Goal: Task Accomplishment & Management: Manage account settings

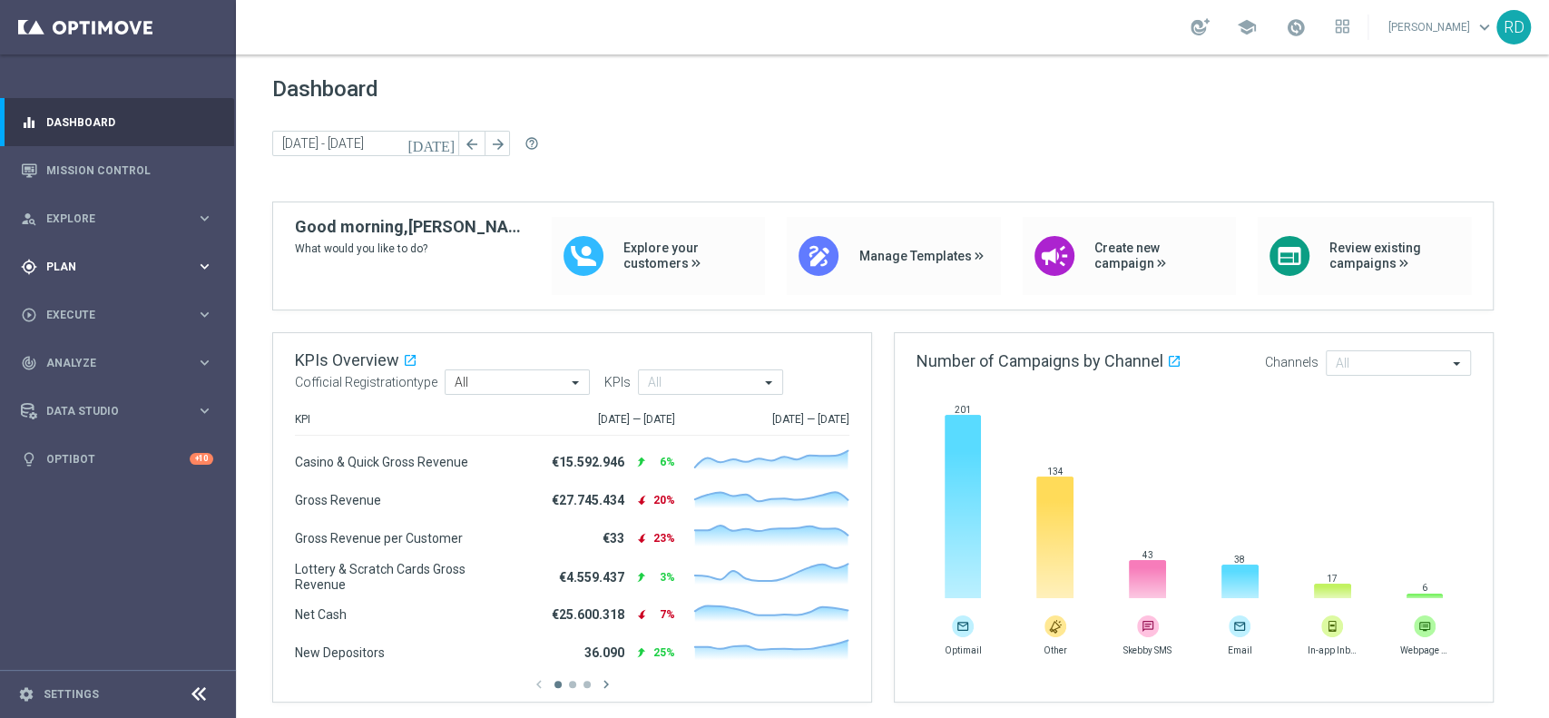
click at [65, 262] on span "Plan" at bounding box center [121, 266] width 150 height 11
click at [79, 354] on span "Templates" at bounding box center [113, 358] width 130 height 11
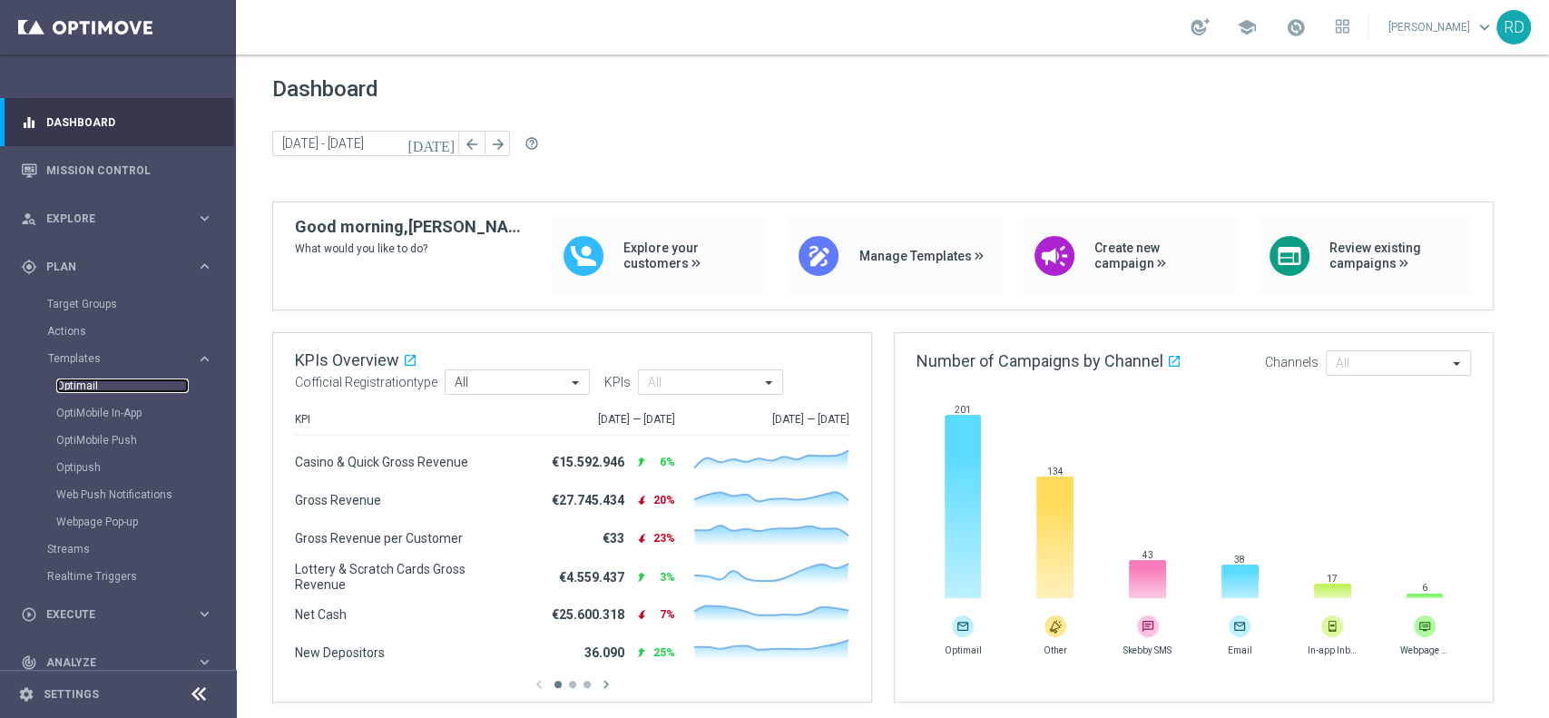
click at [79, 391] on link "Optimail" at bounding box center [122, 385] width 132 height 15
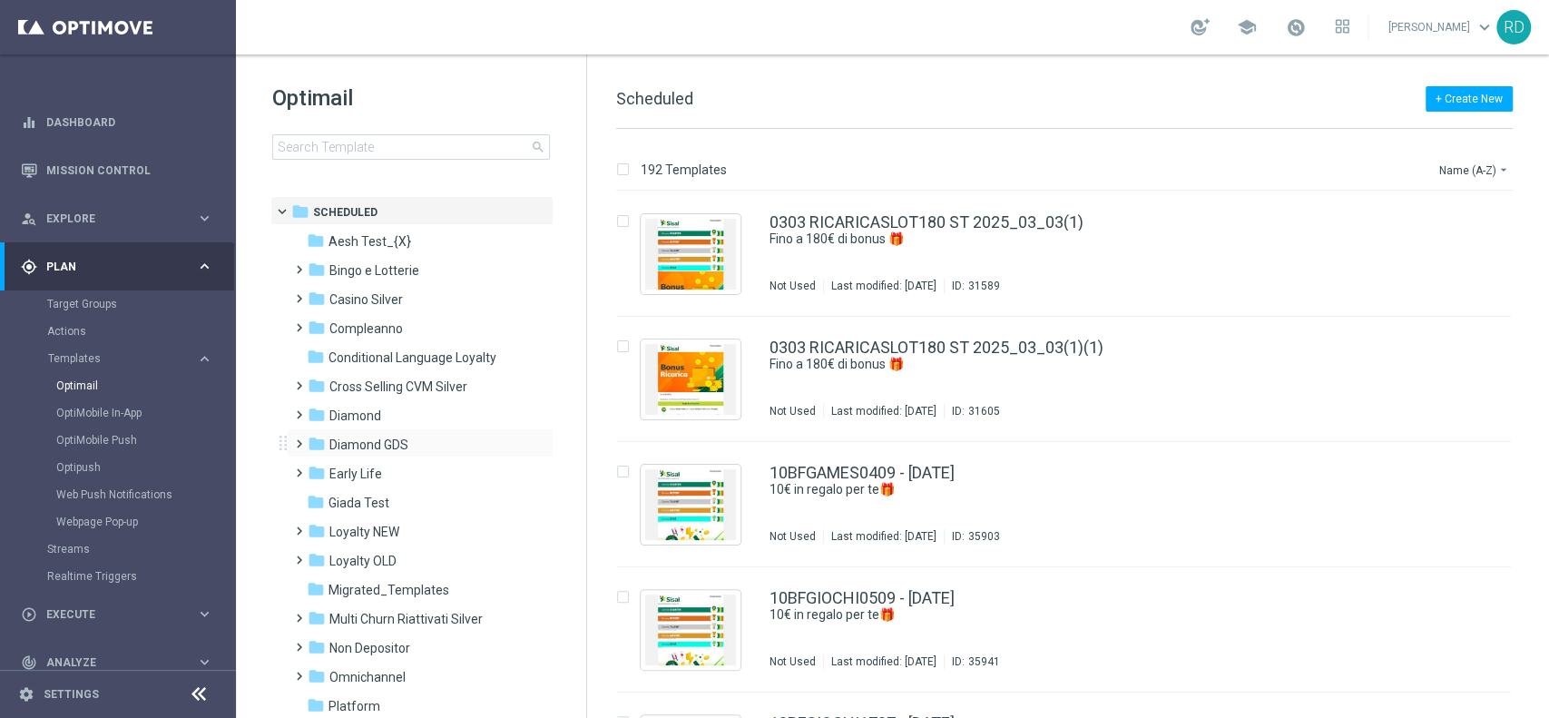
click at [297, 439] on span at bounding box center [295, 435] width 8 height 7
click at [353, 503] on span "Casino Diamond" at bounding box center [393, 502] width 93 height 16
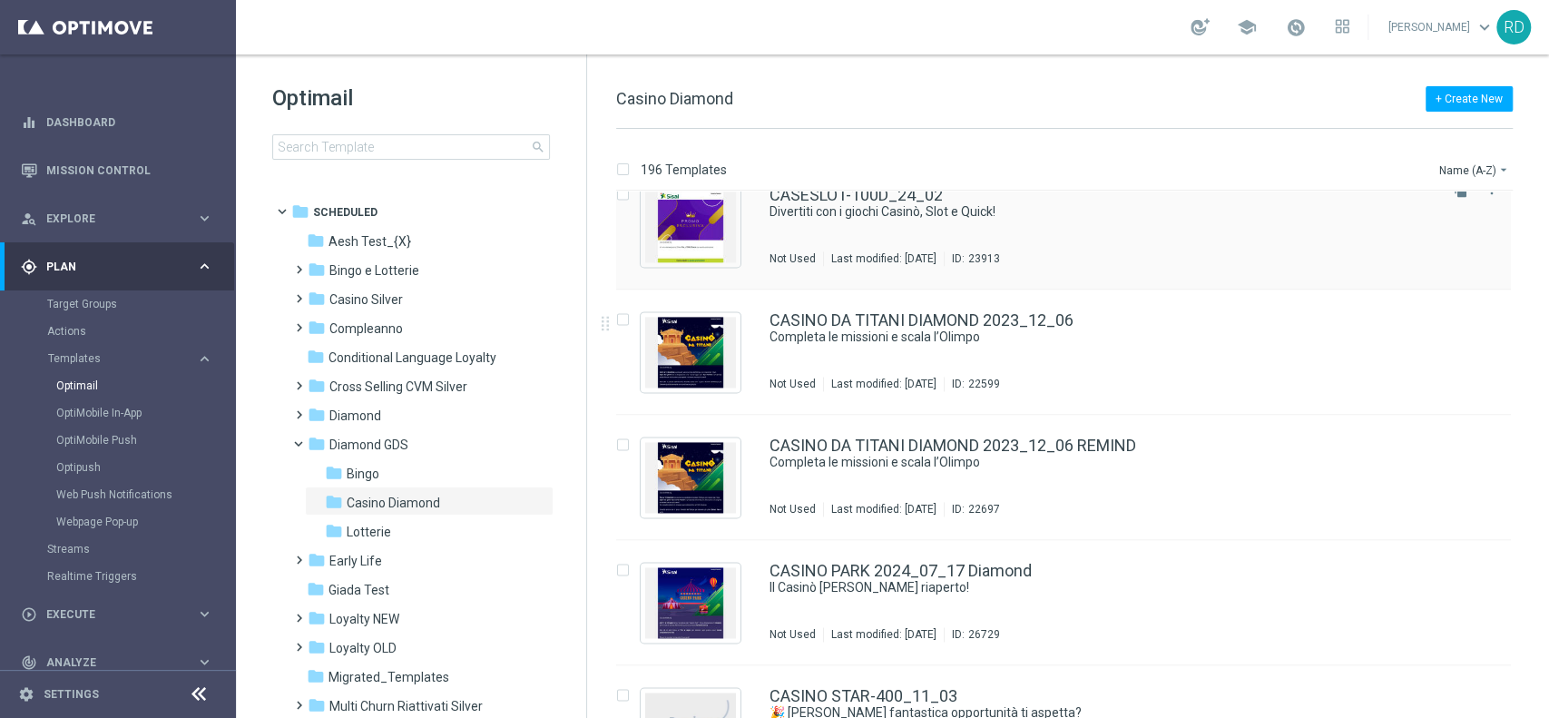
scroll to position [1815, 0]
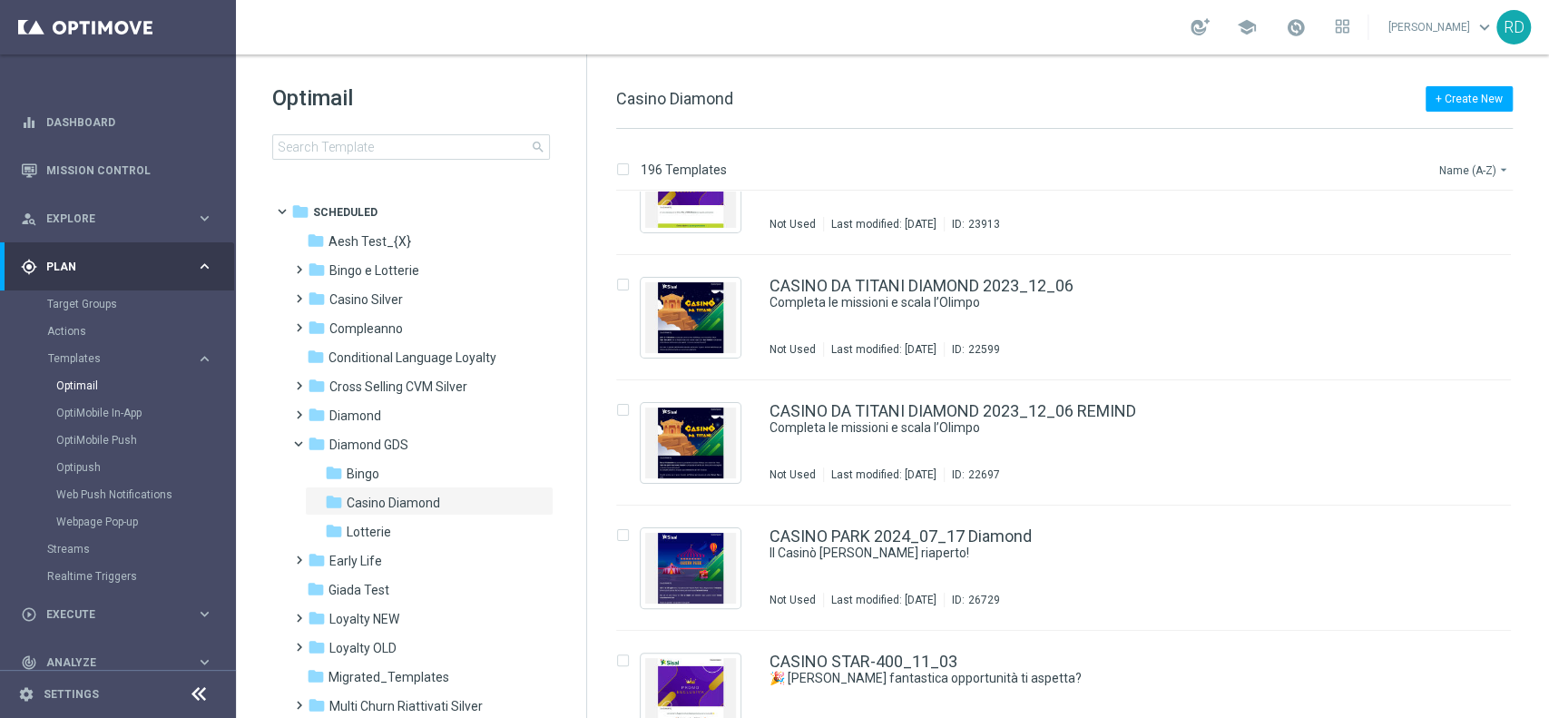
click at [1482, 174] on button "Name (A-Z) arrow_drop_down" at bounding box center [1474, 170] width 75 height 22
click at [1435, 251] on span "Date Modified (Newest)" at bounding box center [1443, 250] width 122 height 13
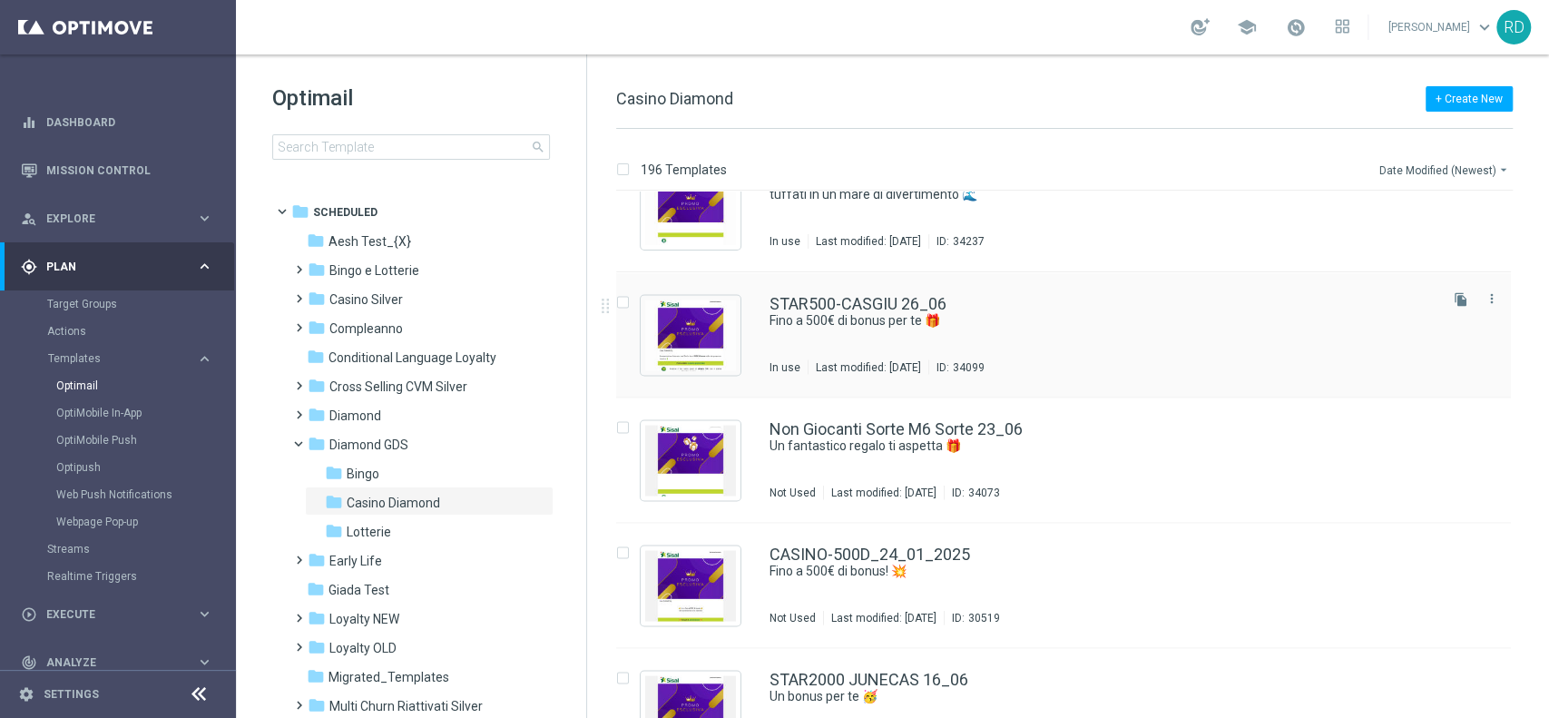
scroll to position [2419, 0]
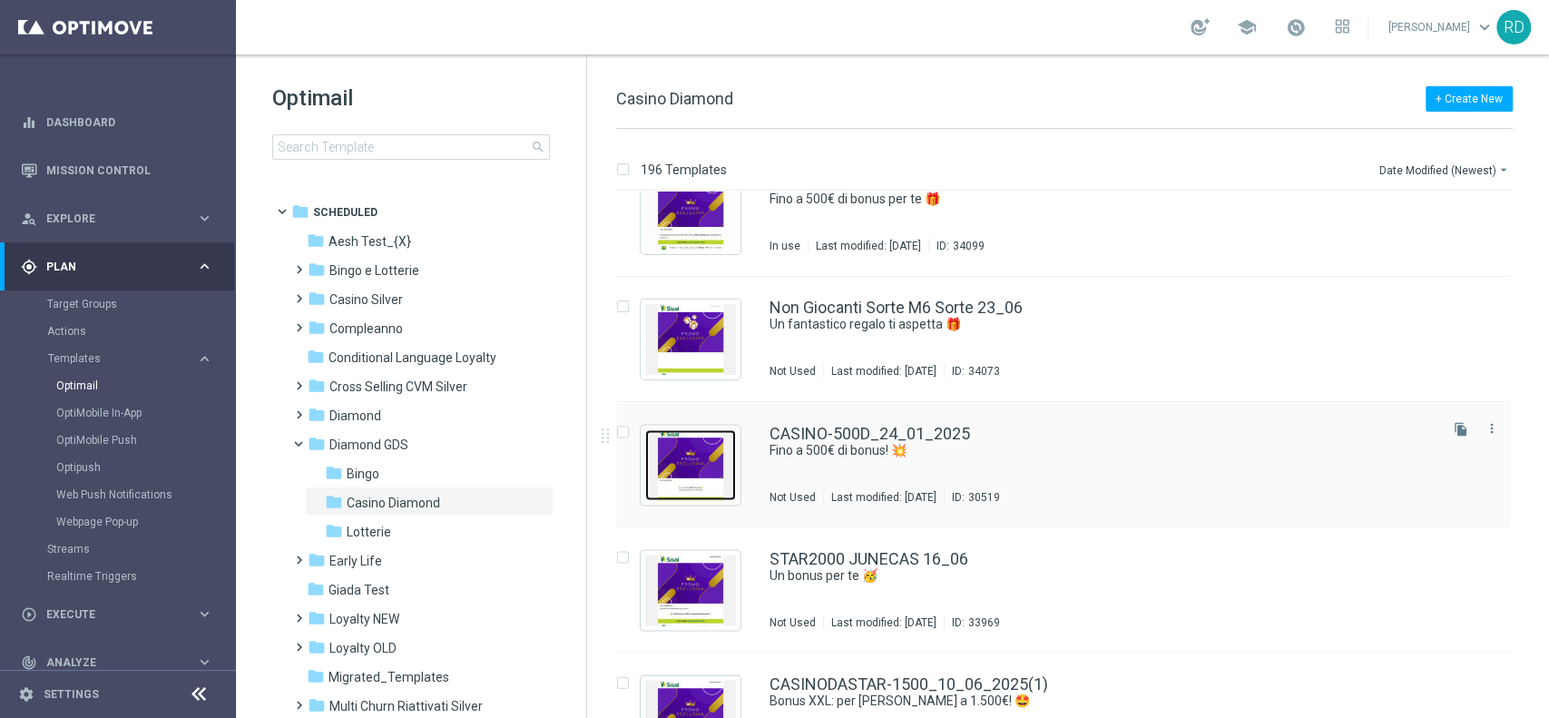
click at [707, 455] on img "Press SPACE to select this row." at bounding box center [690, 464] width 91 height 71
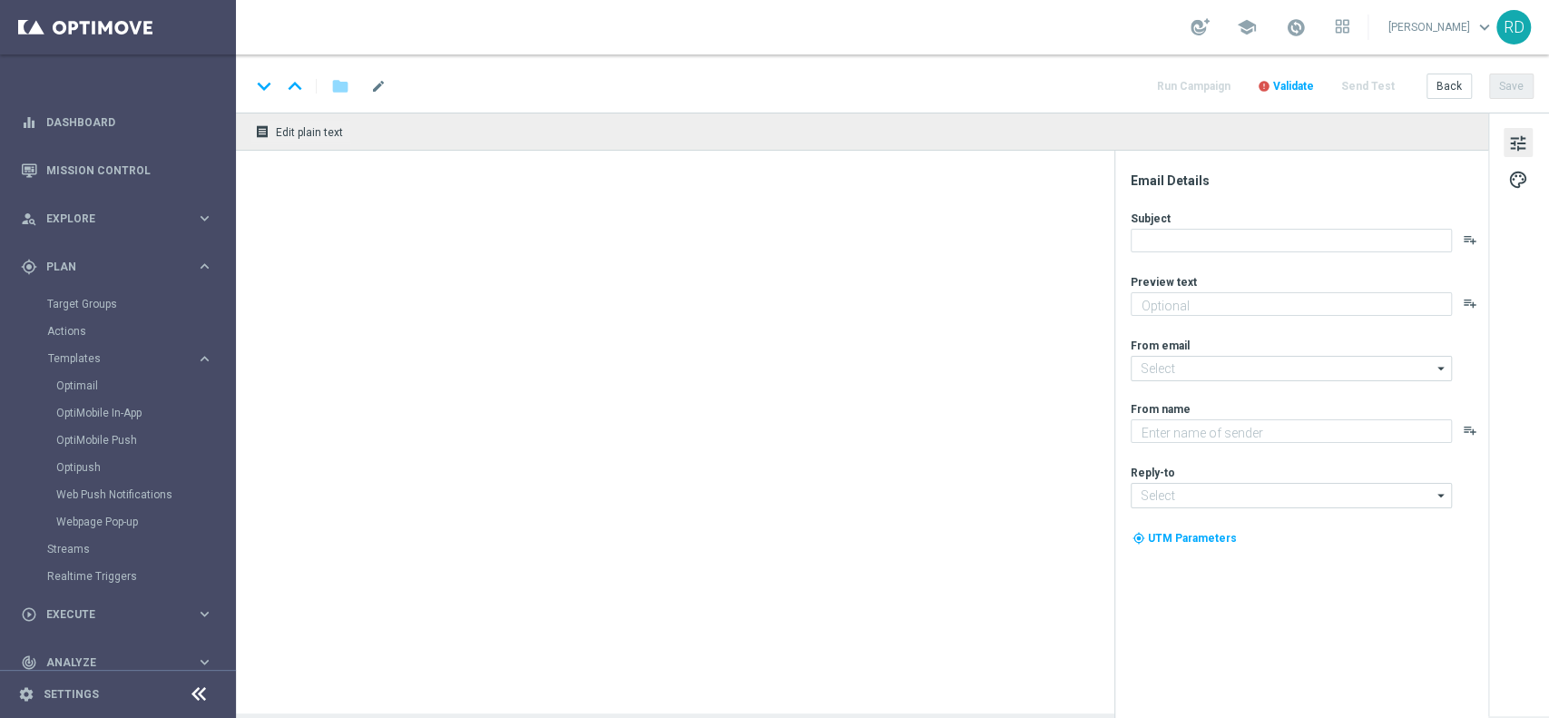
type textarea "Divertiti al Casinò. alle Slot e ai Quick Games!"
type textarea "Sisal Vip"
type input "[EMAIL_ADDRESS][DOMAIN_NAME]"
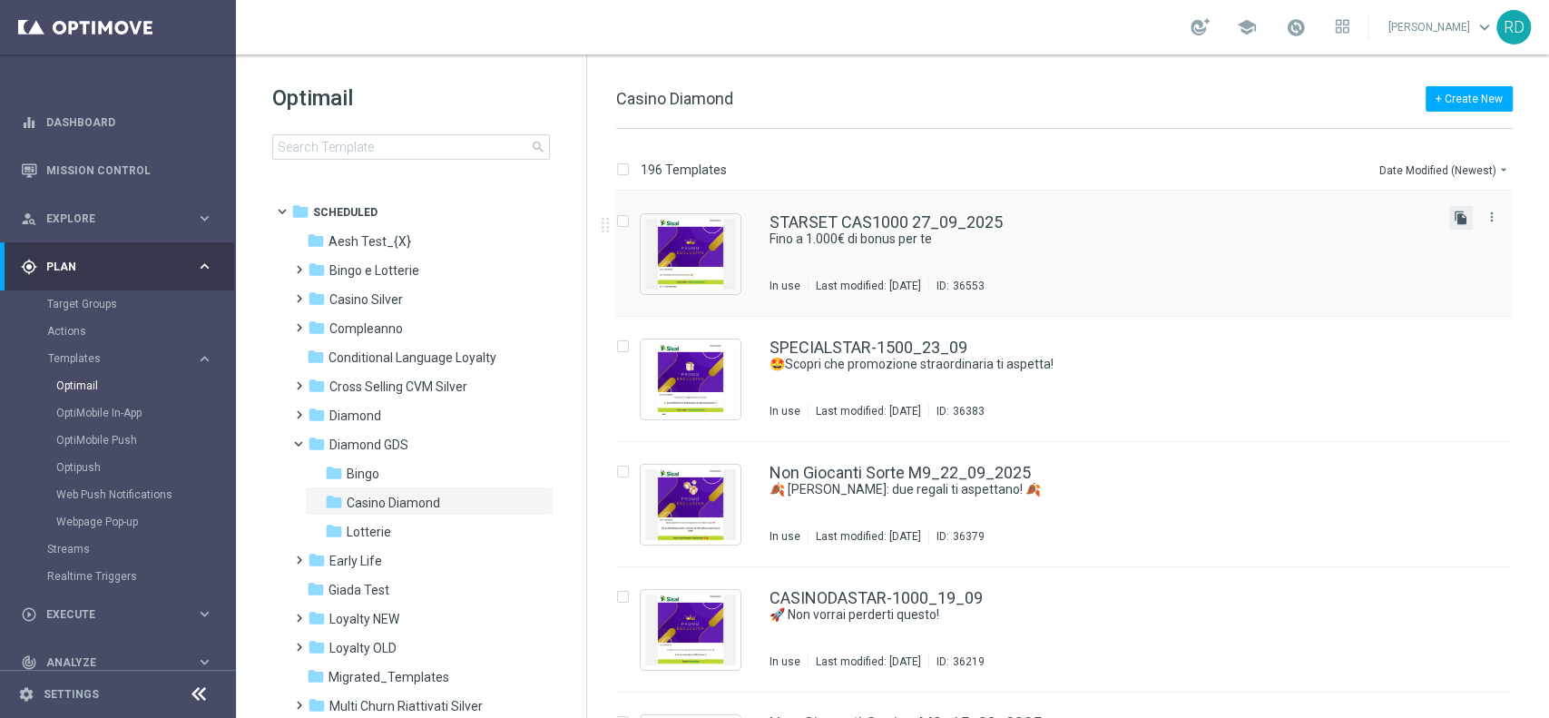
click at [1453, 215] on icon "file_copy" at bounding box center [1460, 217] width 15 height 15
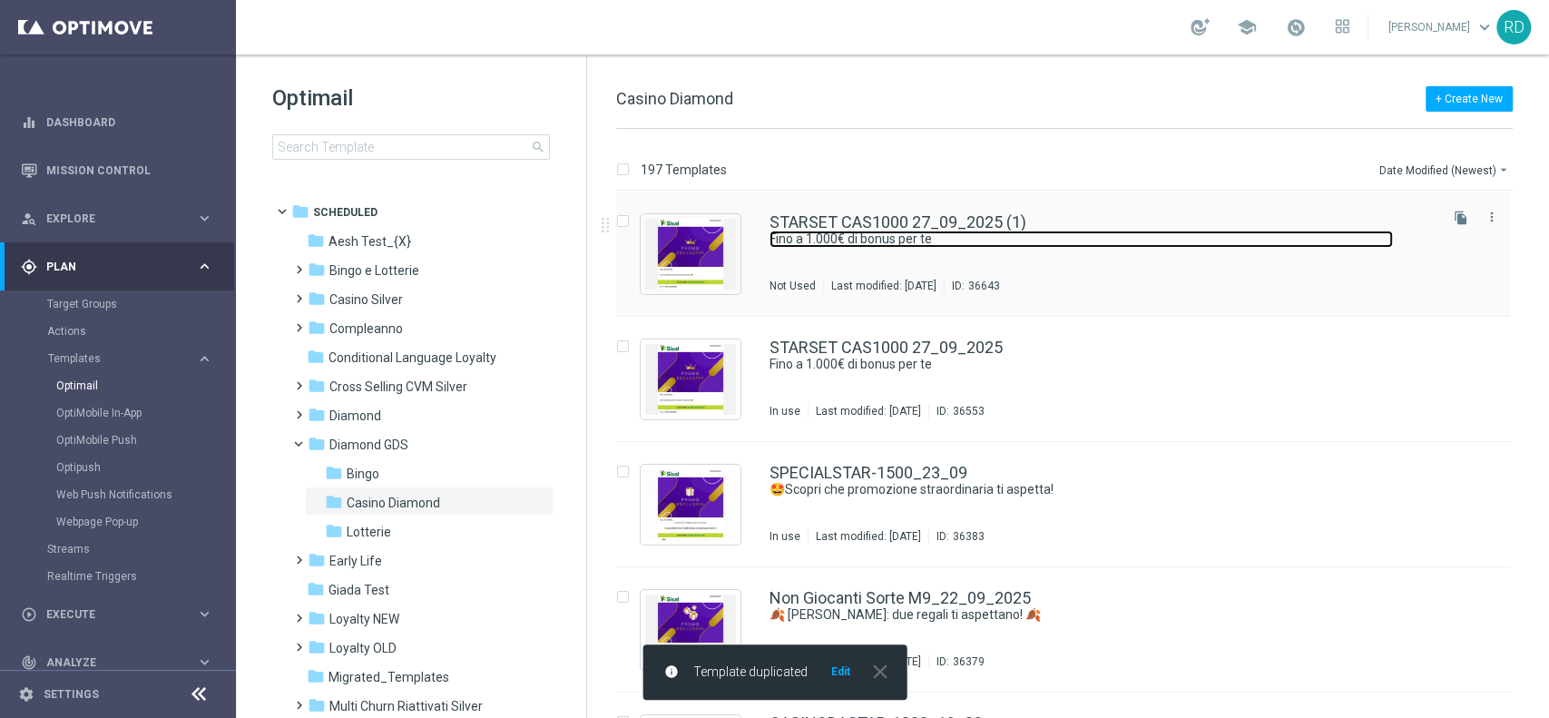
click at [816, 239] on link "Fino a 1.000€ di bonus per te" at bounding box center [1080, 238] width 623 height 17
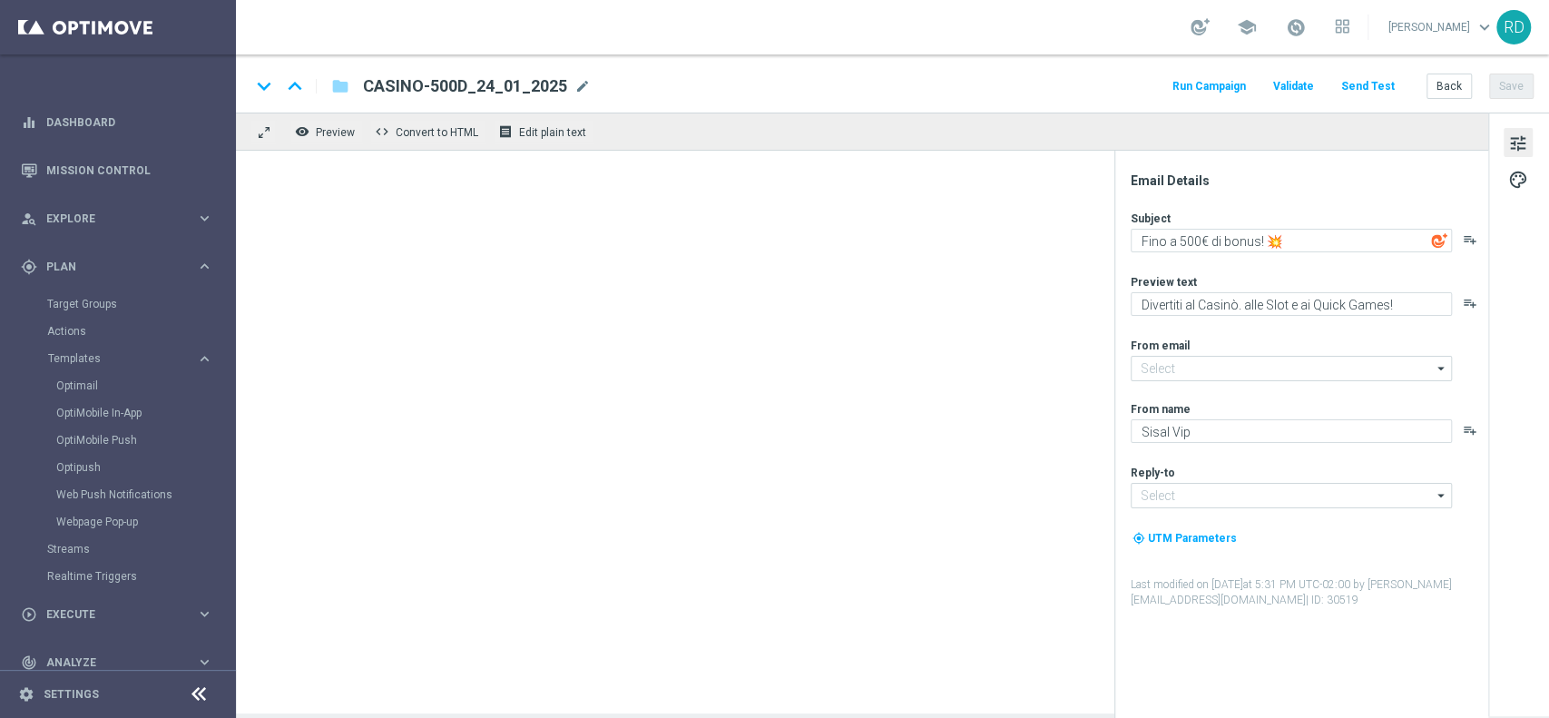
type input "[EMAIL_ADDRESS][DOMAIN_NAME]"
type textarea "Fino a 1.000€ di bonus per te"
type textarea "Scopri la promozione che ti abbiamo riservato"
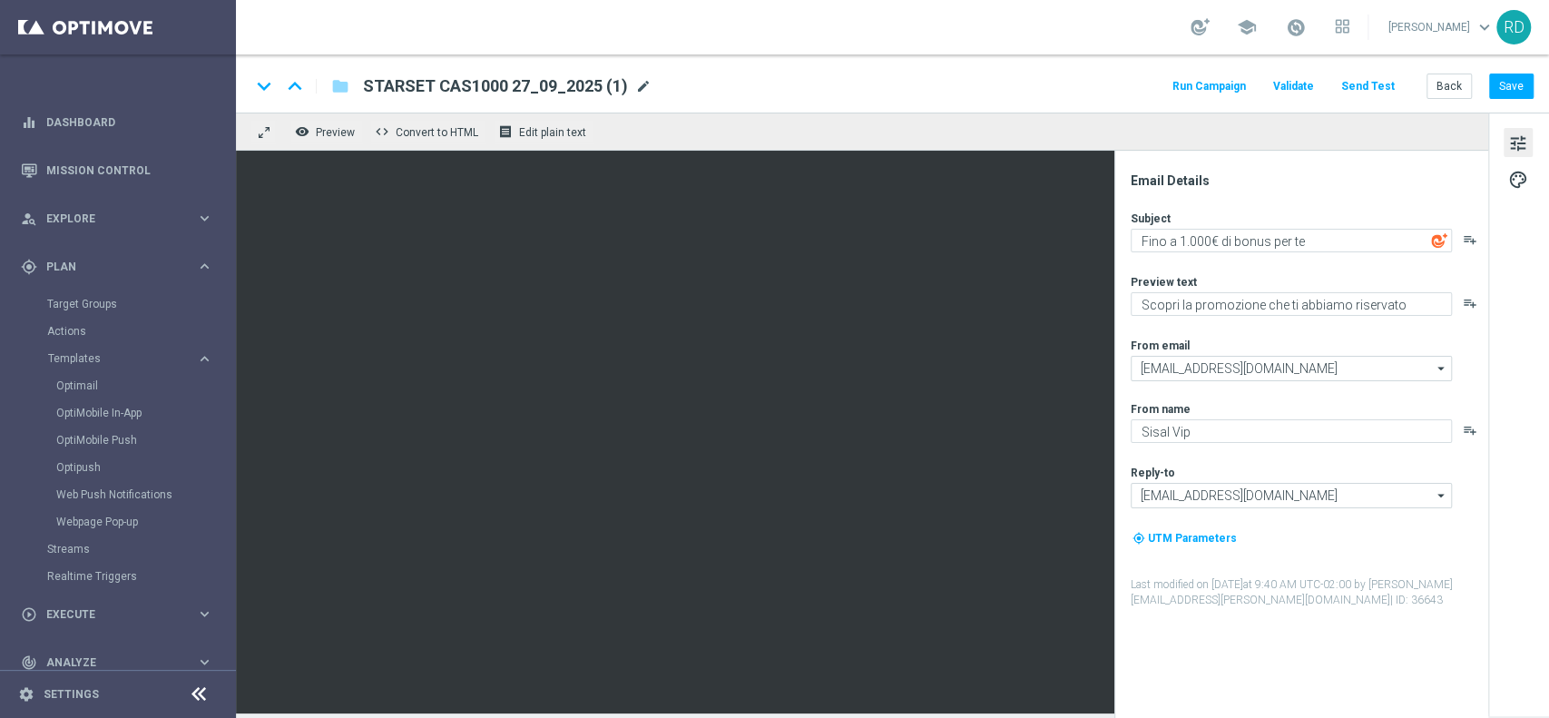
click at [640, 86] on span "mode_edit" at bounding box center [643, 86] width 16 height 16
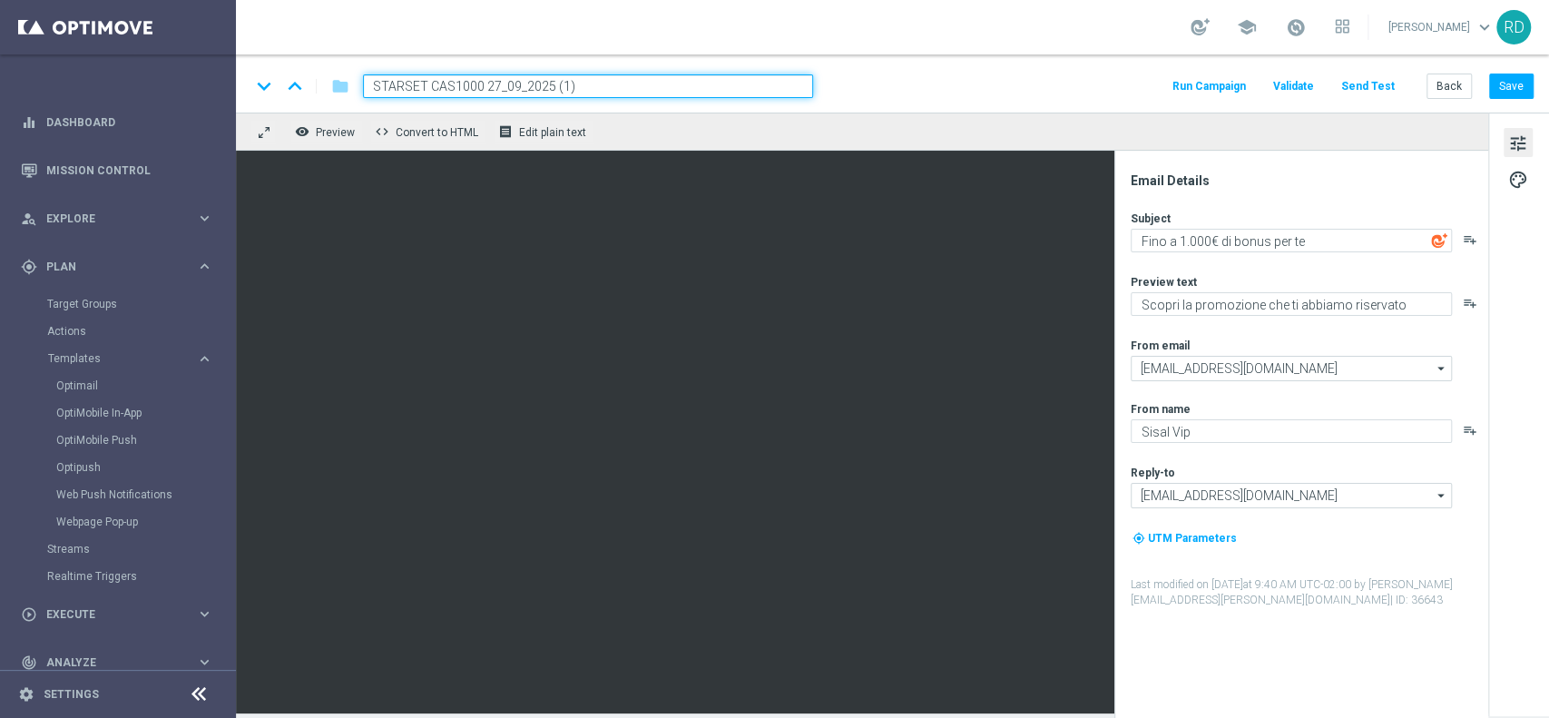
click at [640, 86] on input "STARSET CAS1000 27_09_2025 (1)" at bounding box center [588, 86] width 450 height 24
click at [640, 85] on input "STARSET CAS1000 27_09_2025 (1)" at bounding box center [588, 86] width 450 height 24
paste input "CASINOTT-500STAR"
type input "CASINOTT-500STAR_03_10_2025"
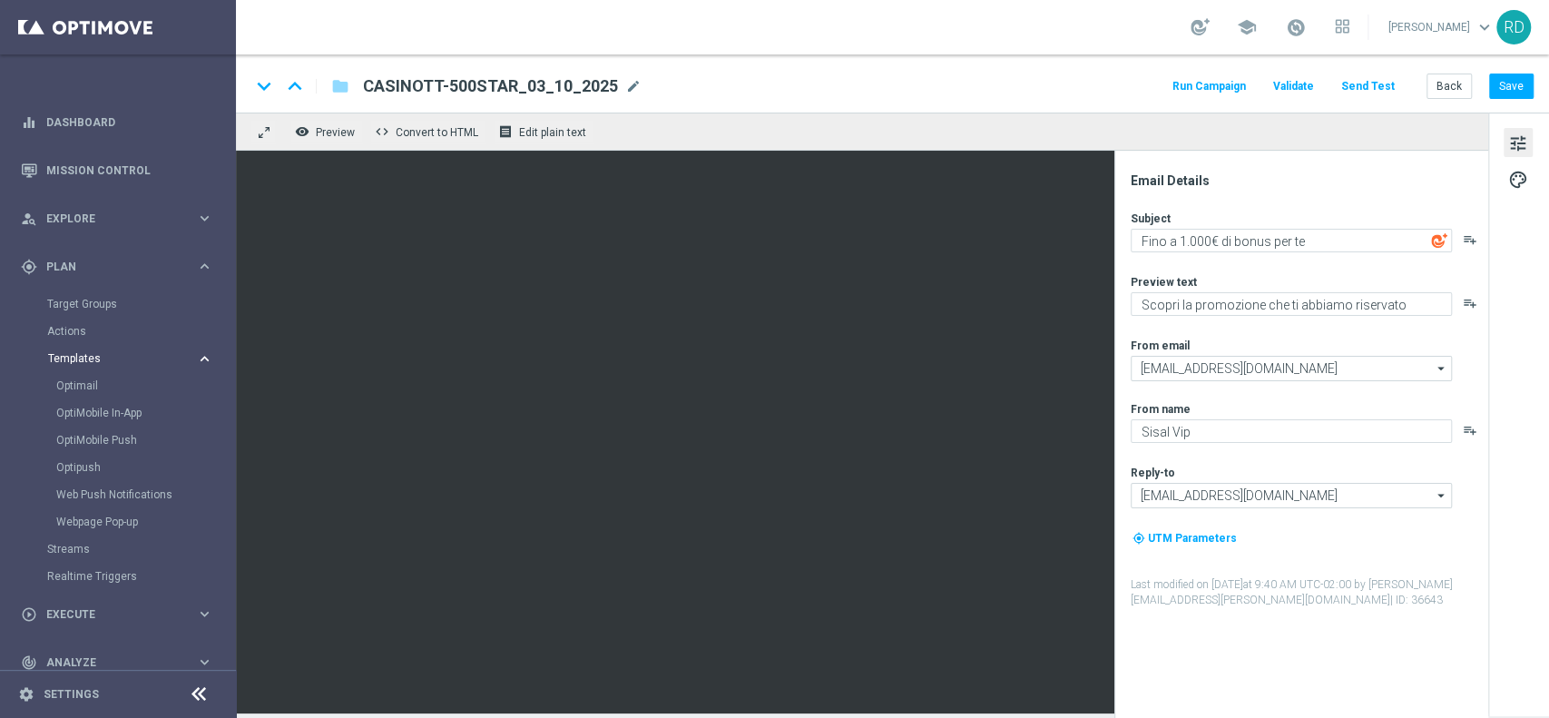
click at [93, 357] on span "Templates" at bounding box center [113, 358] width 130 height 11
click at [85, 385] on link "Optimail" at bounding box center [122, 385] width 132 height 15
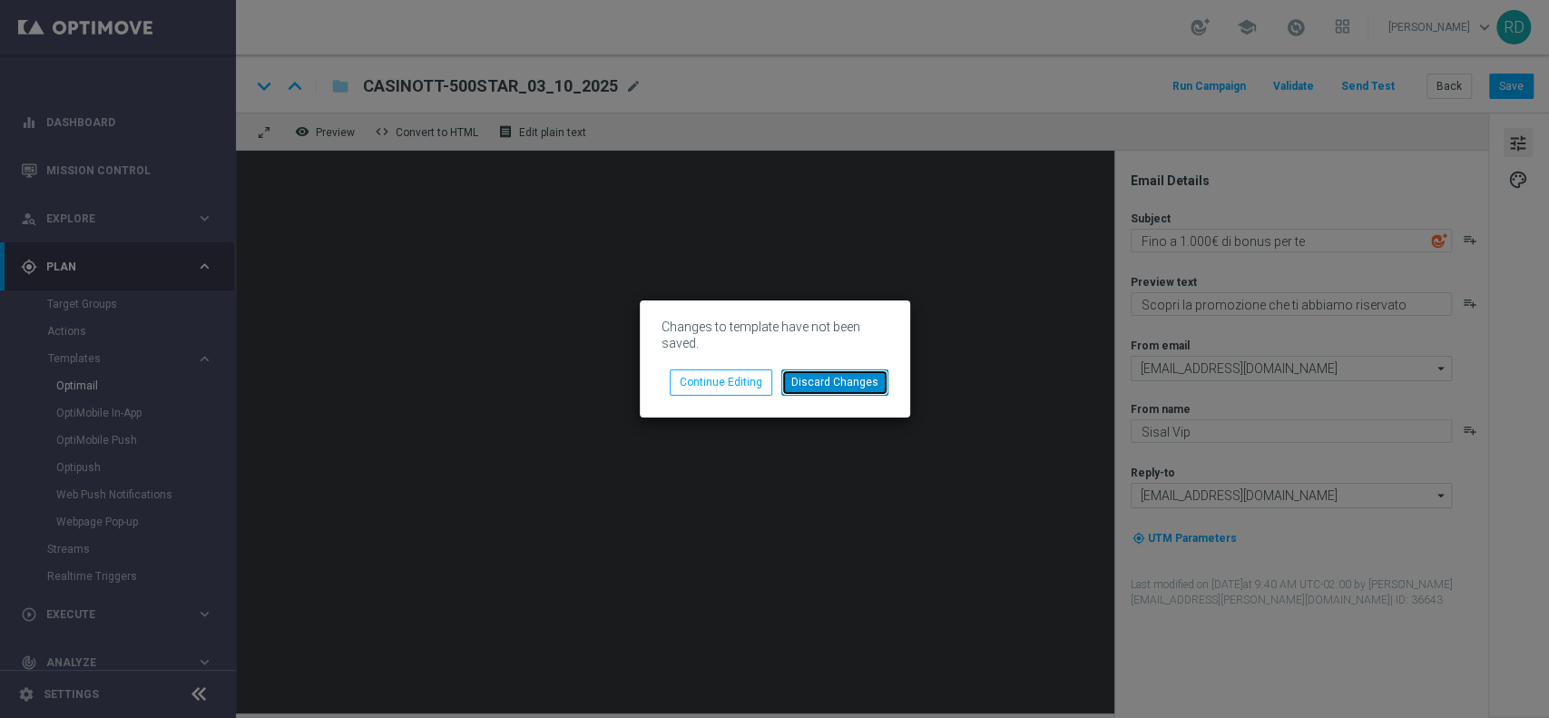
click at [848, 381] on button "Discard Changes" at bounding box center [834, 381] width 107 height 25
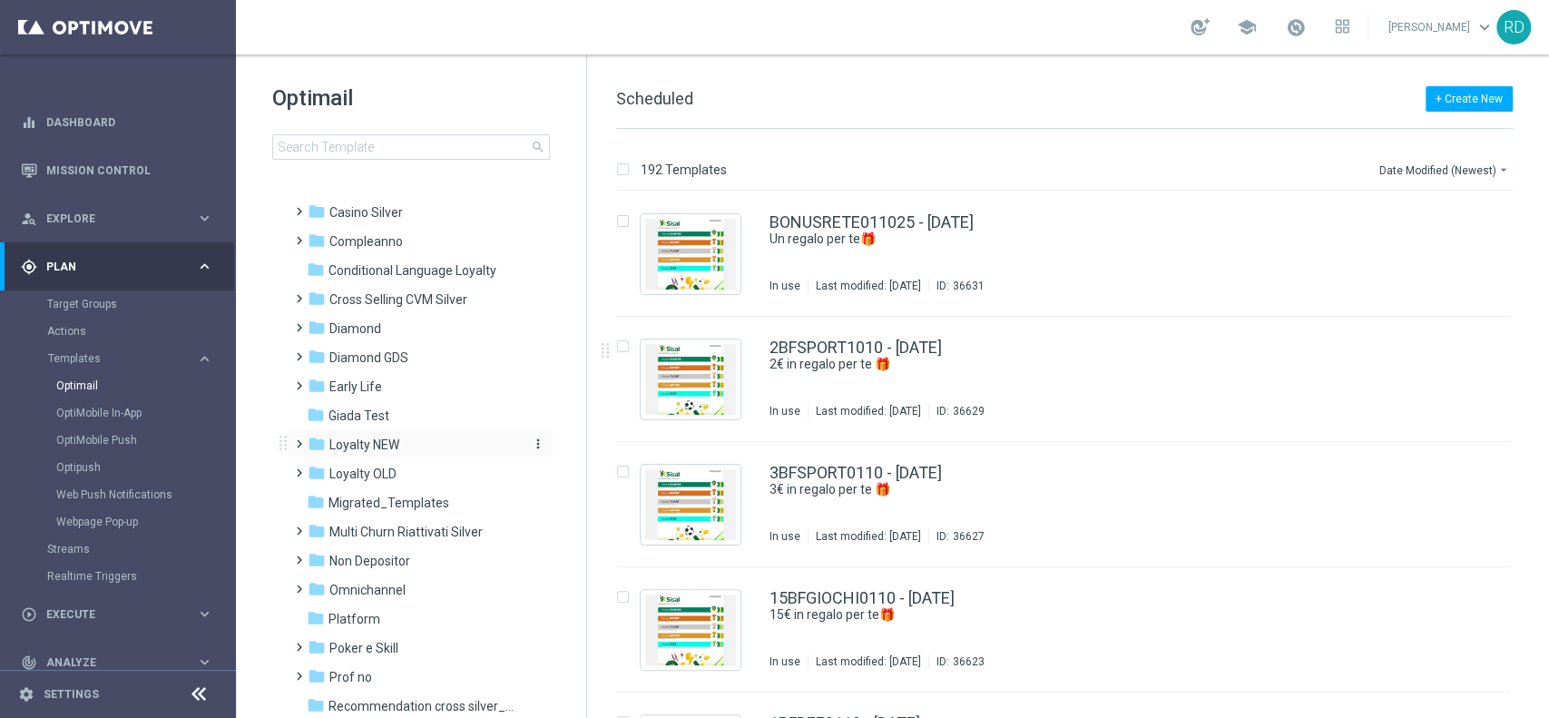
scroll to position [121, 0]
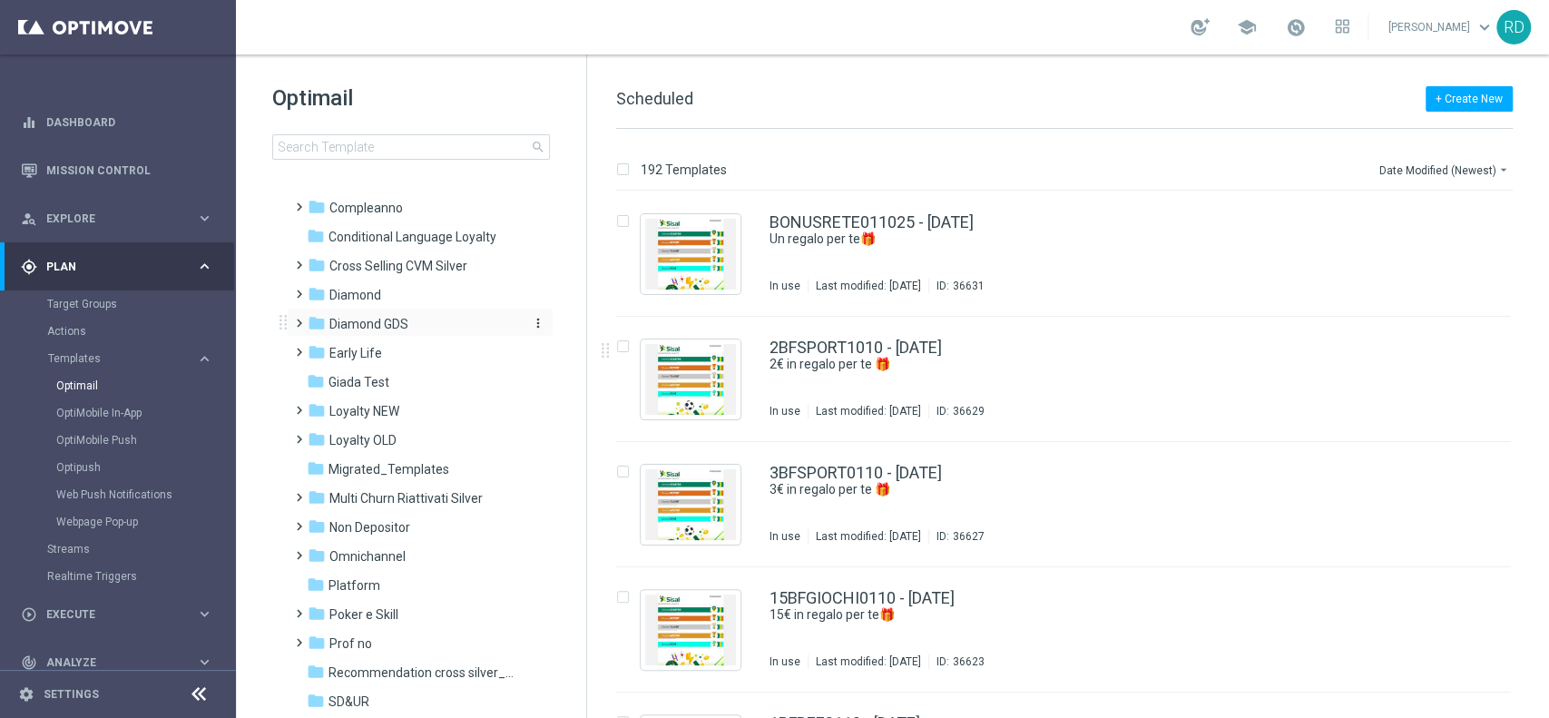
click at [365, 330] on span "Diamond GDS" at bounding box center [368, 324] width 79 height 16
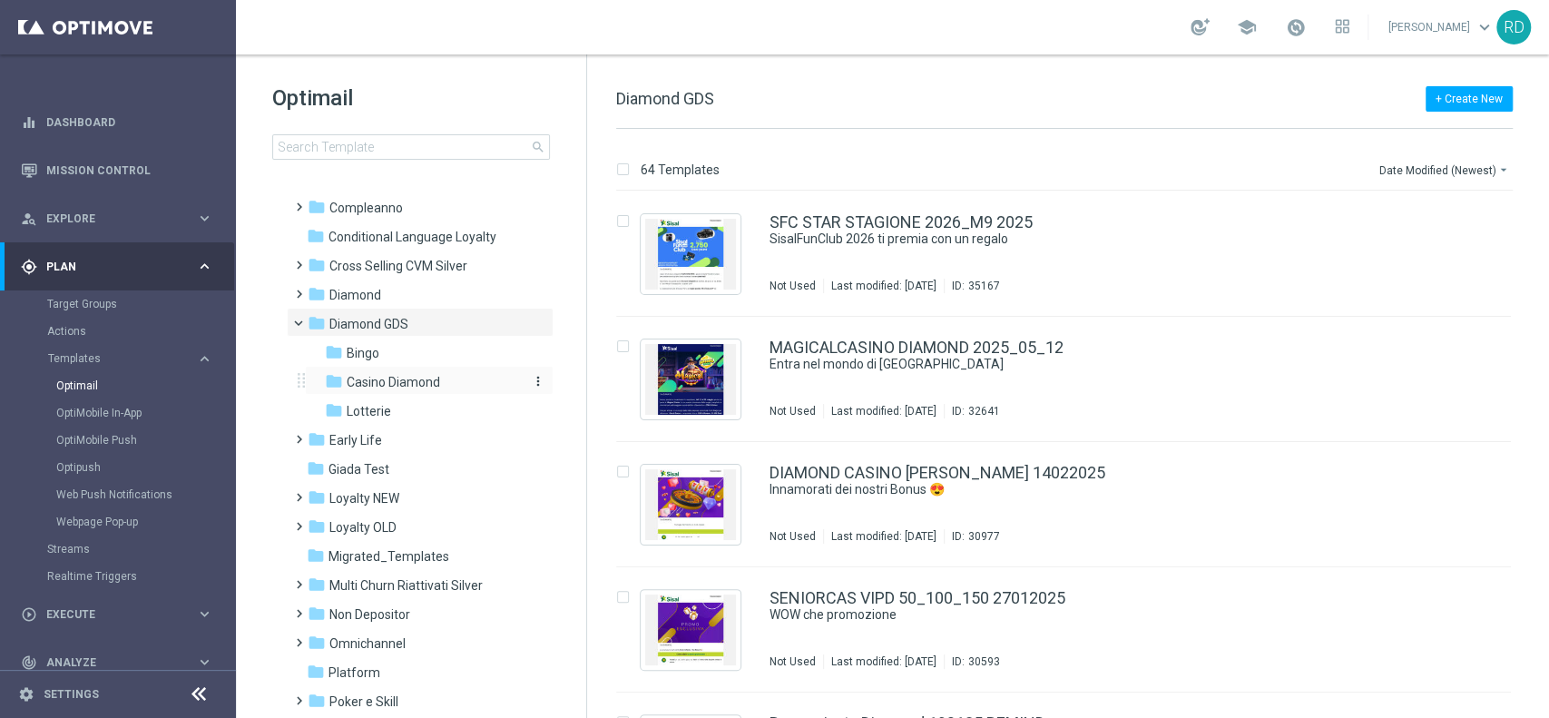
click at [396, 380] on span "Casino Diamond" at bounding box center [393, 382] width 93 height 16
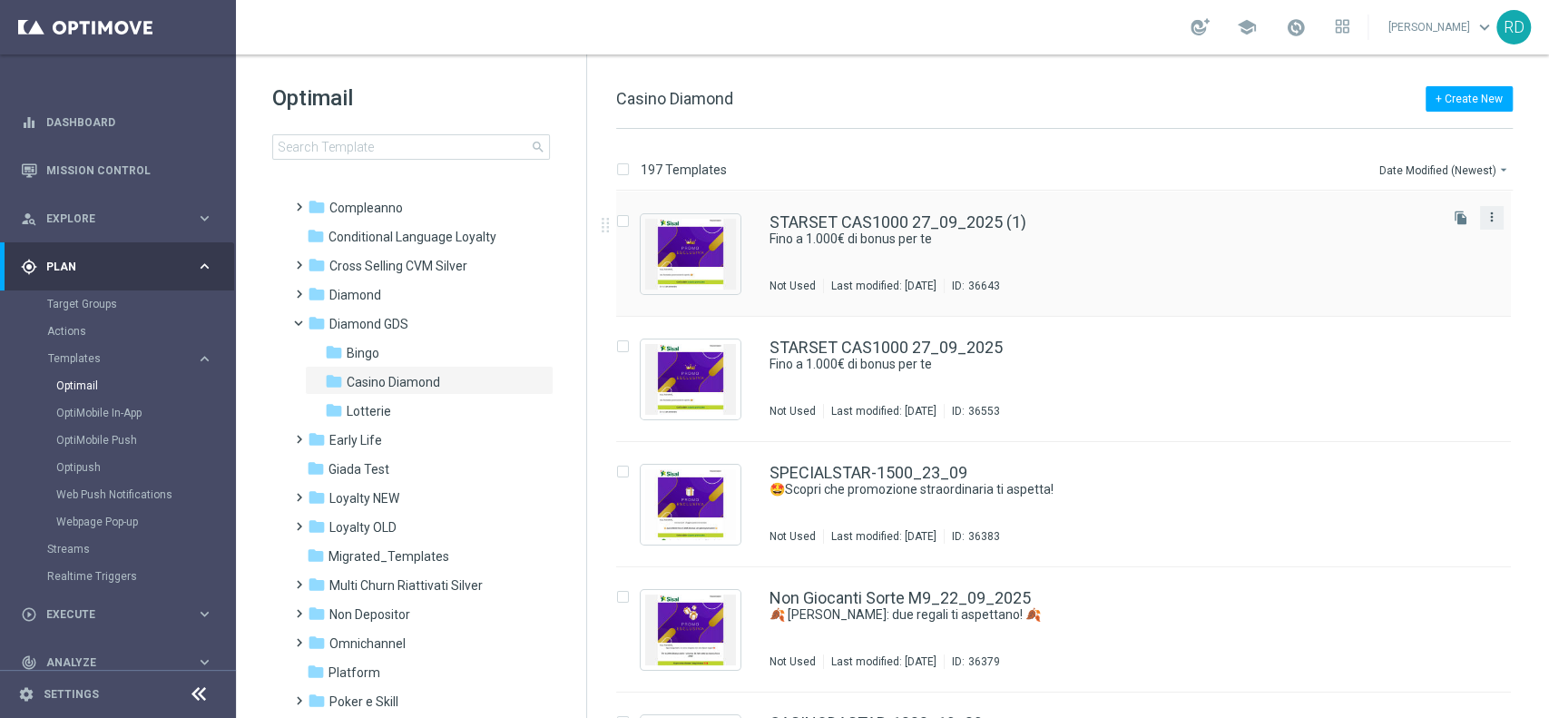
click at [1494, 215] on icon "more_vert" at bounding box center [1491, 217] width 15 height 15
click at [1420, 286] on div "Delete" at bounding box center [1416, 287] width 110 height 13
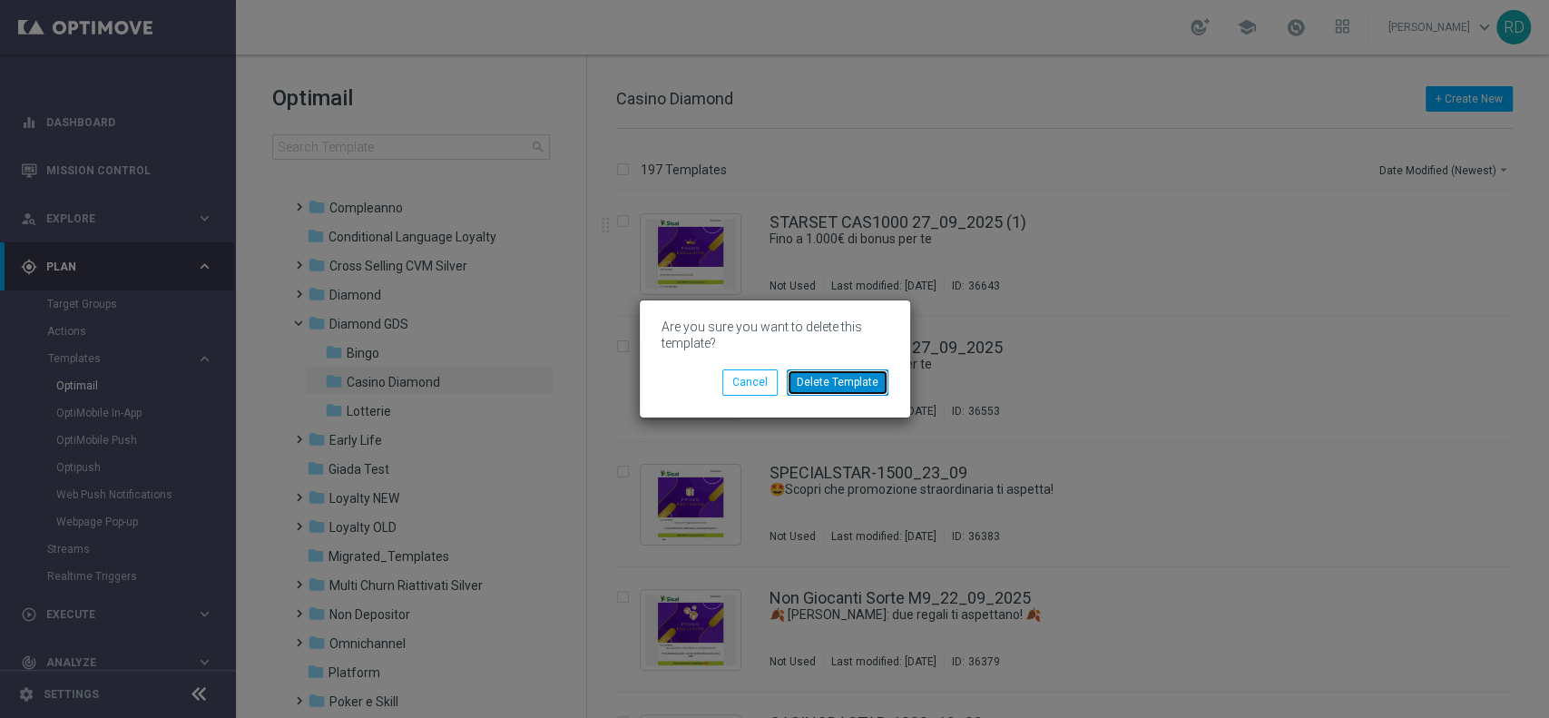
click at [835, 384] on button "Delete Template" at bounding box center [838, 381] width 102 height 25
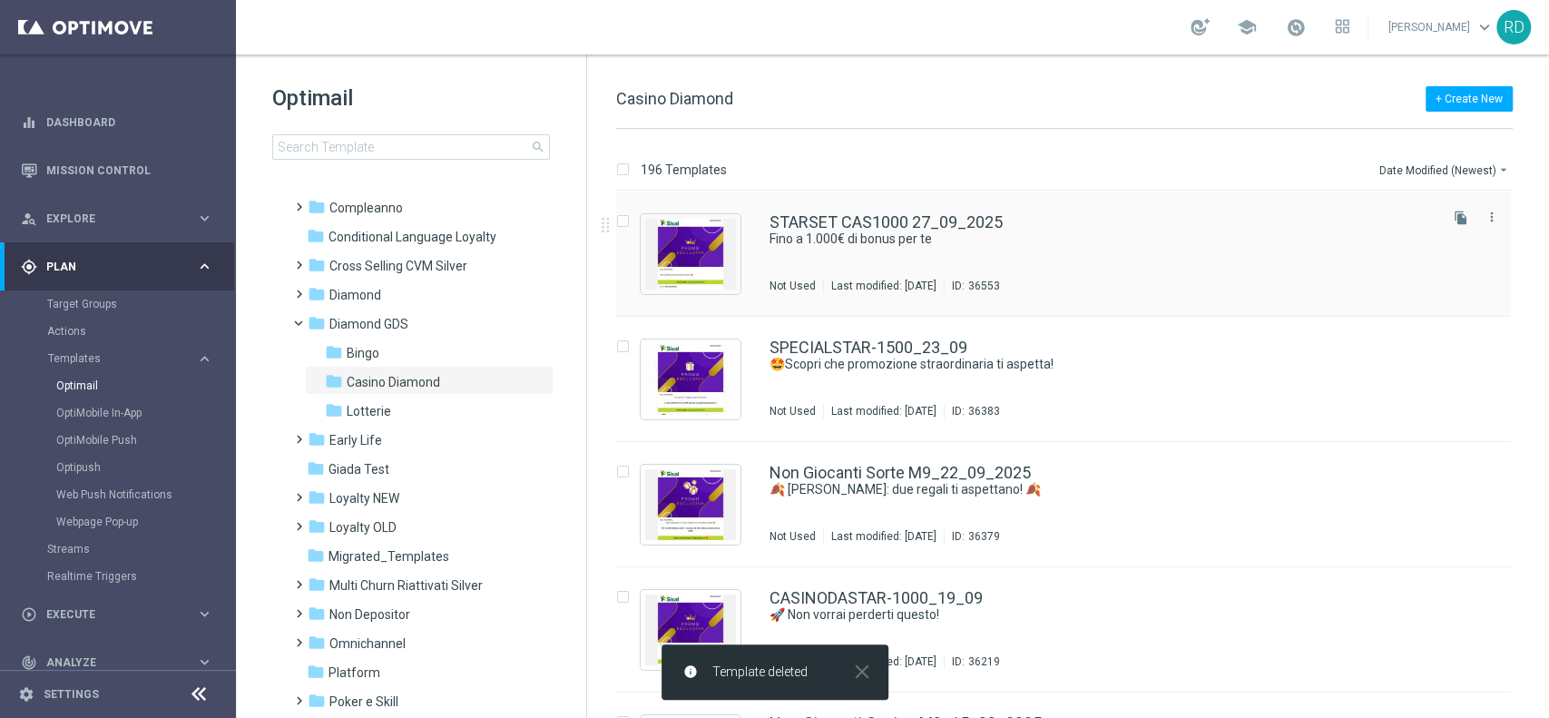
scroll to position [121, 0]
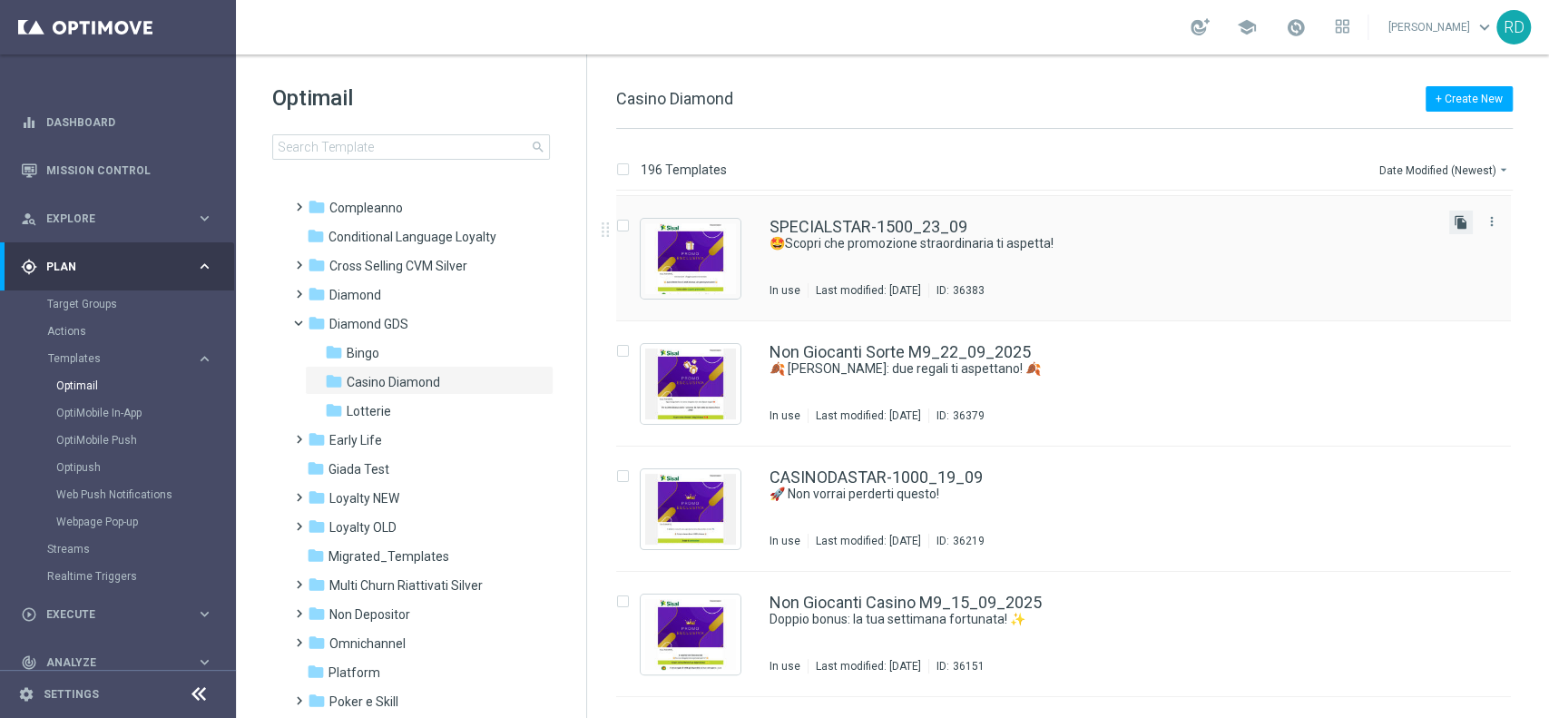
click at [1456, 226] on icon "file_copy" at bounding box center [1460, 222] width 15 height 15
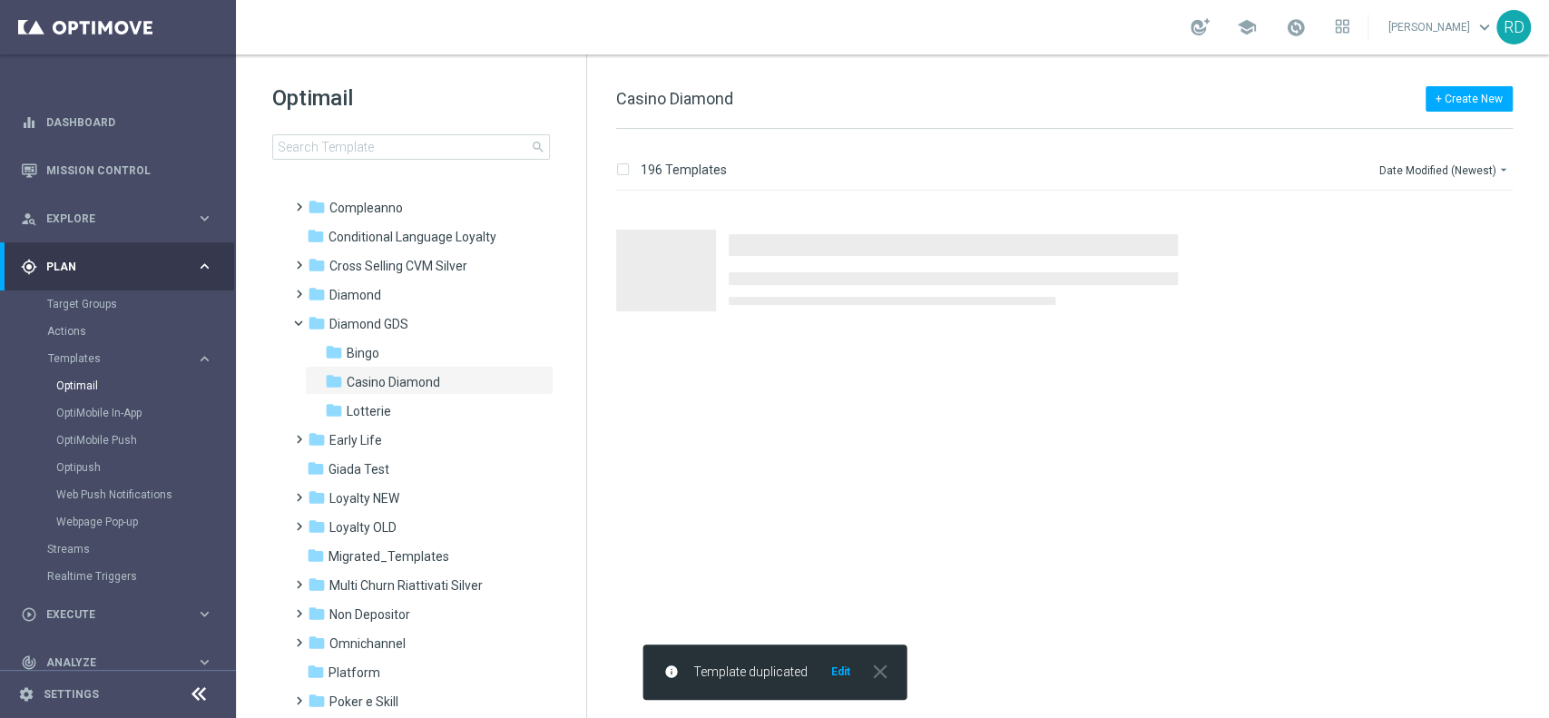
scroll to position [0, 0]
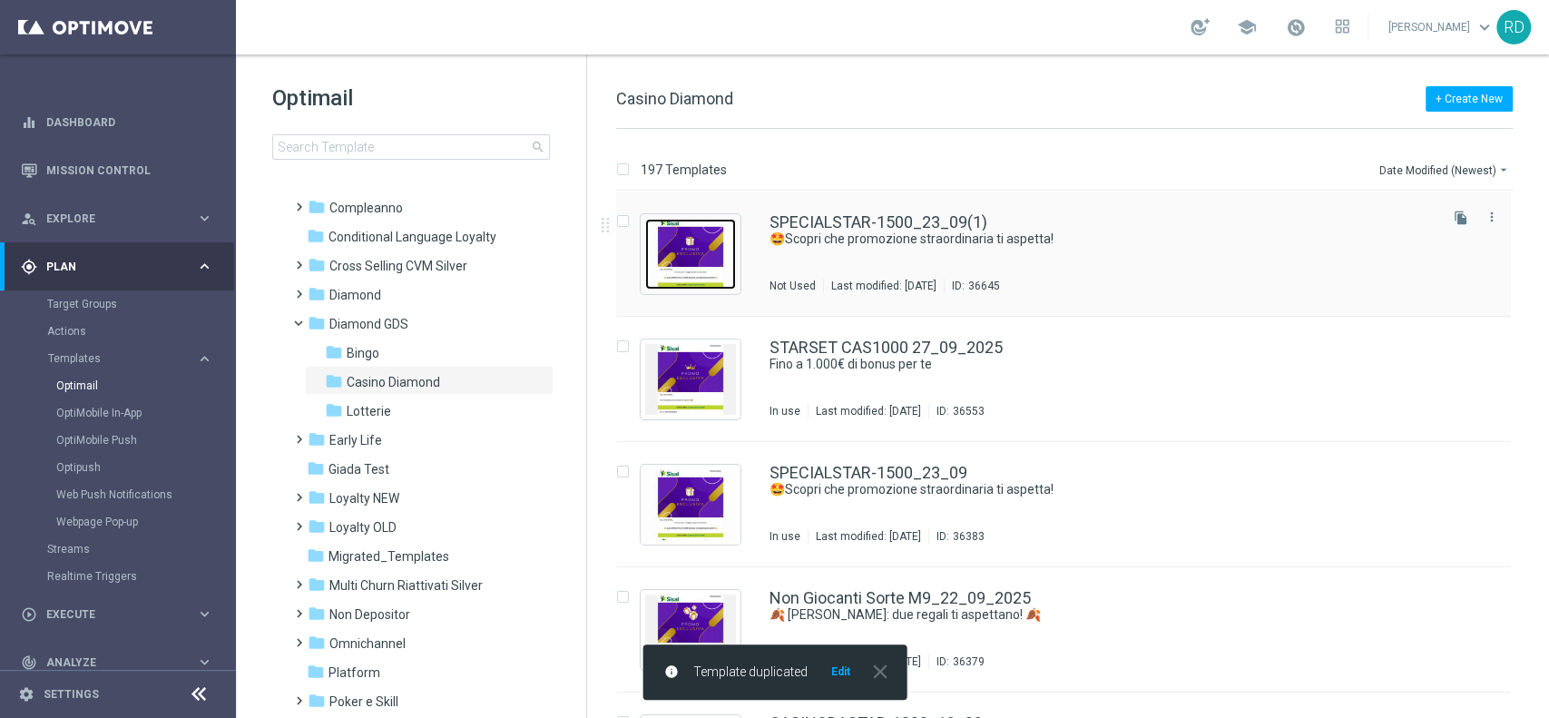
click at [699, 243] on img "Press SPACE to select this row." at bounding box center [690, 254] width 91 height 71
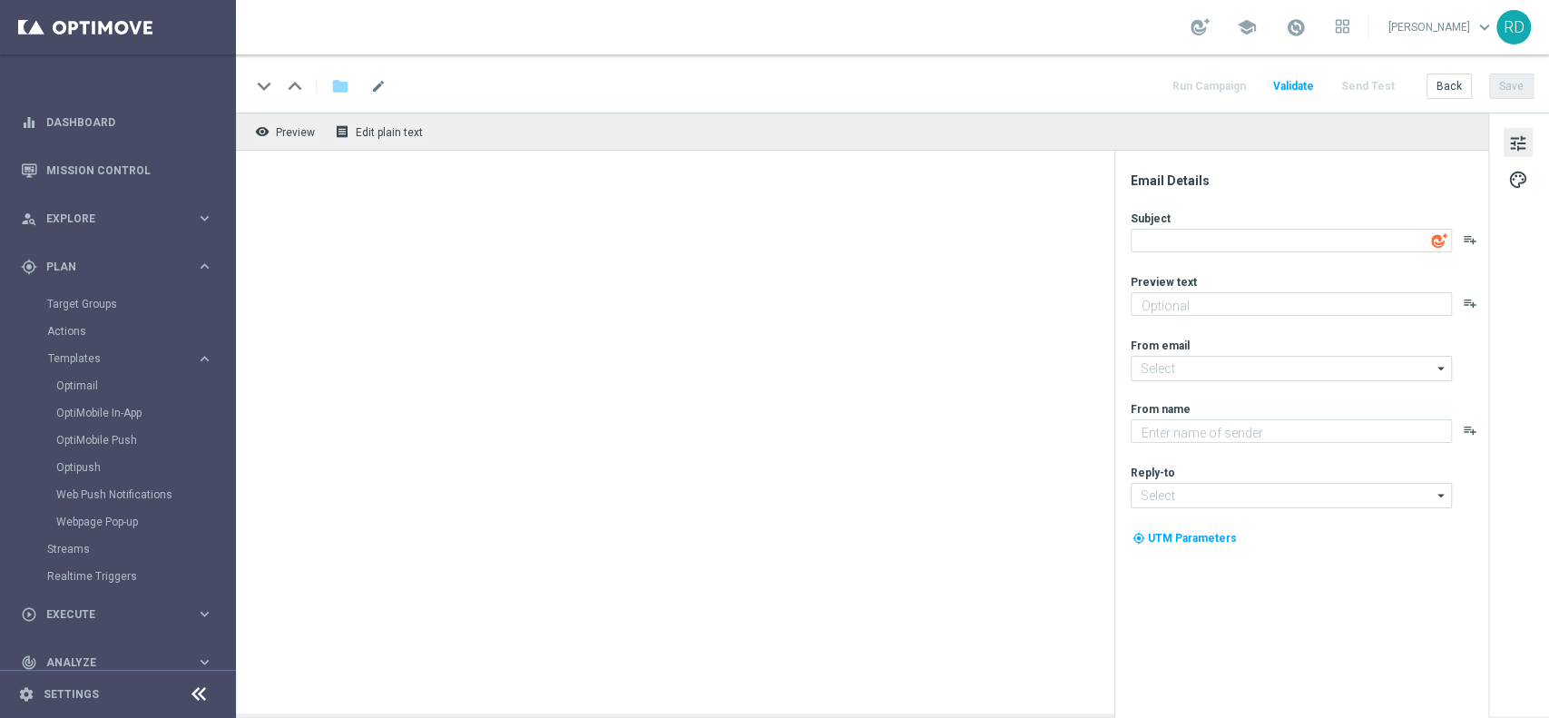
type textarea "🤩Scopri che promozione straordinaria ti aspetta!"
type textarea "Per te fino a 1.500€ di bonus! 💰"
type input "[EMAIL_ADDRESS][DOMAIN_NAME]"
type textarea "Sisal Vip"
type input "[EMAIL_ADDRESS][DOMAIN_NAME]"
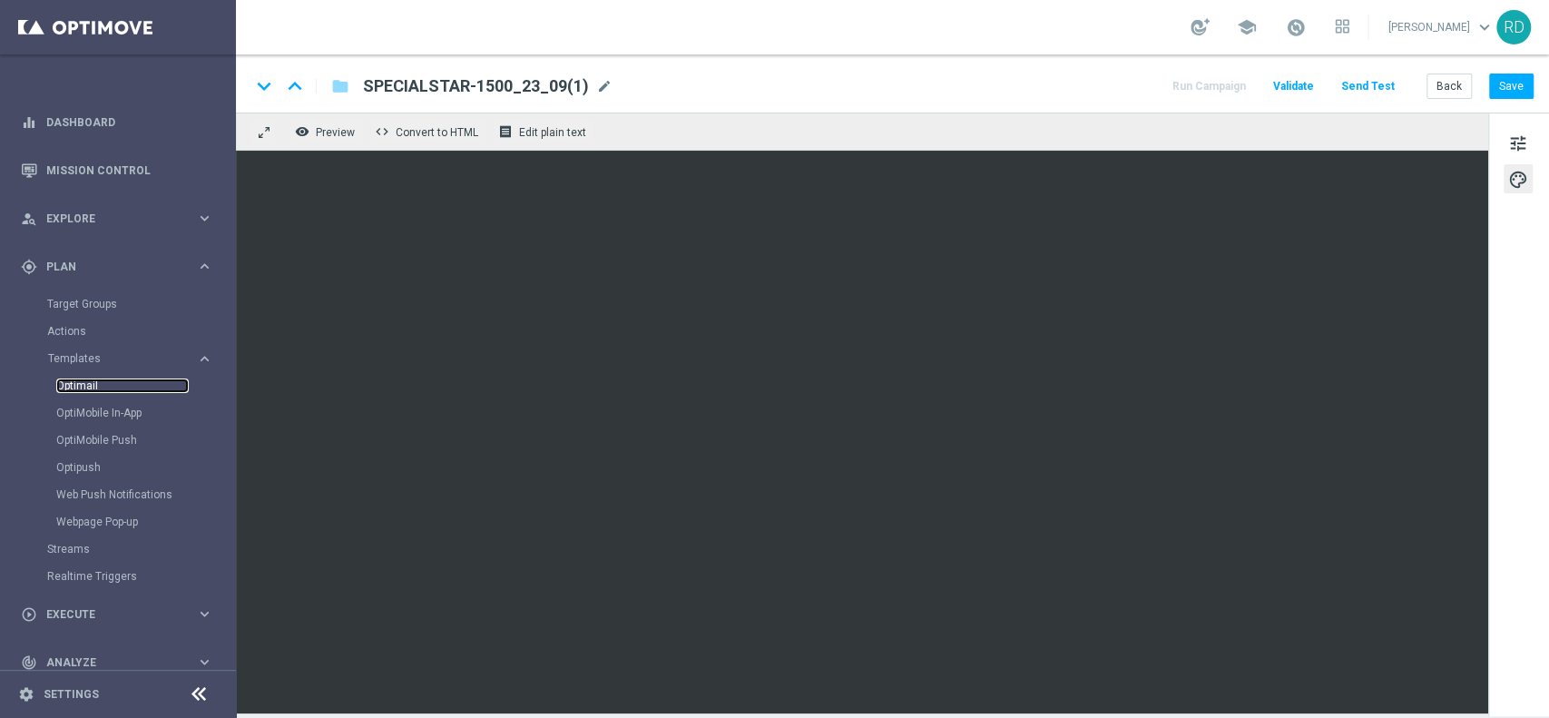
click at [94, 386] on link "Optimail" at bounding box center [122, 385] width 132 height 15
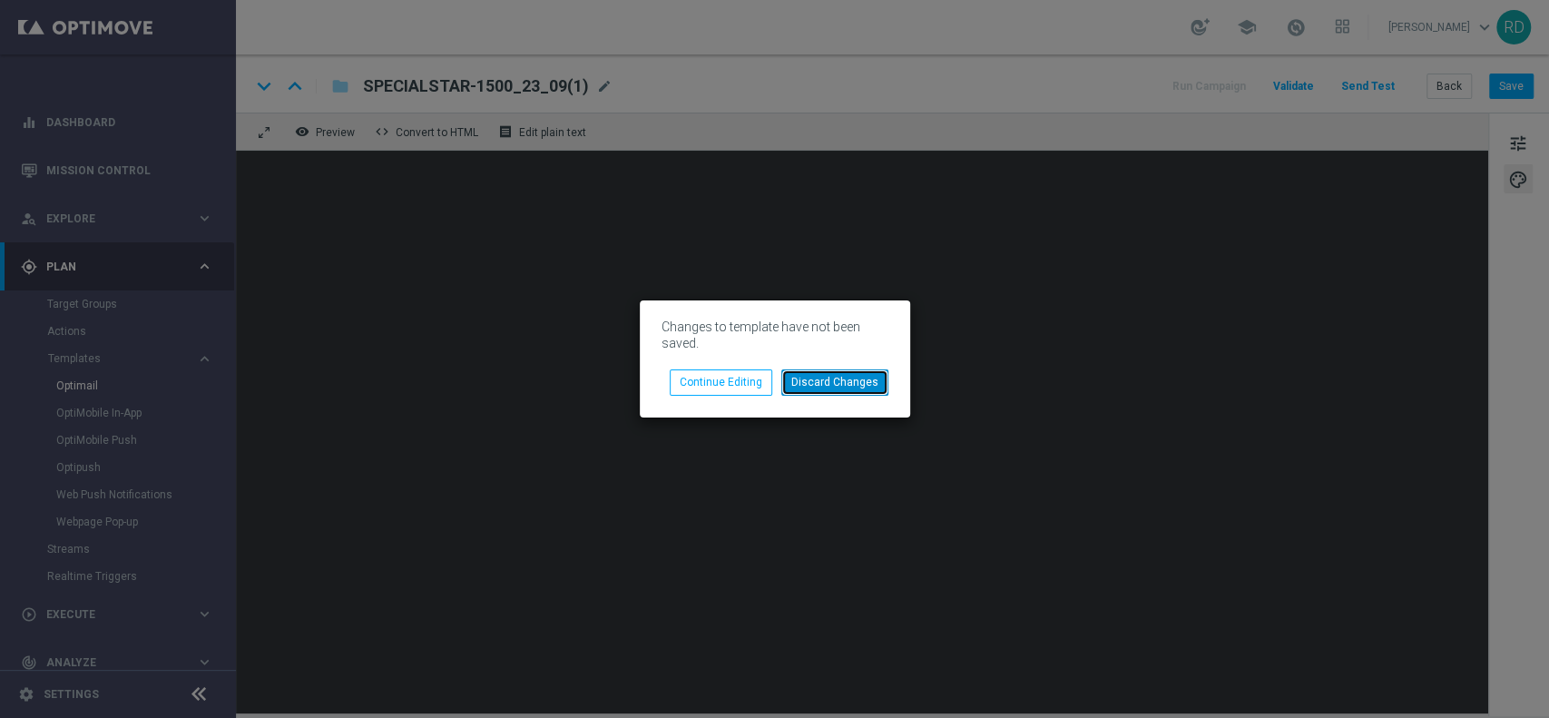
click at [864, 379] on button "Discard Changes" at bounding box center [834, 381] width 107 height 25
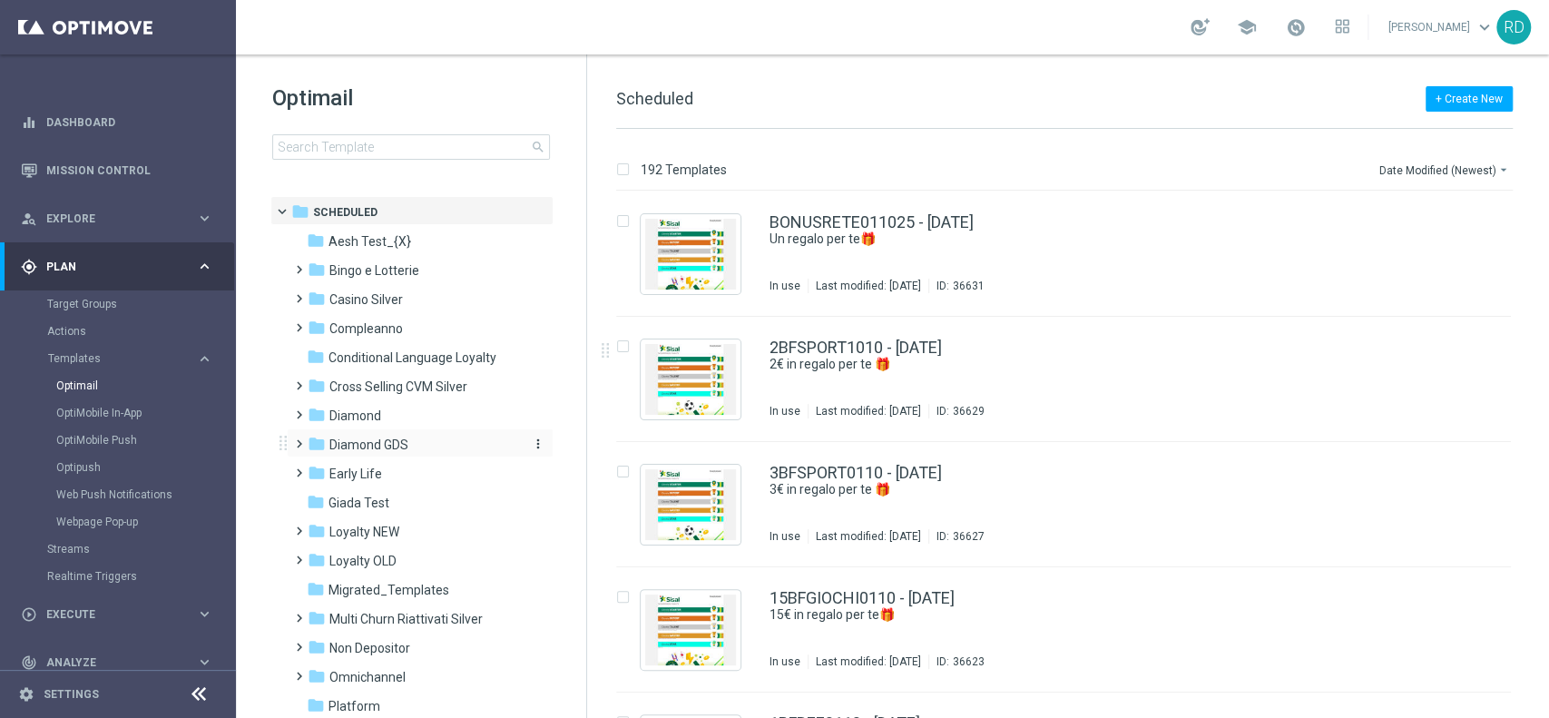
click at [363, 446] on span "Diamond GDS" at bounding box center [368, 444] width 79 height 16
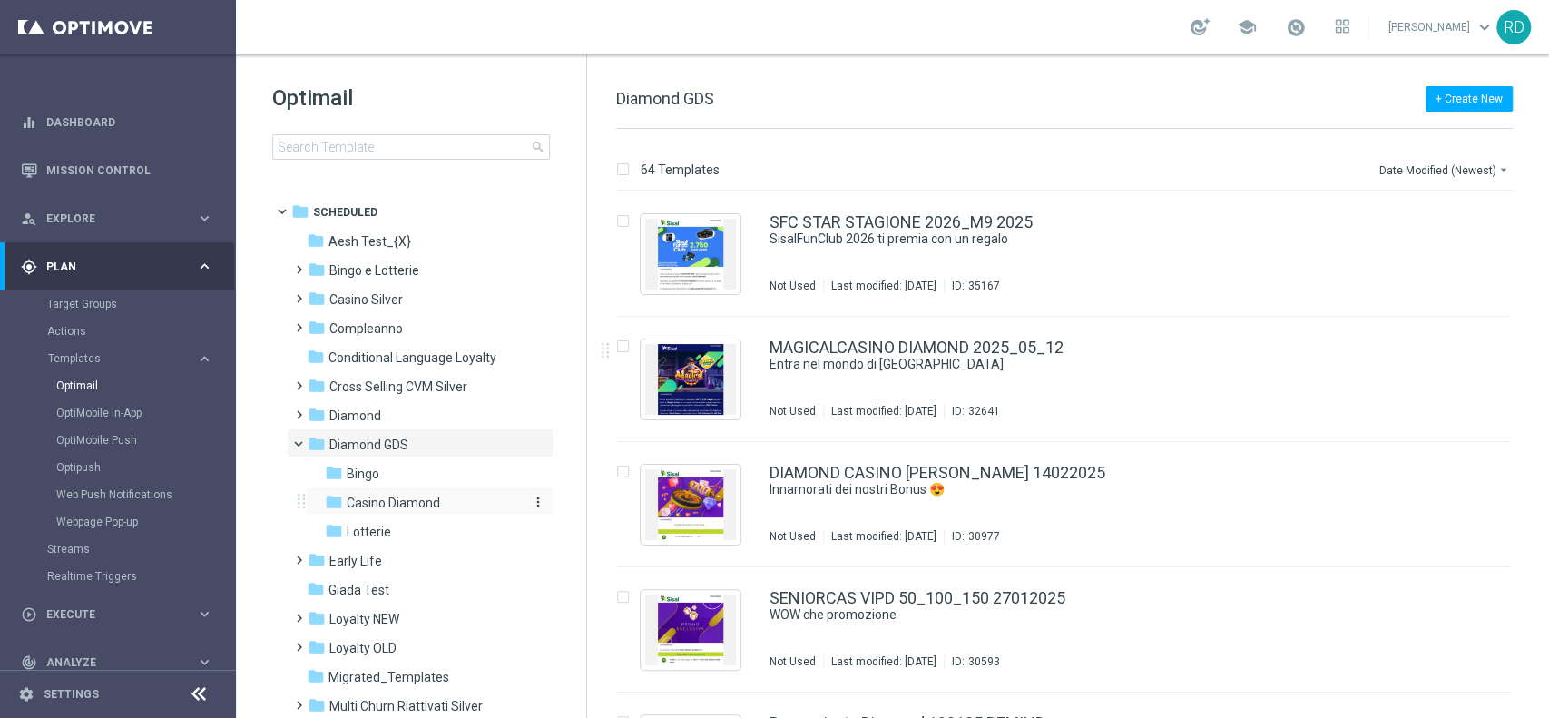
click at [419, 504] on span "Casino Diamond" at bounding box center [393, 502] width 93 height 16
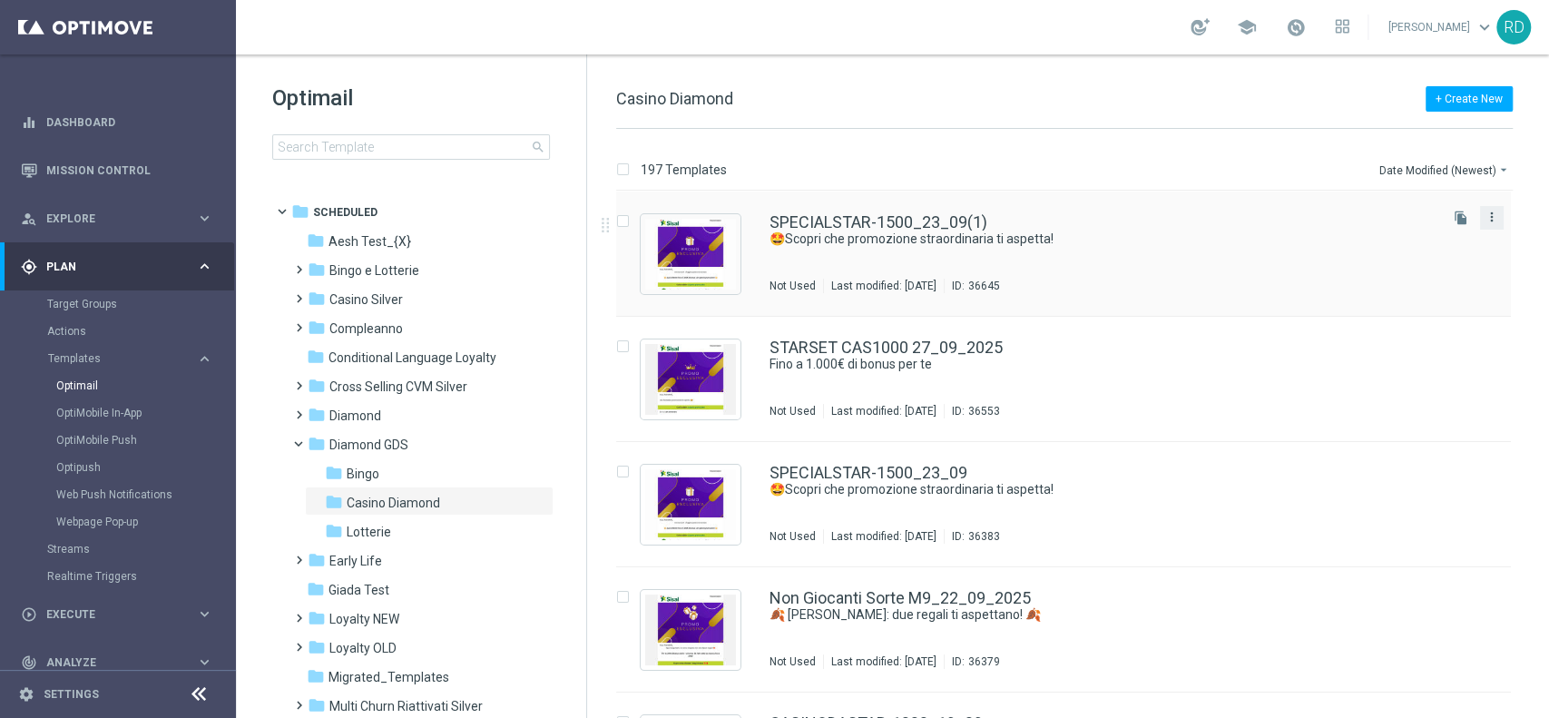
click at [1489, 218] on icon "more_vert" at bounding box center [1491, 217] width 15 height 15
click at [1404, 285] on div "Delete" at bounding box center [1416, 287] width 110 height 13
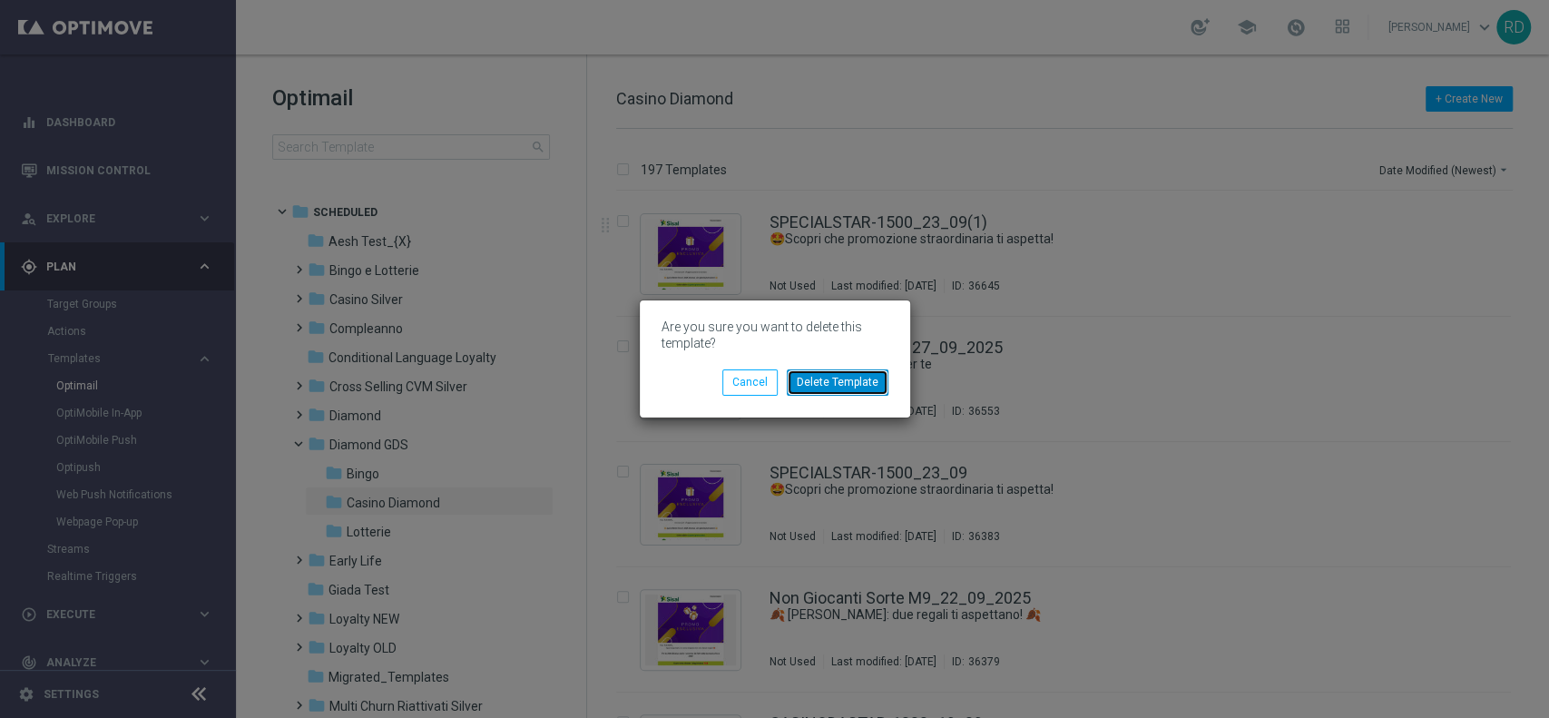
click at [853, 376] on button "Delete Template" at bounding box center [838, 381] width 102 height 25
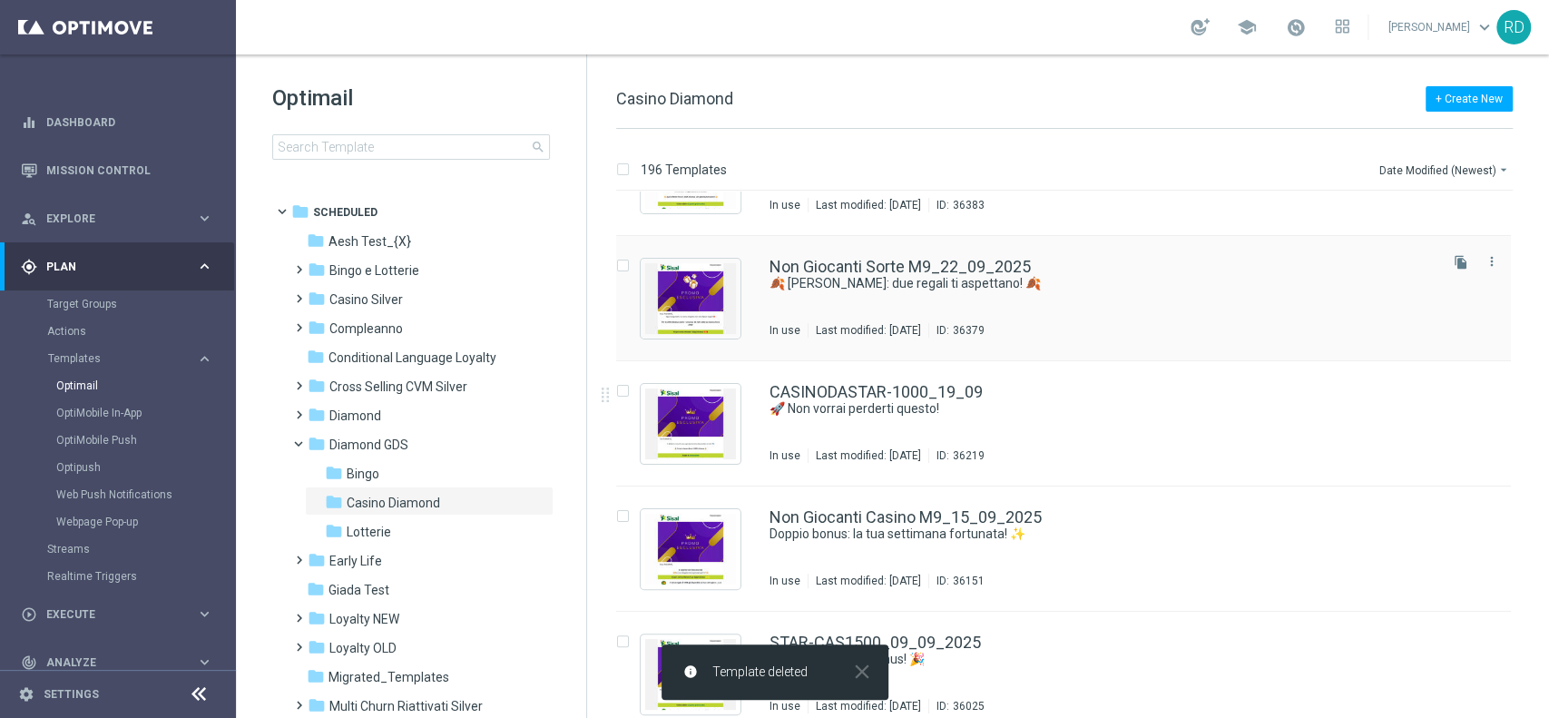
scroll to position [241, 0]
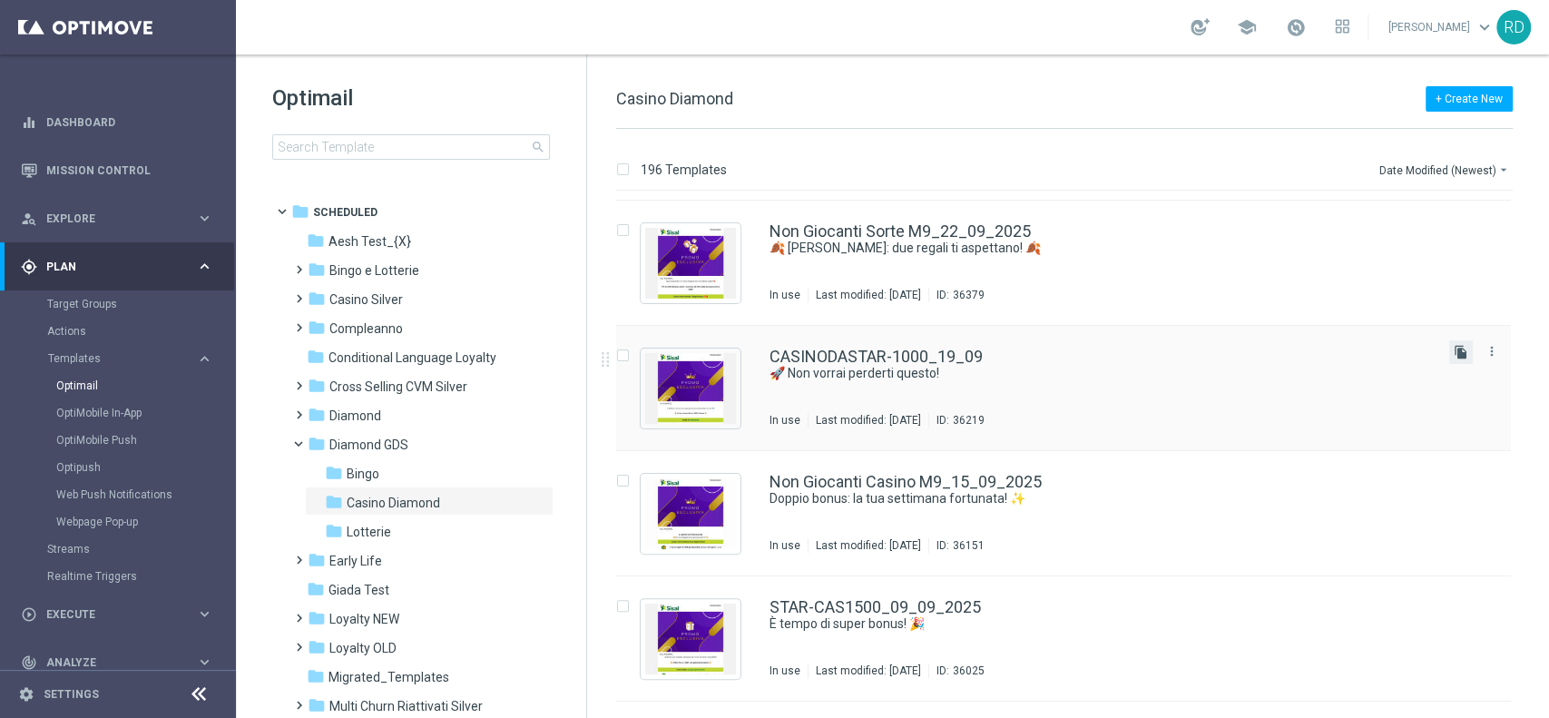
click at [1453, 351] on icon "file_copy" at bounding box center [1460, 352] width 15 height 15
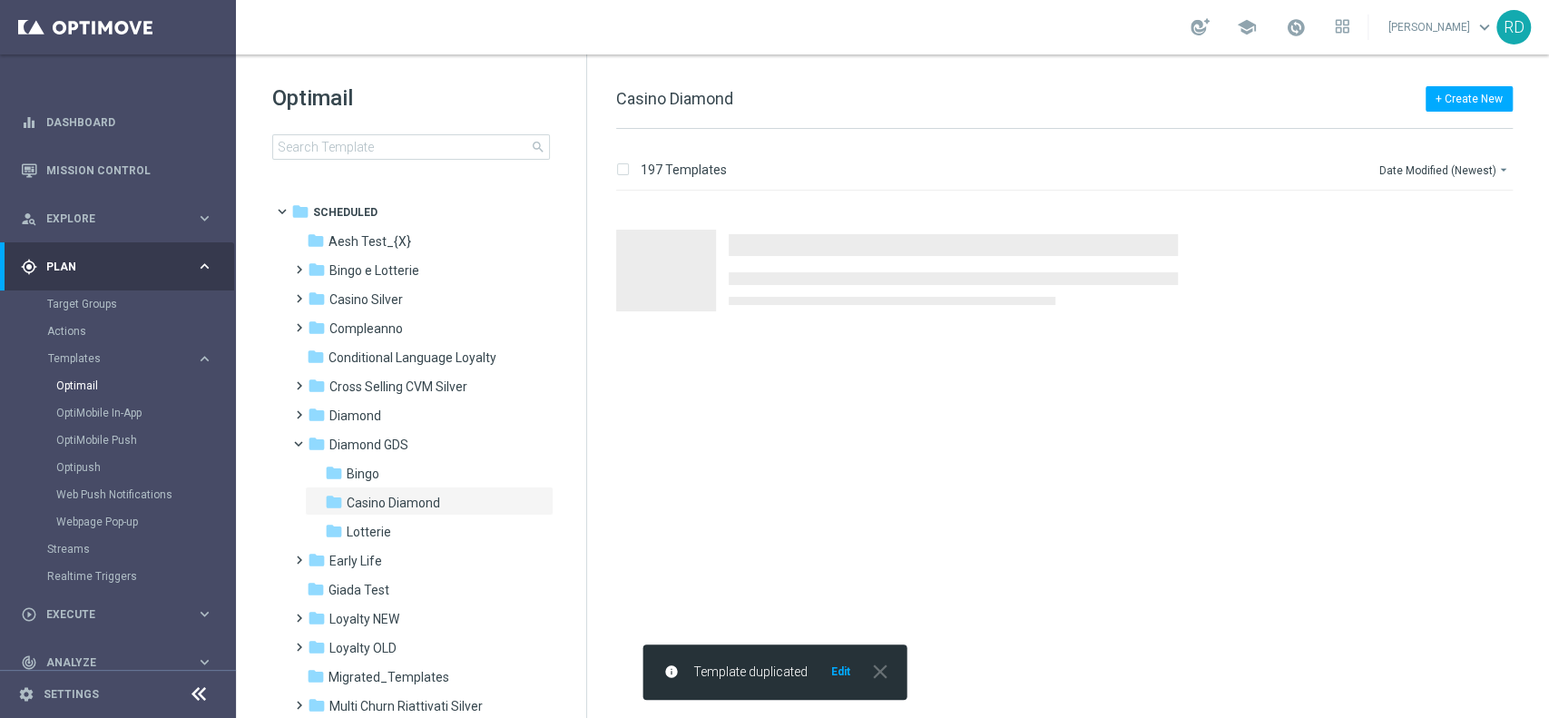
scroll to position [0, 0]
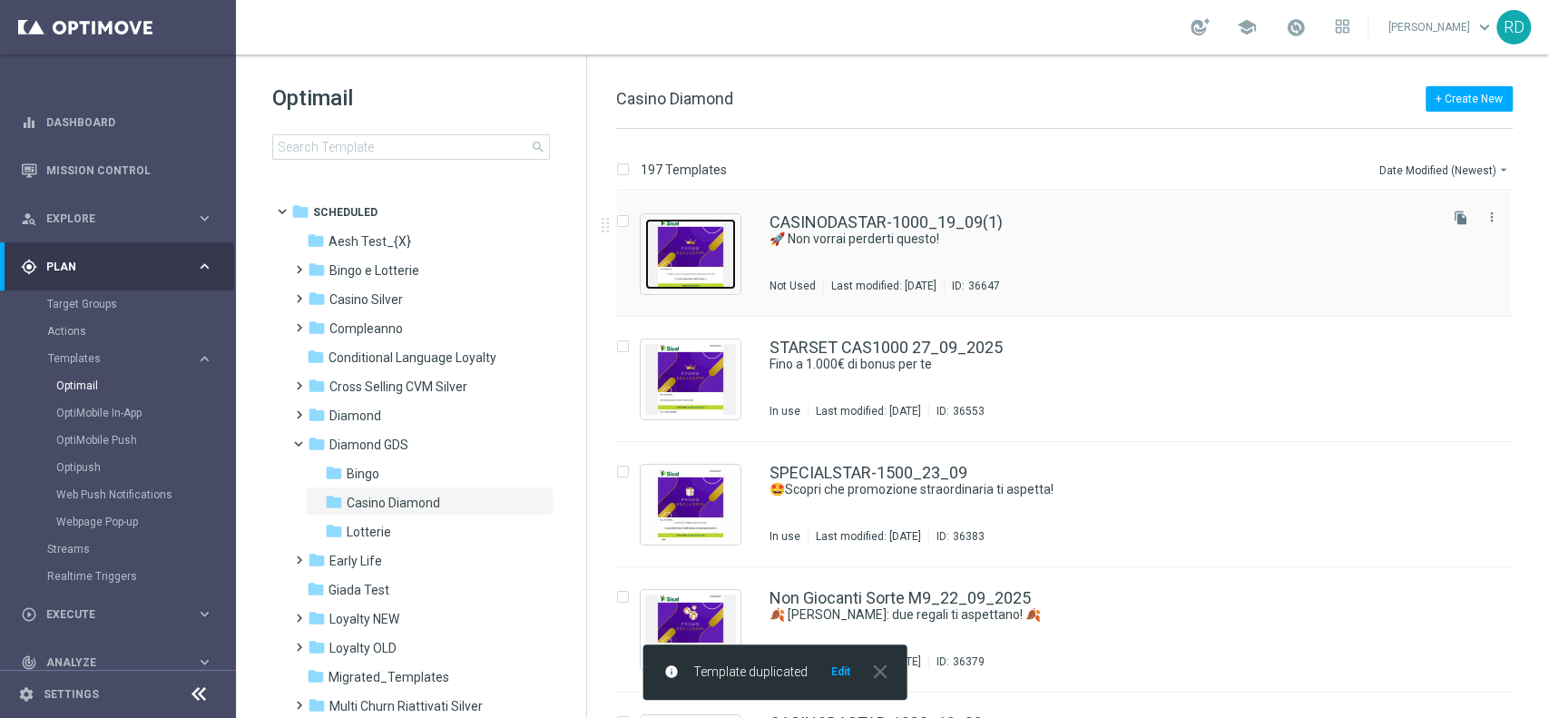
click at [677, 250] on img "Press SPACE to select this row." at bounding box center [690, 254] width 91 height 71
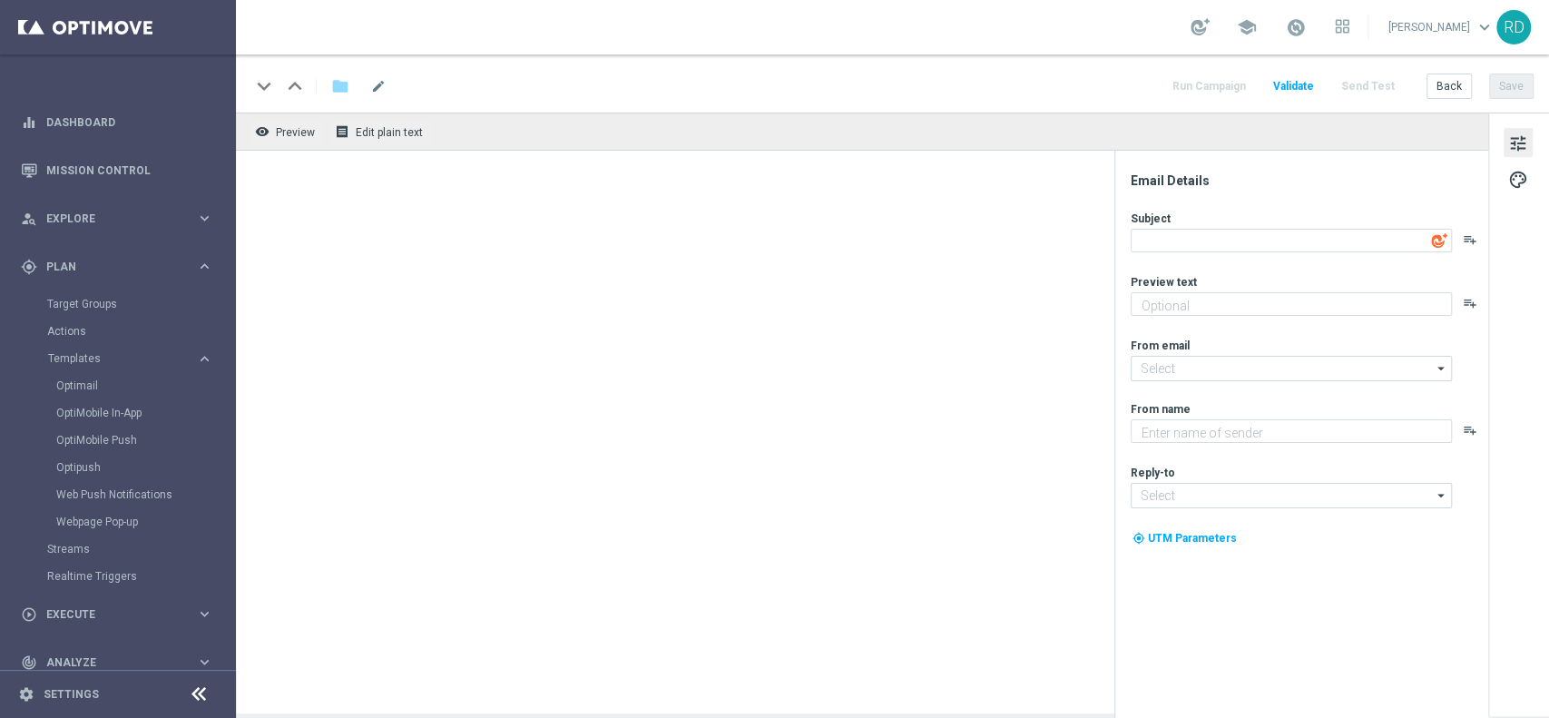
type textarea "🚀 Non vorrai perderti questo!"
type textarea "Super bonus in arrivo: per [PERSON_NAME] a 1.000€! 🤩"
type textarea "Sisal Vip"
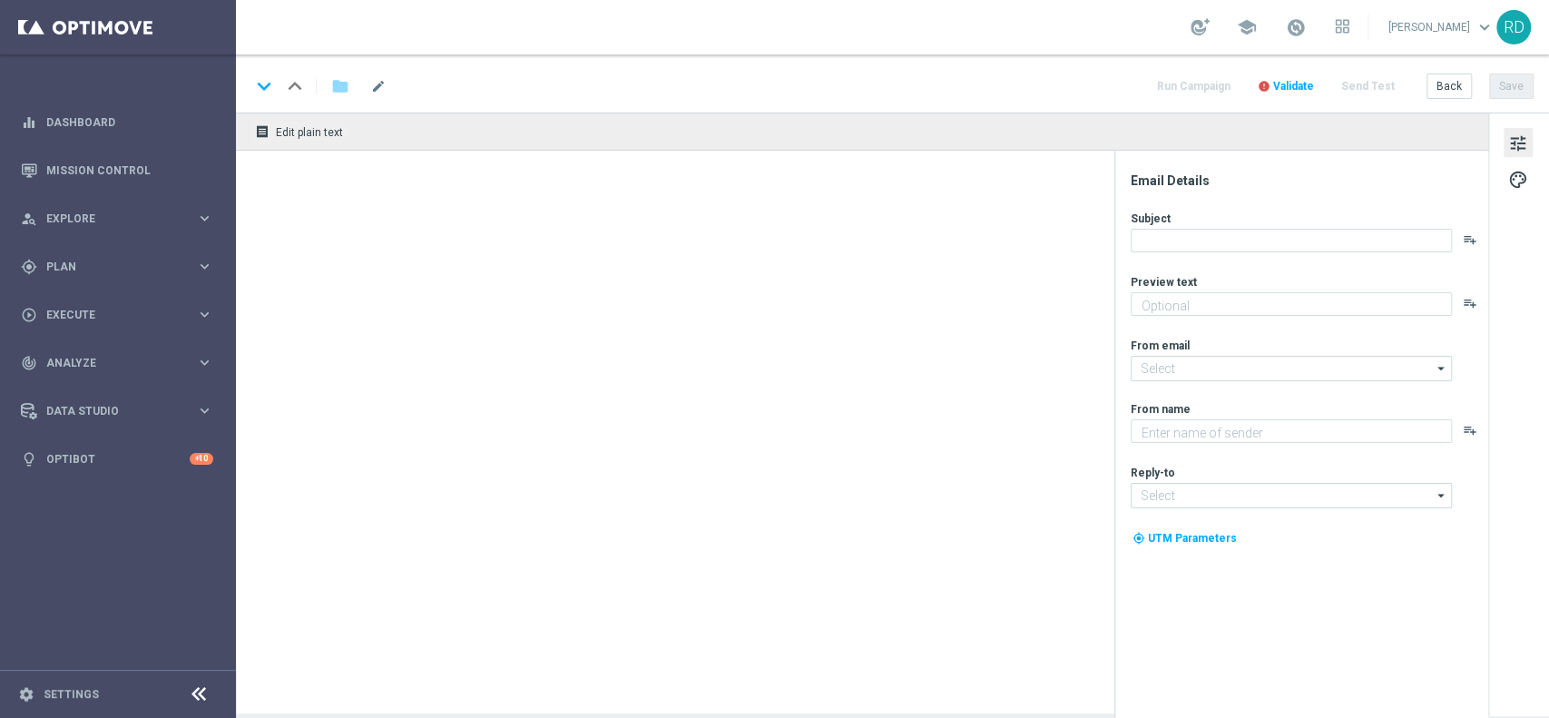
click at [785, 274] on div "receipt Edit plain text" at bounding box center [862, 413] width 1252 height 601
click at [59, 265] on span "Plan" at bounding box center [121, 266] width 150 height 11
click at [73, 348] on accordion "Templates keyboard_arrow_right Optimail OptiMobile In-App OptiMobile Push Optip…" at bounding box center [140, 358] width 187 height 27
click at [77, 355] on span "Templates" at bounding box center [113, 358] width 130 height 11
click at [79, 377] on div "Optimail" at bounding box center [145, 385] width 178 height 27
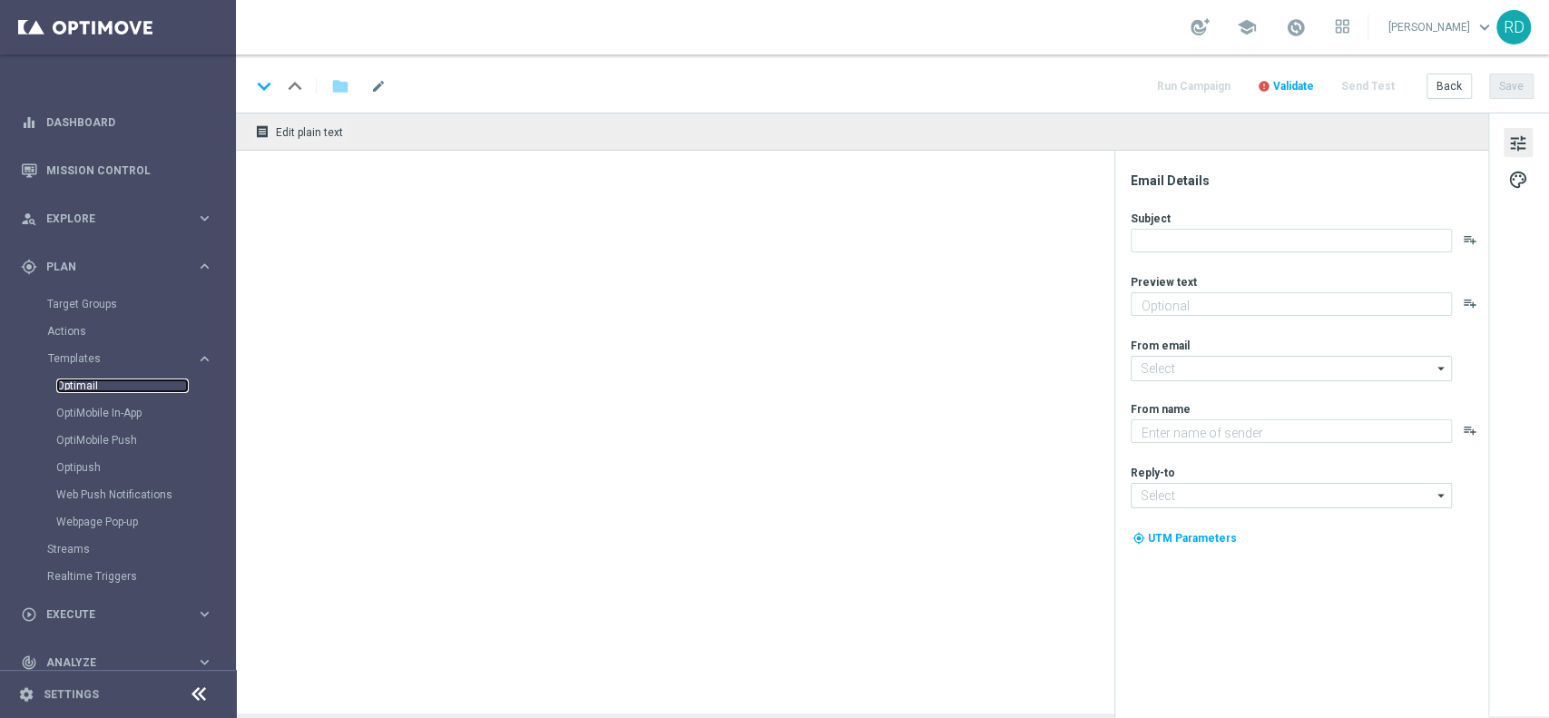
click at [80, 385] on link "Optimail" at bounding box center [122, 385] width 132 height 15
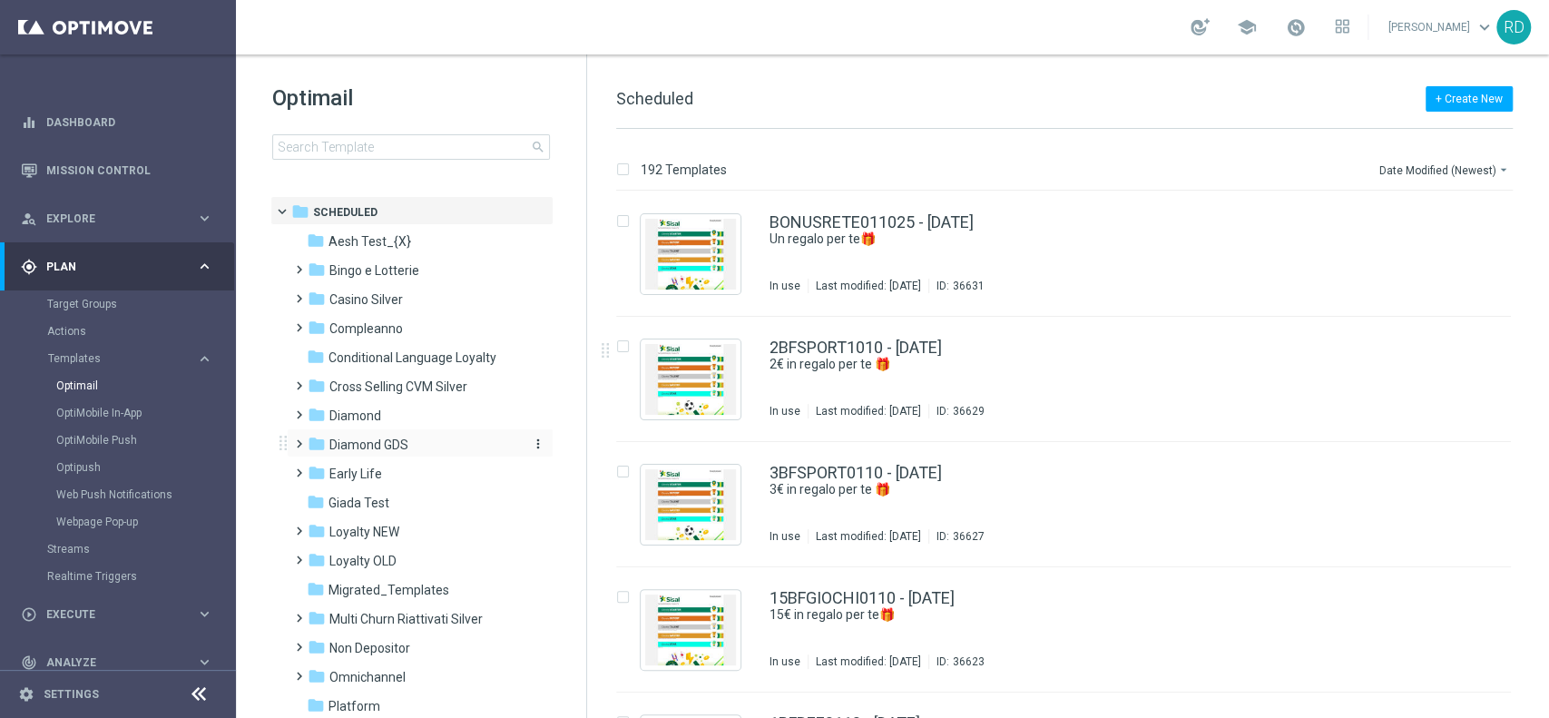
click at [354, 445] on span "Diamond GDS" at bounding box center [368, 444] width 79 height 16
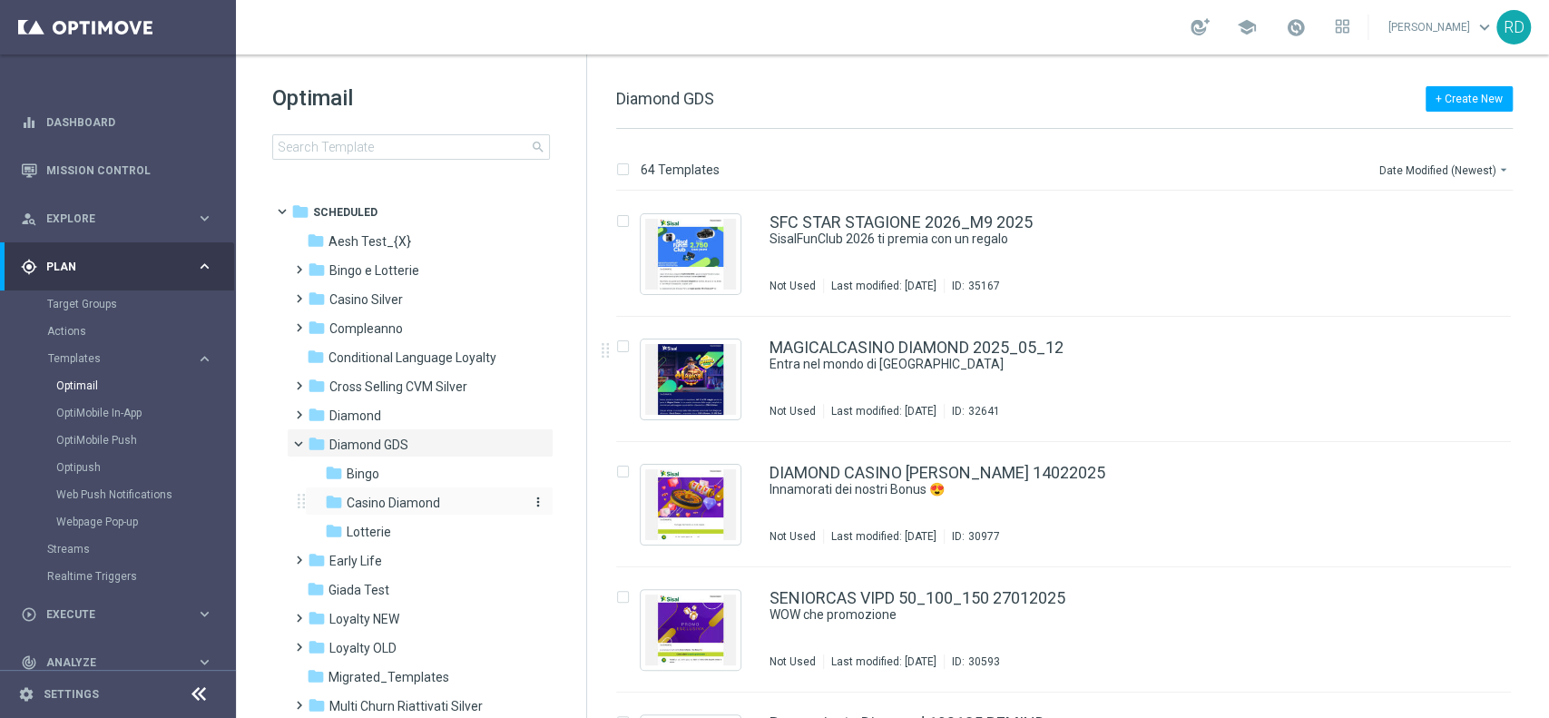
click at [380, 493] on div "folder Casino Diamond" at bounding box center [421, 503] width 193 height 21
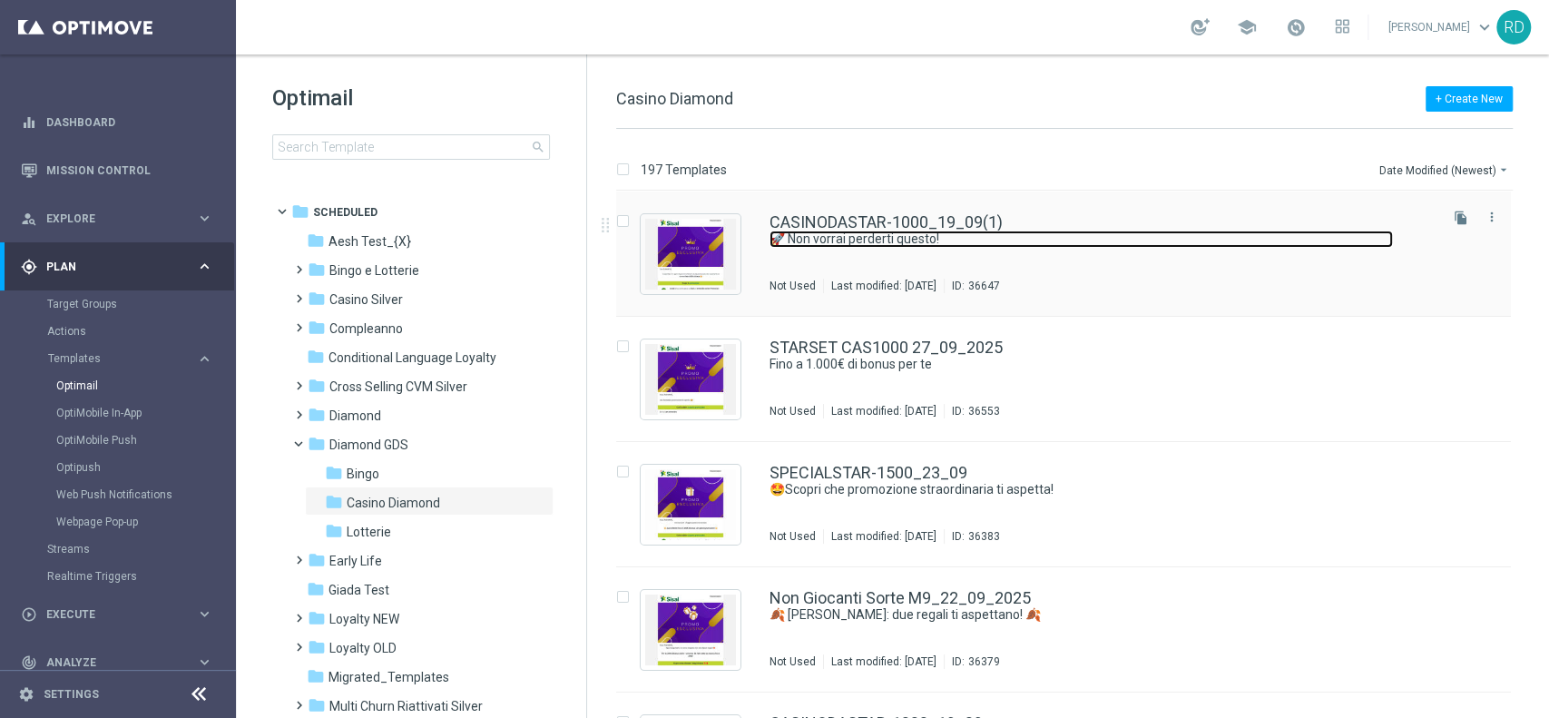
click at [848, 240] on link "🚀 Non vorrai perderti questo!" at bounding box center [1080, 238] width 623 height 17
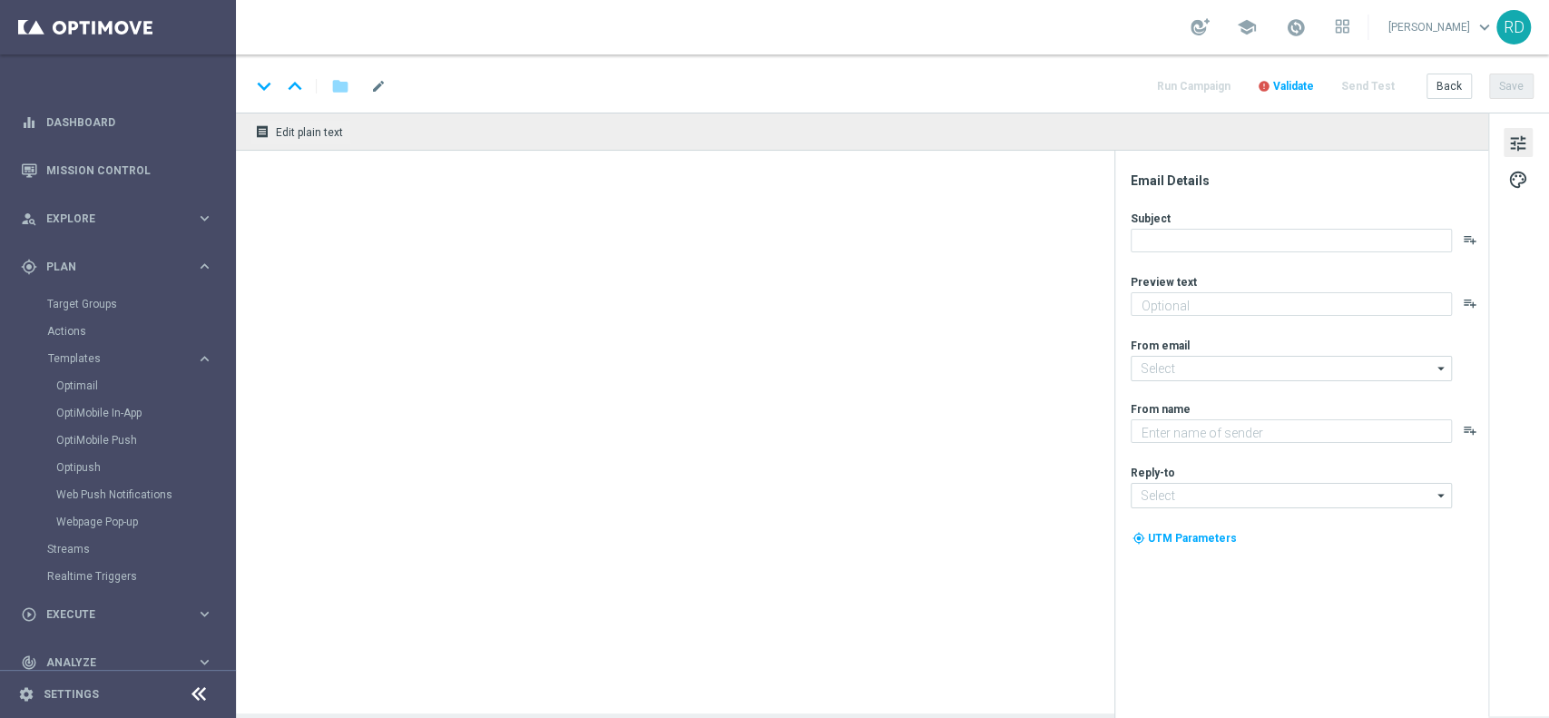
type textarea "Super bonus in arrivo: per [PERSON_NAME] a 1.000€! 🤩"
type input "[EMAIL_ADDRESS][DOMAIN_NAME]"
type textarea "Sisal Vip"
type input "[EMAIL_ADDRESS][DOMAIN_NAME]"
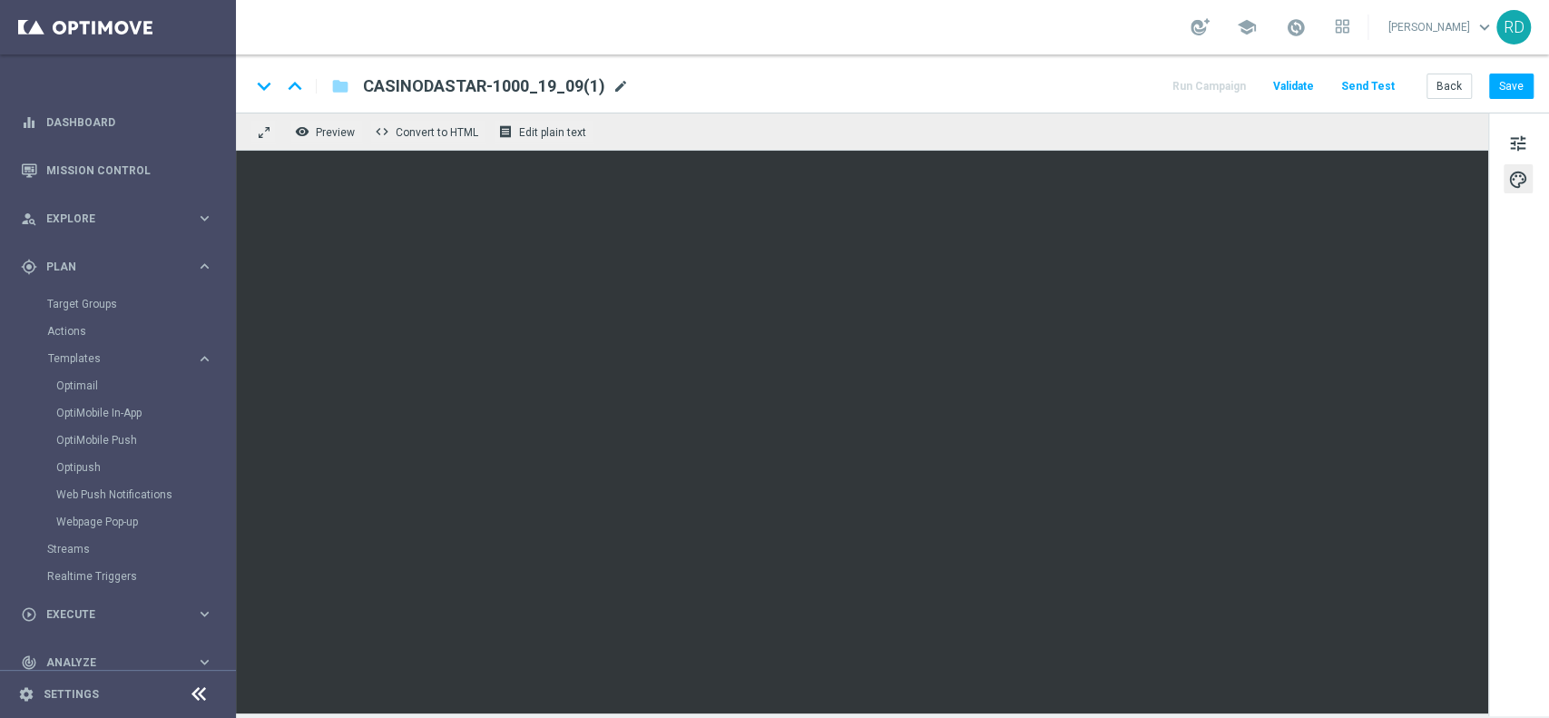
click at [614, 86] on span "mode_edit" at bounding box center [620, 86] width 16 height 16
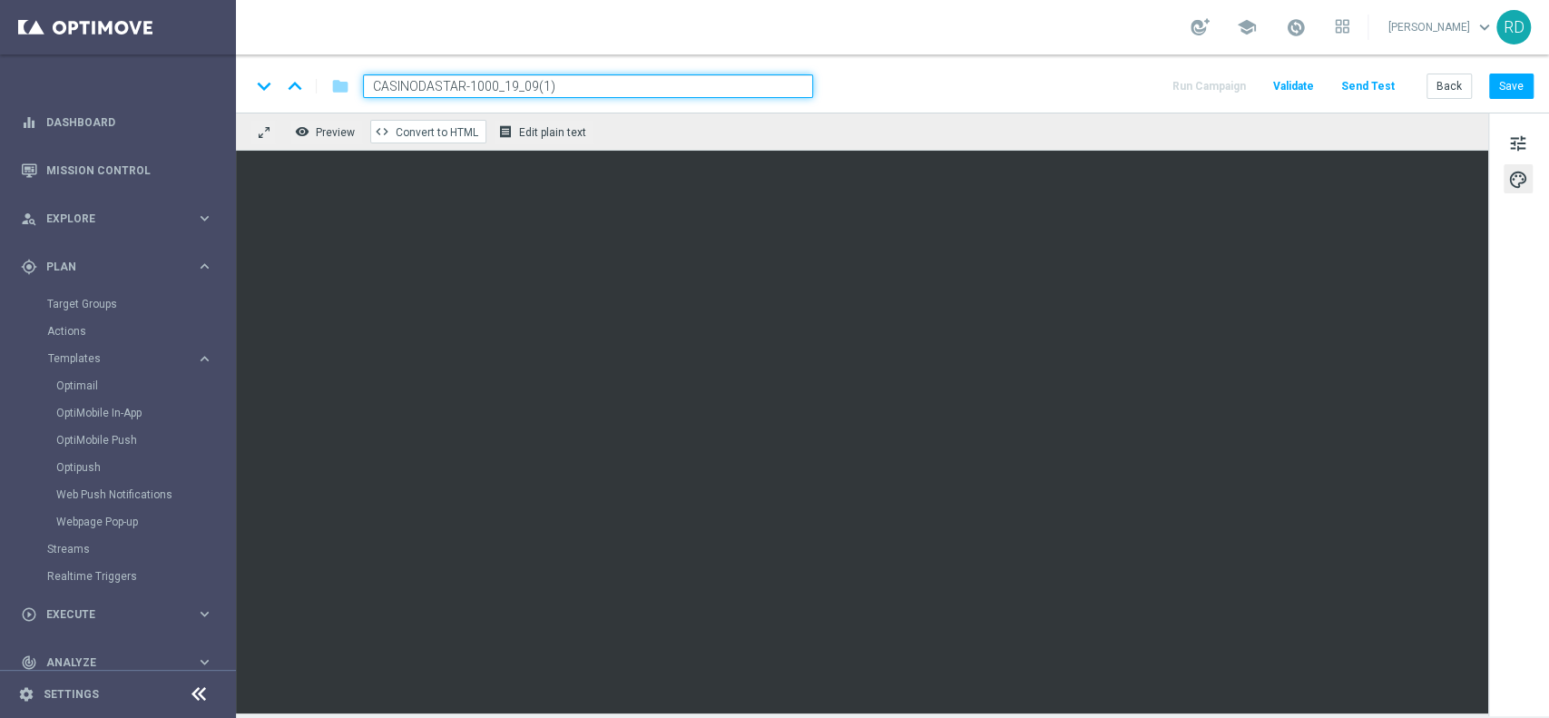
paste input "TT-500STAR"
type input "CASINOTT-500STAR_03_10_2025"
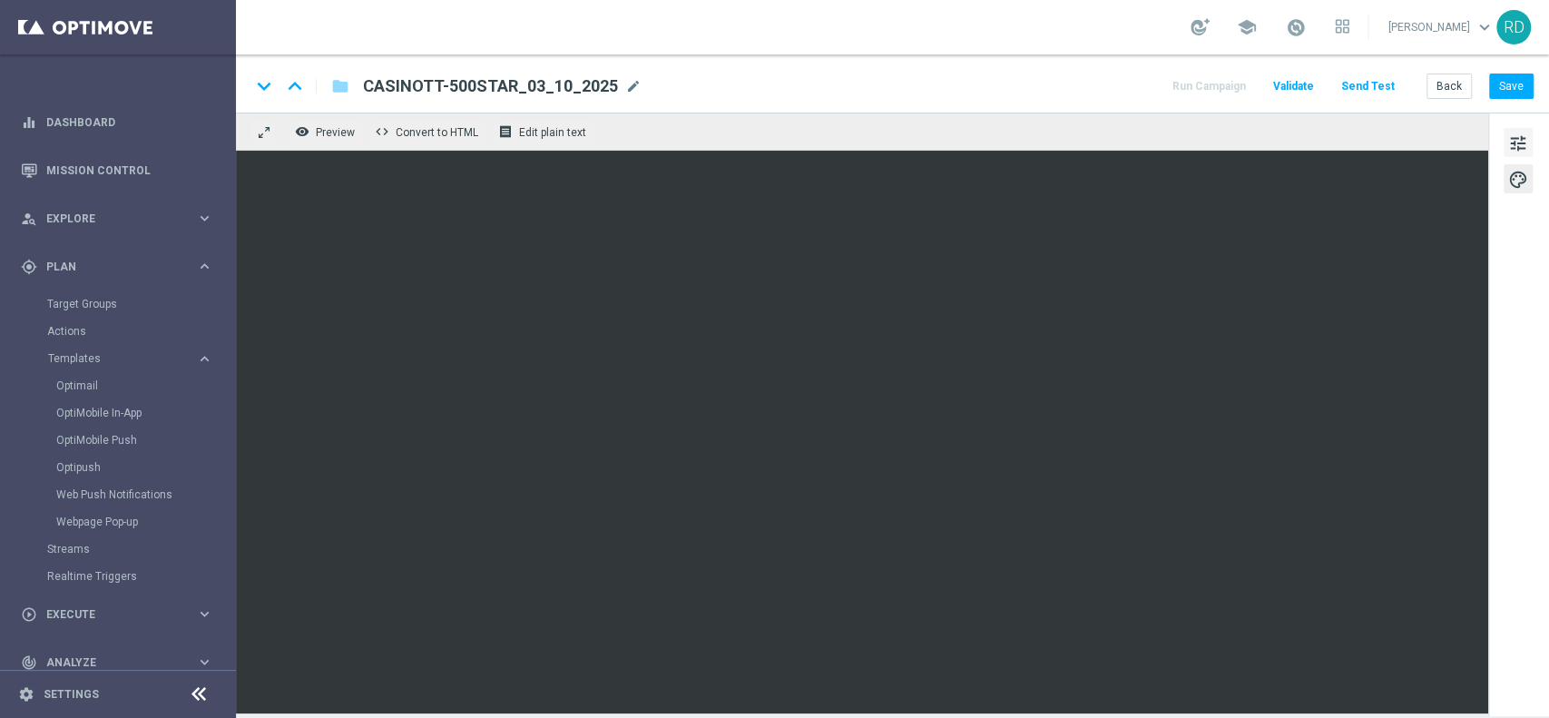
click at [1160, 140] on span "tune" at bounding box center [1518, 144] width 20 height 24
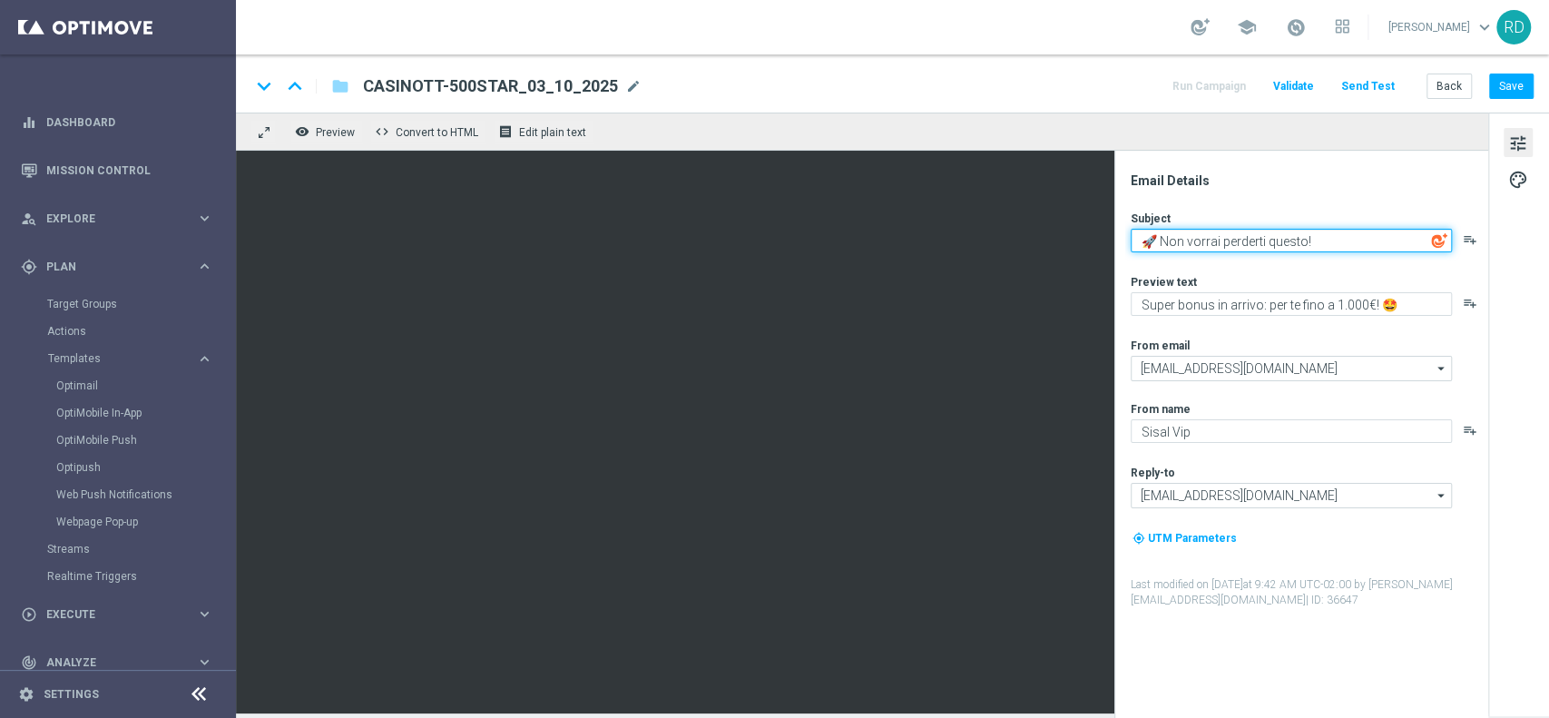
click at [1160, 235] on textarea "🚀 Non vorrai perderti questo!" at bounding box center [1290, 241] width 321 height 24
drag, startPoint x: 1321, startPoint y: 235, endPoint x: 1135, endPoint y: 240, distance: 186.0
click at [1135, 240] on textarea "🚀 Non vorrai perderti questo!" at bounding box center [1290, 241] width 321 height 24
type textarea "Solo 3 giorni e tutto il divertimento che vuoi!"
click at [1160, 237] on img at bounding box center [1439, 240] width 16 height 16
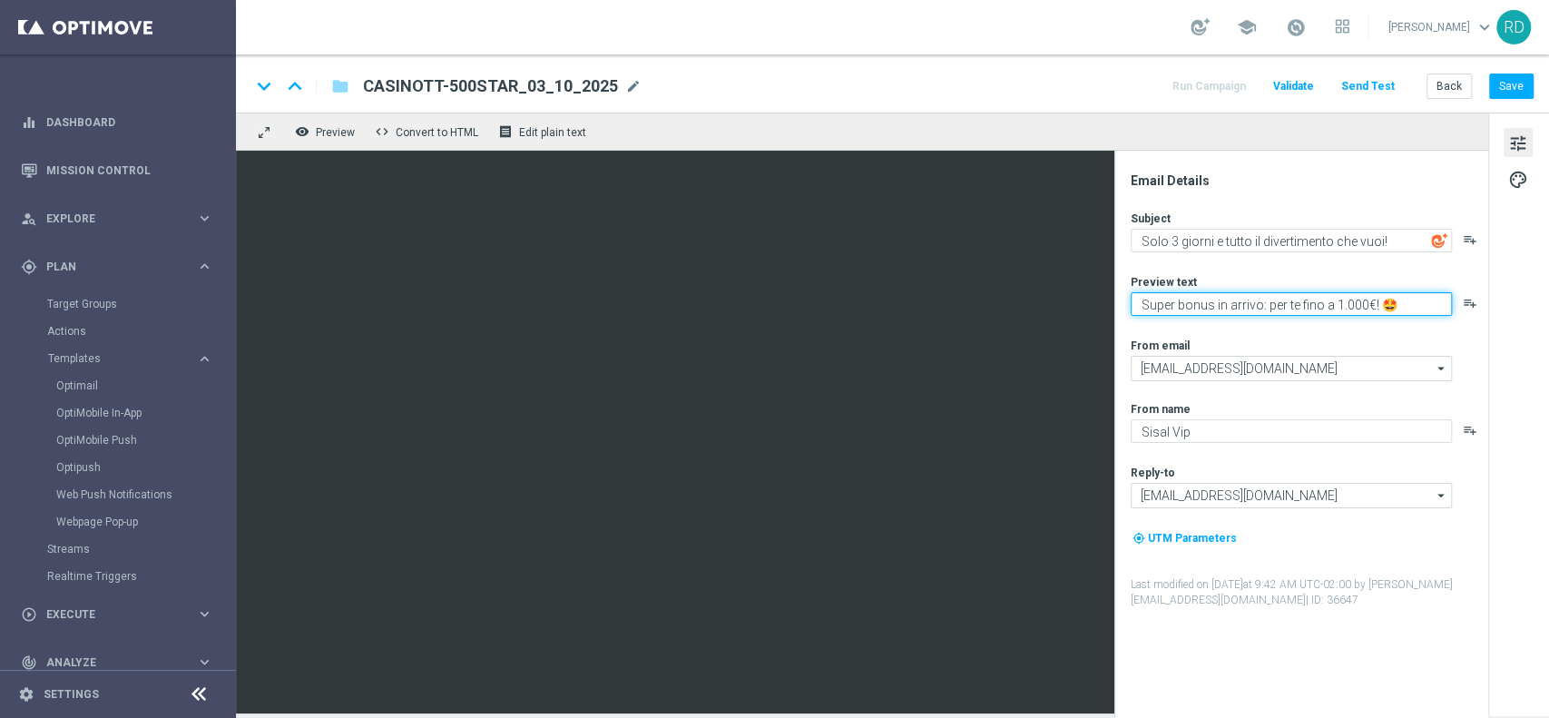
click at [1160, 300] on textarea "Super bonus in arrivo: per [PERSON_NAME] a 1.000€! 🤩" at bounding box center [1290, 304] width 321 height 24
click at [1160, 308] on textarea "Super bonus in arrivo: per [PERSON_NAME] a 1.000€! 🤩" at bounding box center [1290, 304] width 321 height 24
type textarea "Per te fino a 500€ di bonus!🤩"
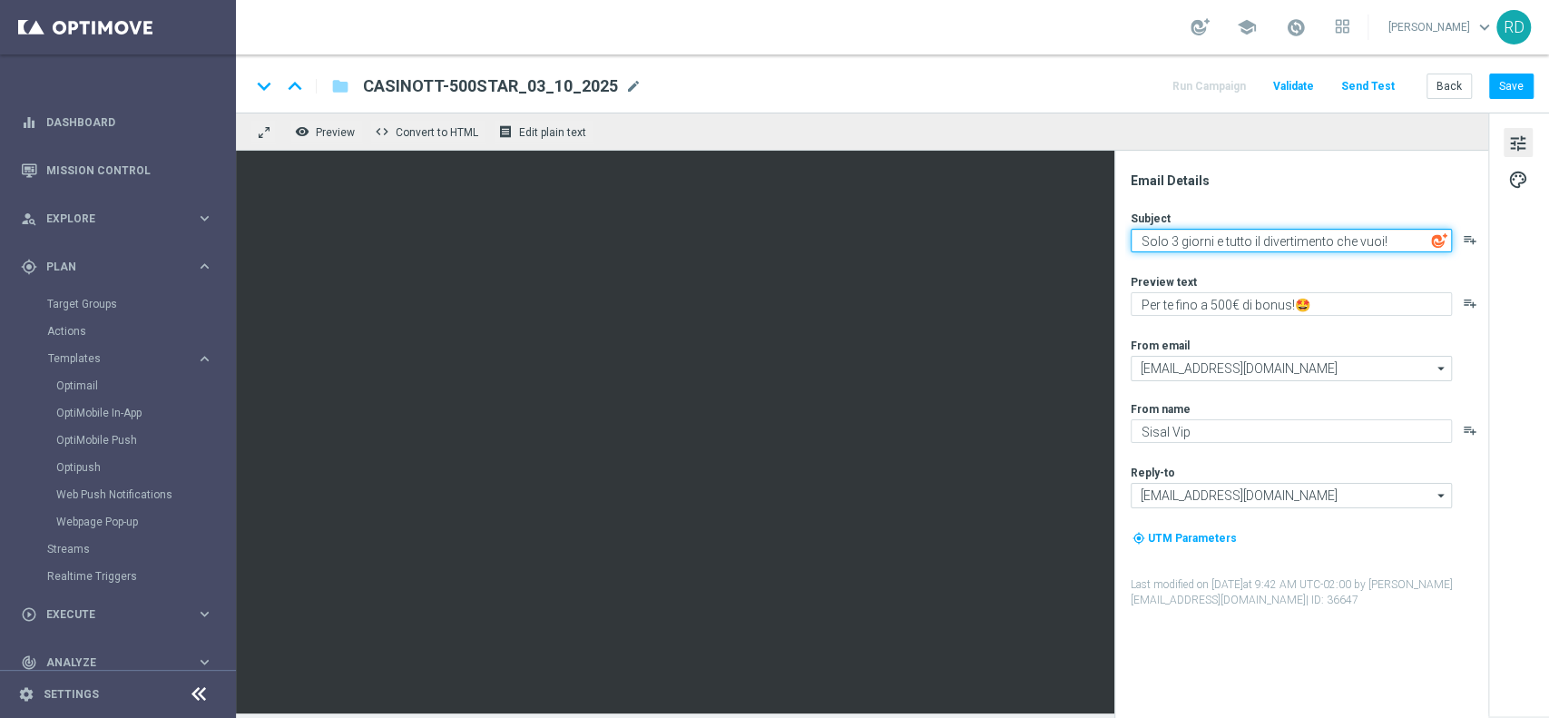
click at [1160, 236] on textarea "Solo 3 giorni e tutto il divertimento che vuoi!" at bounding box center [1290, 241] width 321 height 24
paste textarea "🎉"
click at [1160, 240] on textarea "Solo 3 giorni e tutto il divertimento che vuoi 🎉" at bounding box center [1290, 241] width 321 height 24
type textarea "Solo tre giorni e tutto il divertimento che vuoi 🎉"
click at [1160, 262] on div "Subject Solo tre giorni e tutto il divertimento che vuoi 🎉 playlist_add Preview…" at bounding box center [1308, 408] width 356 height 397
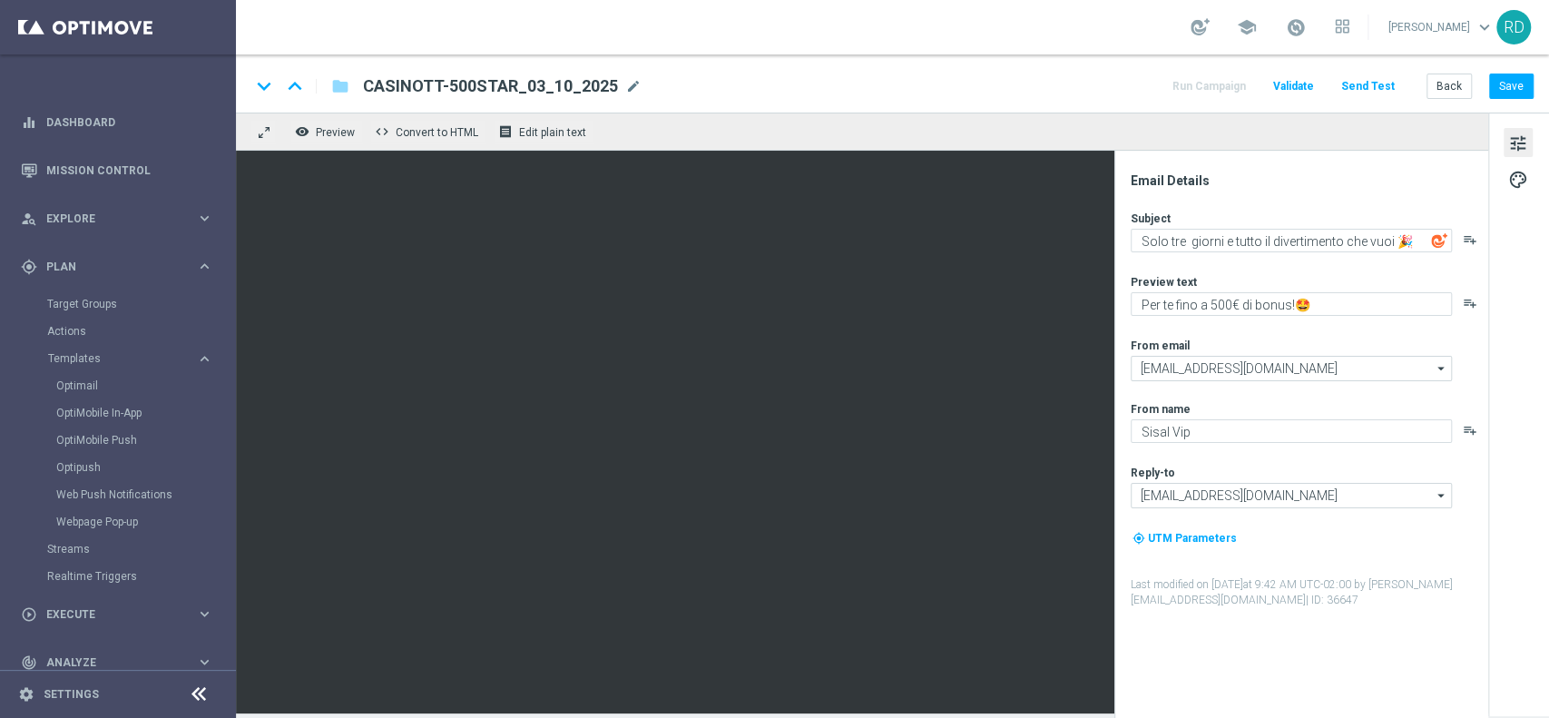
click at [1160, 243] on img at bounding box center [1439, 240] width 16 height 16
click at [1144, 236] on textarea "Solo tre giorni e tutto il divertimento che vuoi 🎉" at bounding box center [1290, 241] width 321 height 24
click at [1139, 238] on textarea "Solo tre giorni e tutto il divertimento che vuoi 🎉" at bounding box center [1290, 241] width 321 height 24
click at [1160, 301] on textarea "Per te fino a 500€ di bonus!🤩" at bounding box center [1290, 304] width 321 height 24
click at [1160, 303] on textarea "Per te fino a 500€ di bonus!🤩" at bounding box center [1290, 304] width 321 height 24
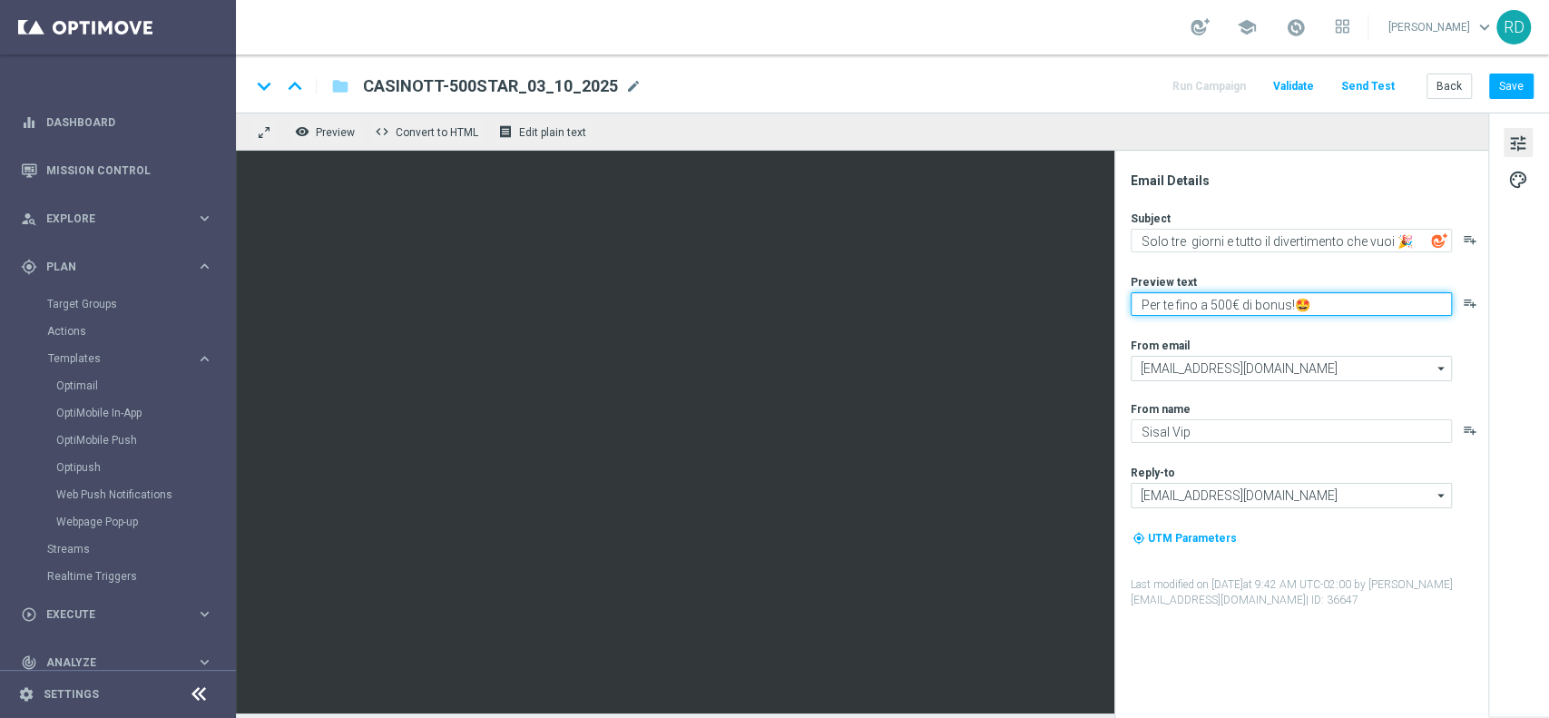
drag, startPoint x: 1318, startPoint y: 300, endPoint x: 1298, endPoint y: 301, distance: 20.0
click at [1160, 301] on textarea "Per te fino a 500€ di bonus!🤩" at bounding box center [1290, 304] width 321 height 24
paste textarea
click at [1160, 303] on textarea "Per te fino a 500€ di bonus!💥" at bounding box center [1290, 304] width 321 height 24
click at [1160, 301] on textarea "Per te fino a 500€ di bonus! 💥" at bounding box center [1290, 304] width 321 height 24
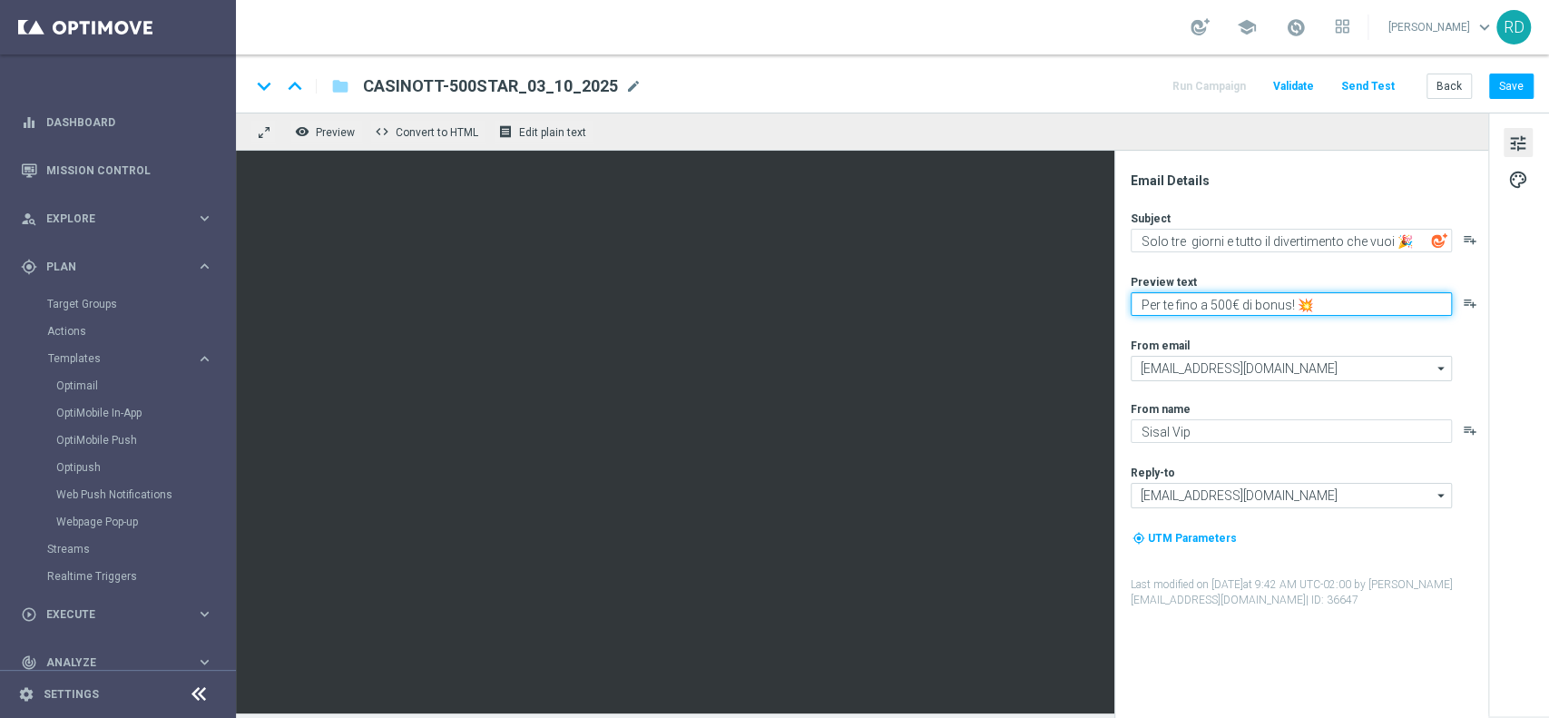
type textarea "Per te fino a 500€ di bonus! 💥"
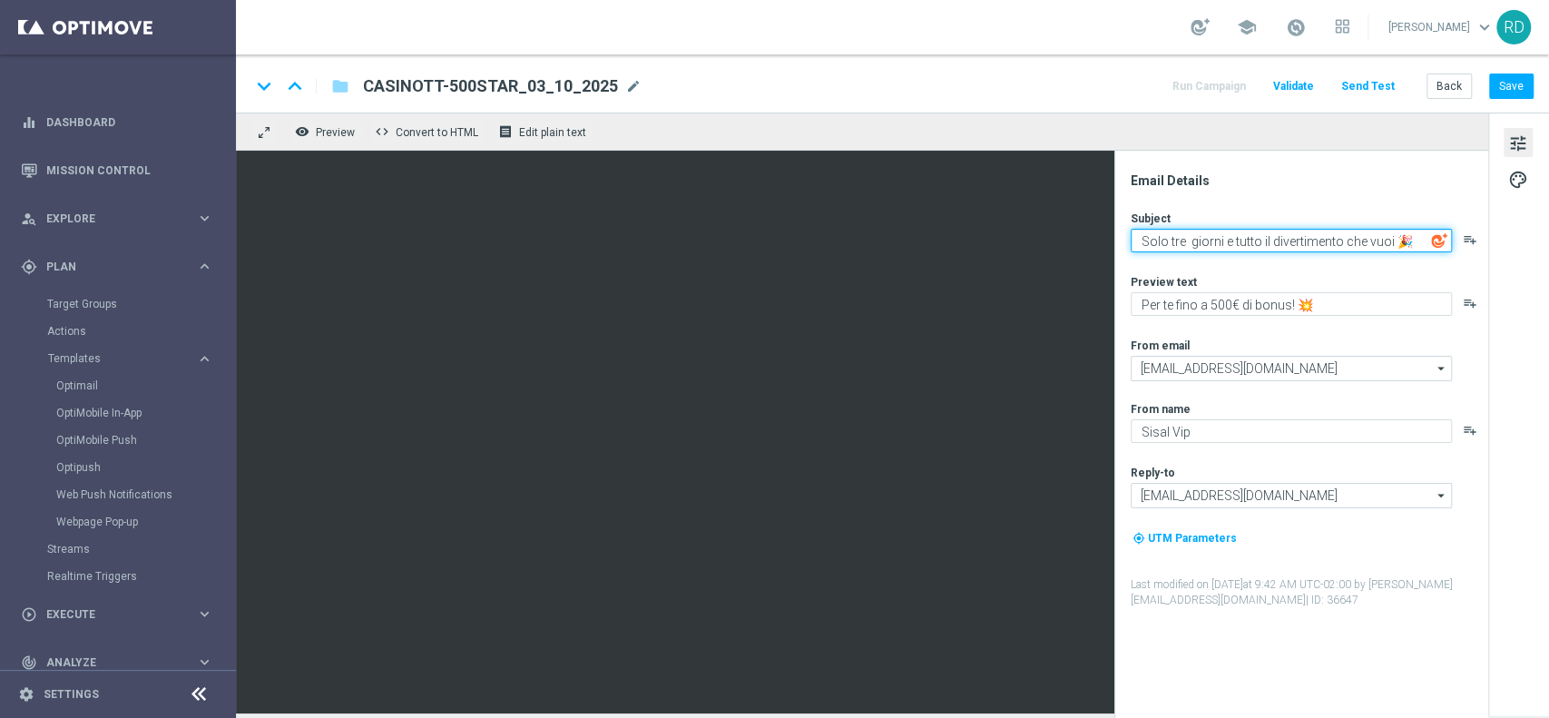
click at [1160, 240] on textarea "Solo tre giorni e tutto il divertimento che vuoi 🎉" at bounding box center [1290, 241] width 321 height 24
type textarea "Solo tre giorni e tutto il divertimento che vuoi !🎉"
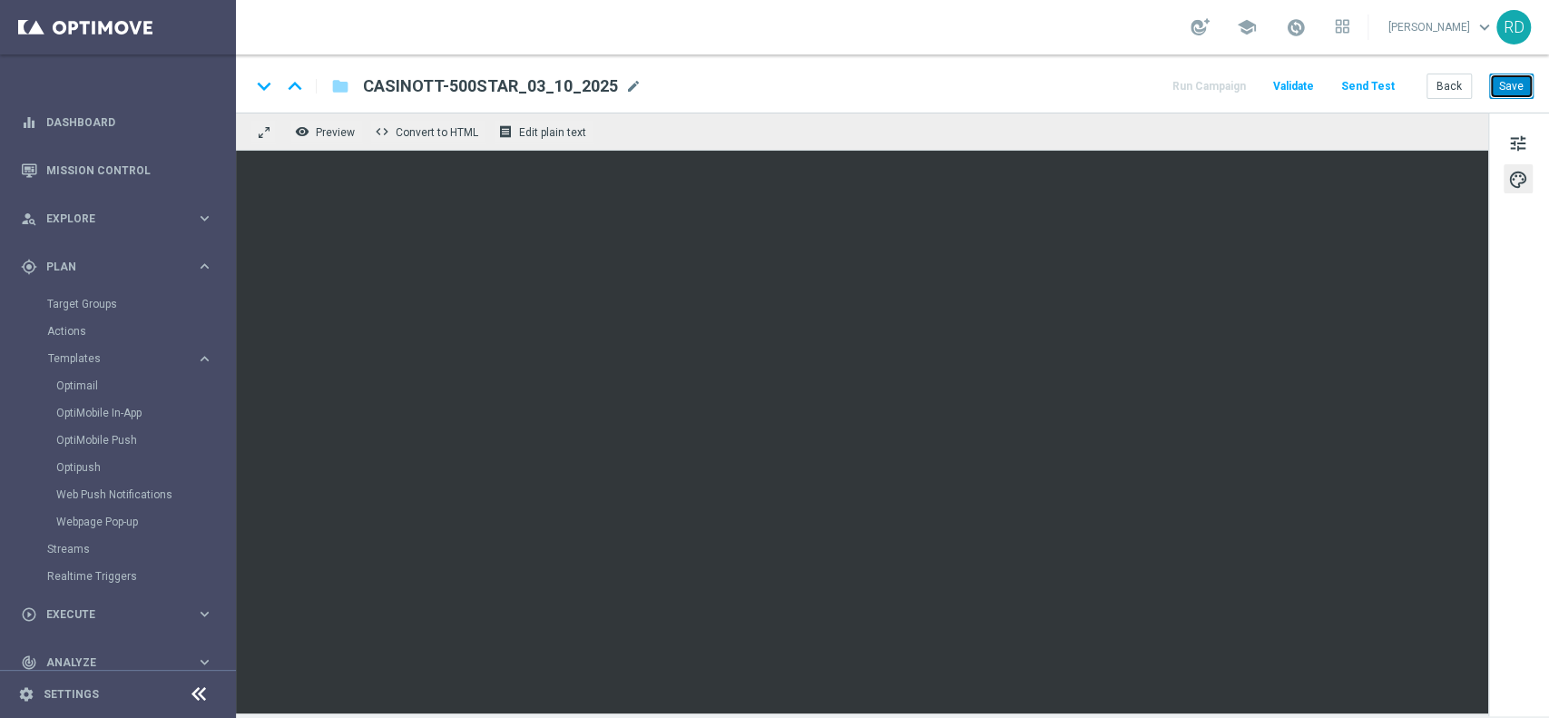
click at [1160, 83] on button "Save" at bounding box center [1511, 85] width 44 height 25
click at [79, 379] on link "Optimail" at bounding box center [122, 385] width 132 height 15
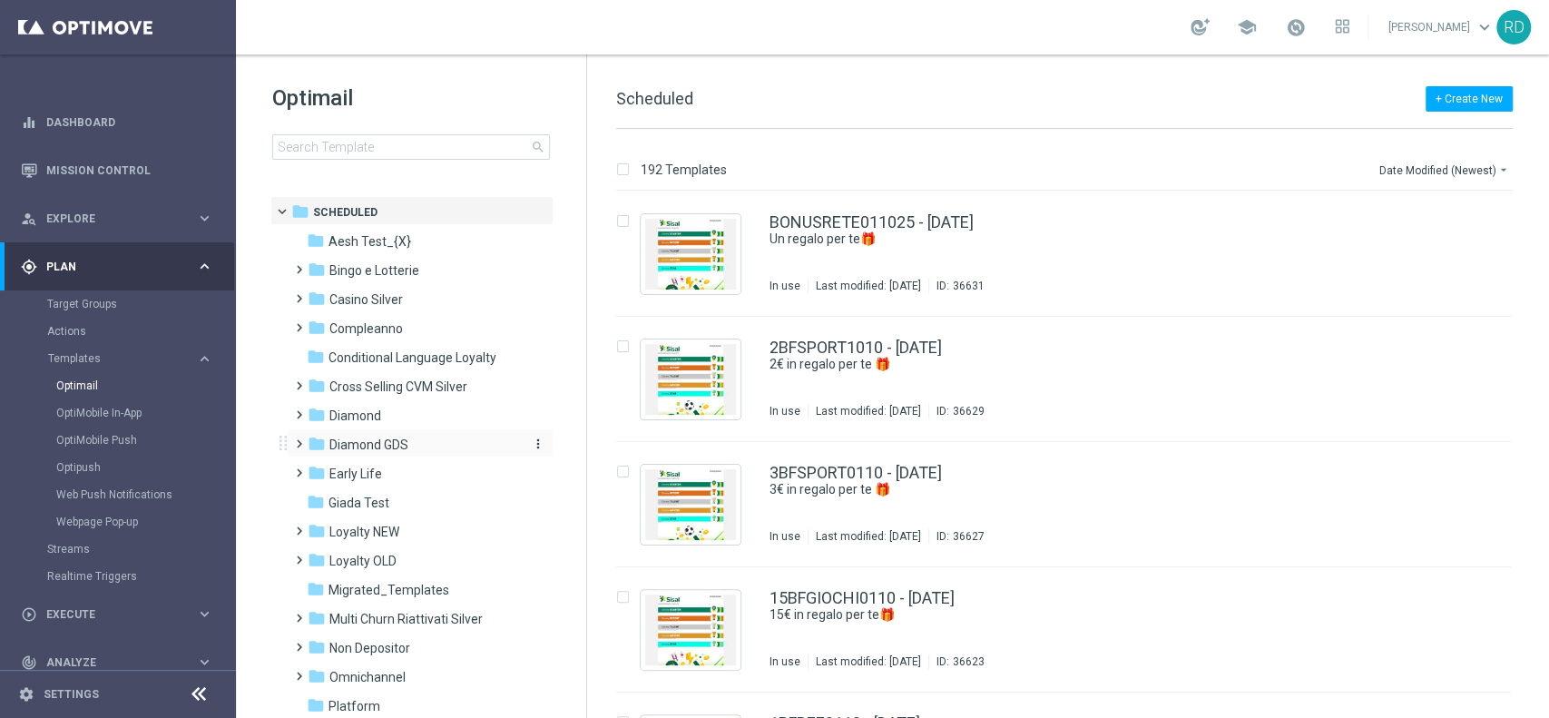
click at [383, 439] on span "Diamond GDS" at bounding box center [368, 444] width 79 height 16
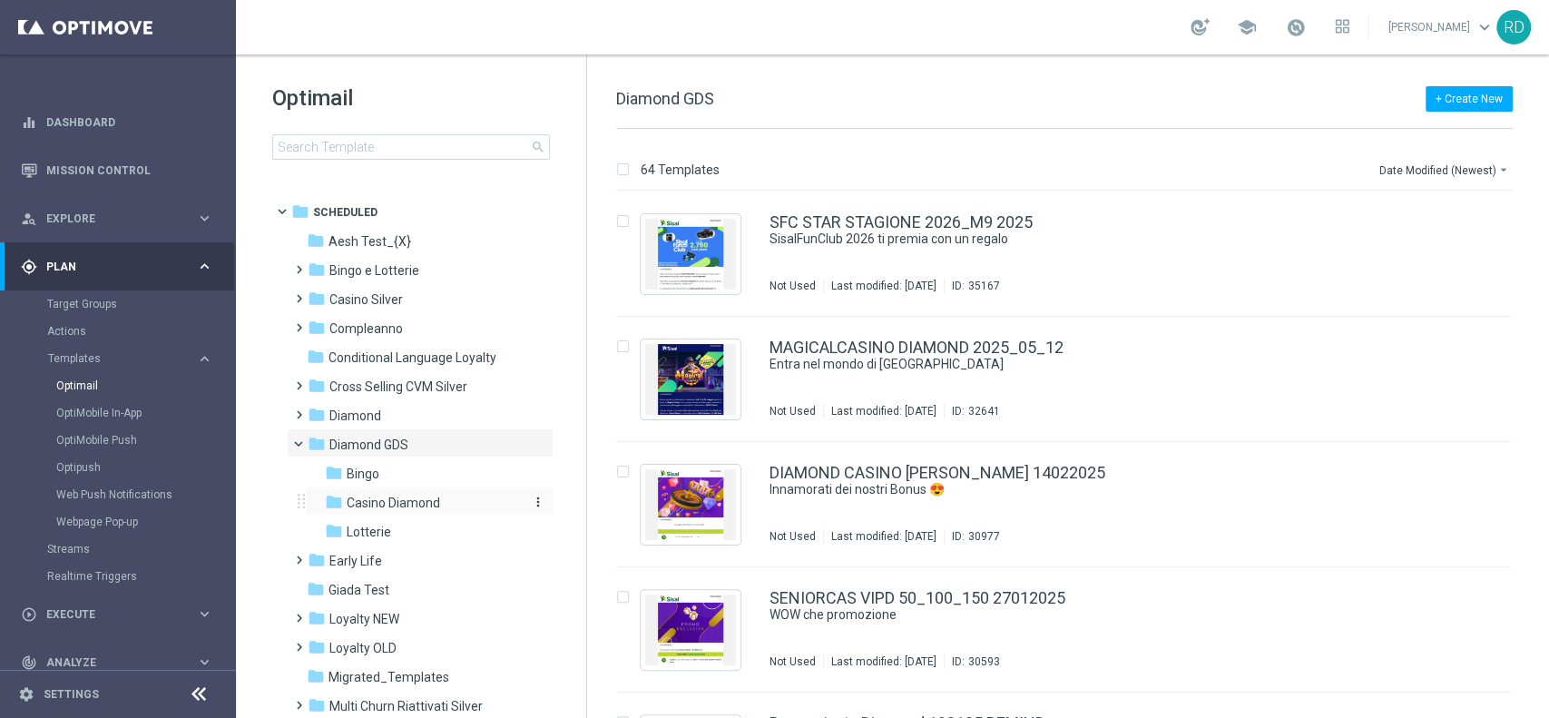
click at [377, 496] on span "Casino Diamond" at bounding box center [393, 502] width 93 height 16
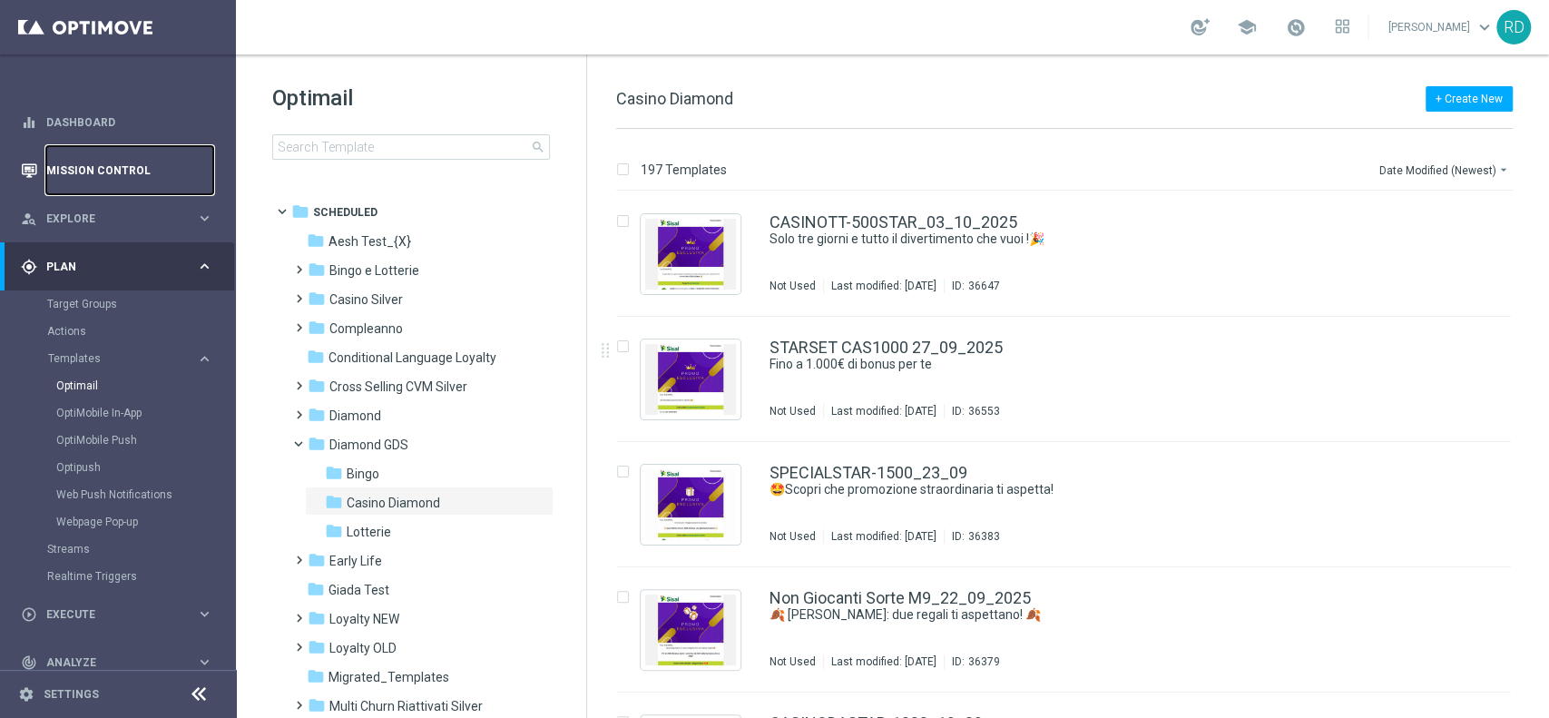
click at [103, 166] on link "Mission Control" at bounding box center [129, 170] width 167 height 48
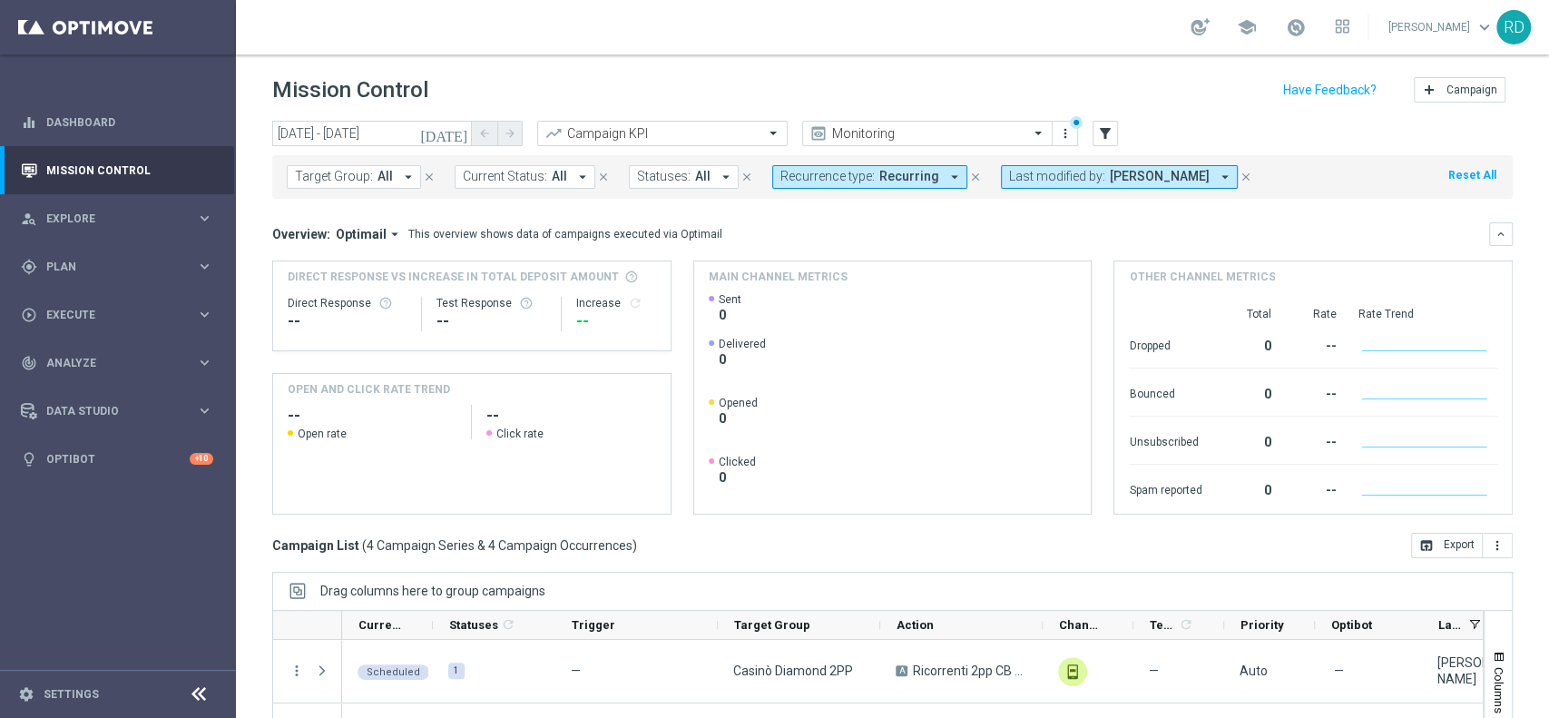
click at [450, 126] on button "[DATE]" at bounding box center [444, 134] width 54 height 27
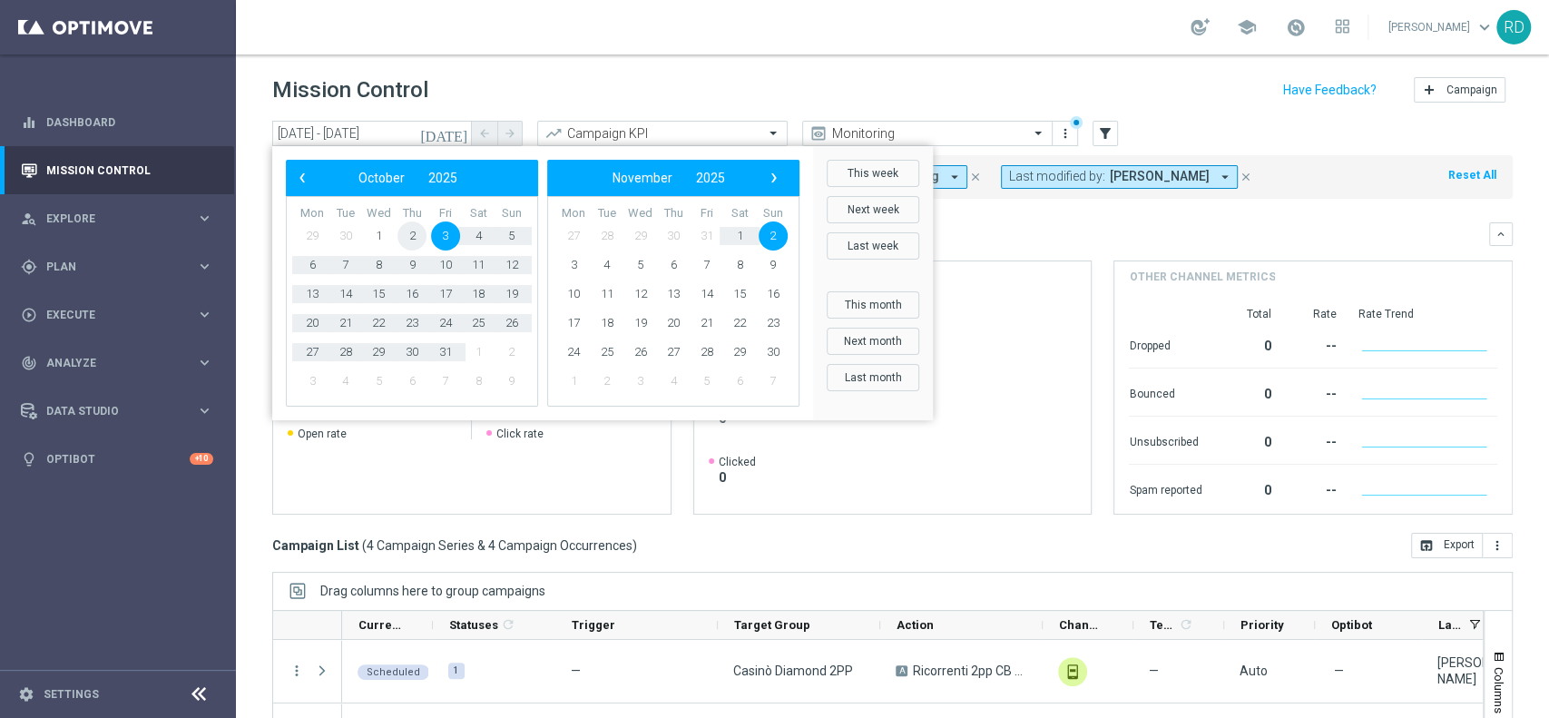
click at [413, 237] on span "2" at bounding box center [411, 235] width 29 height 29
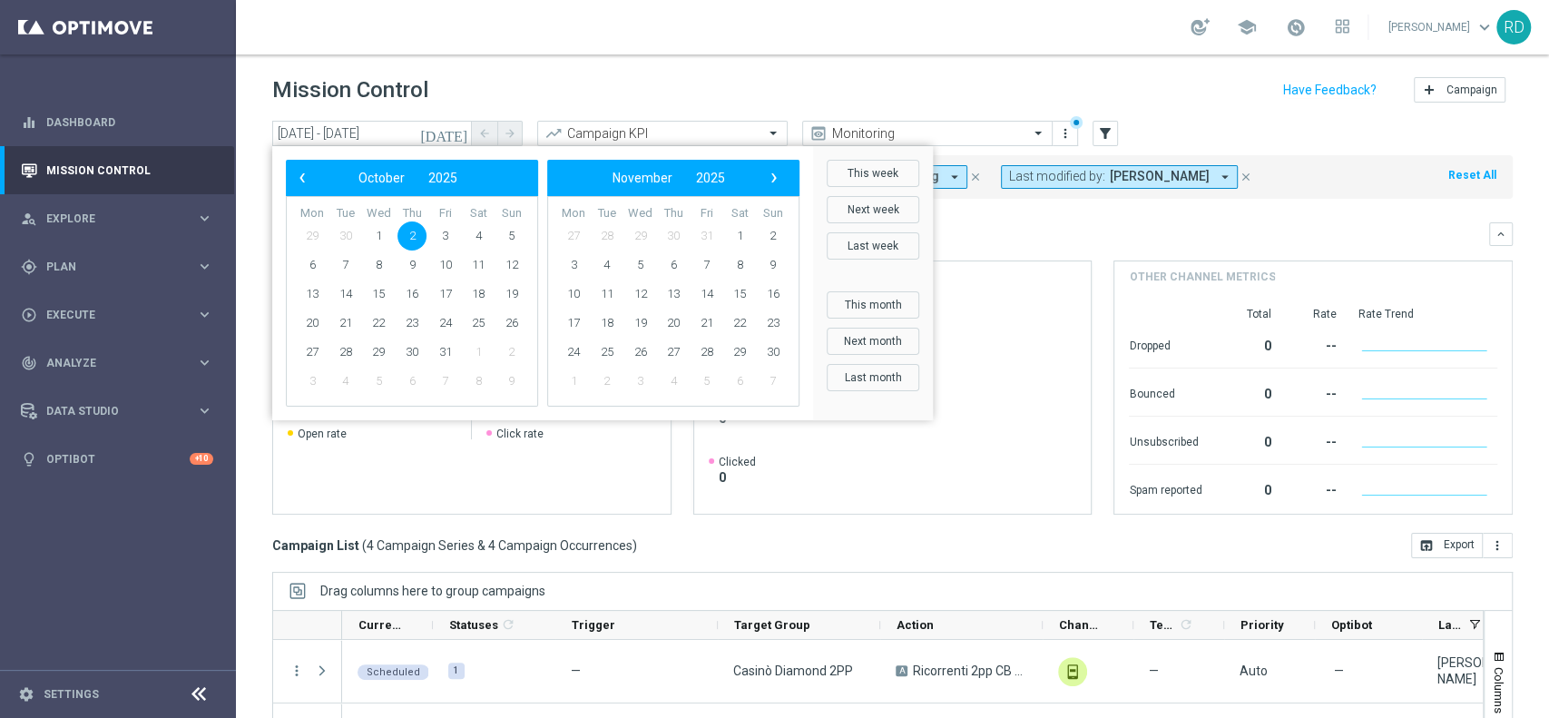
click at [413, 237] on span "2" at bounding box center [411, 235] width 29 height 29
type input "02 Oct 2025 - 02 Oct 2025"
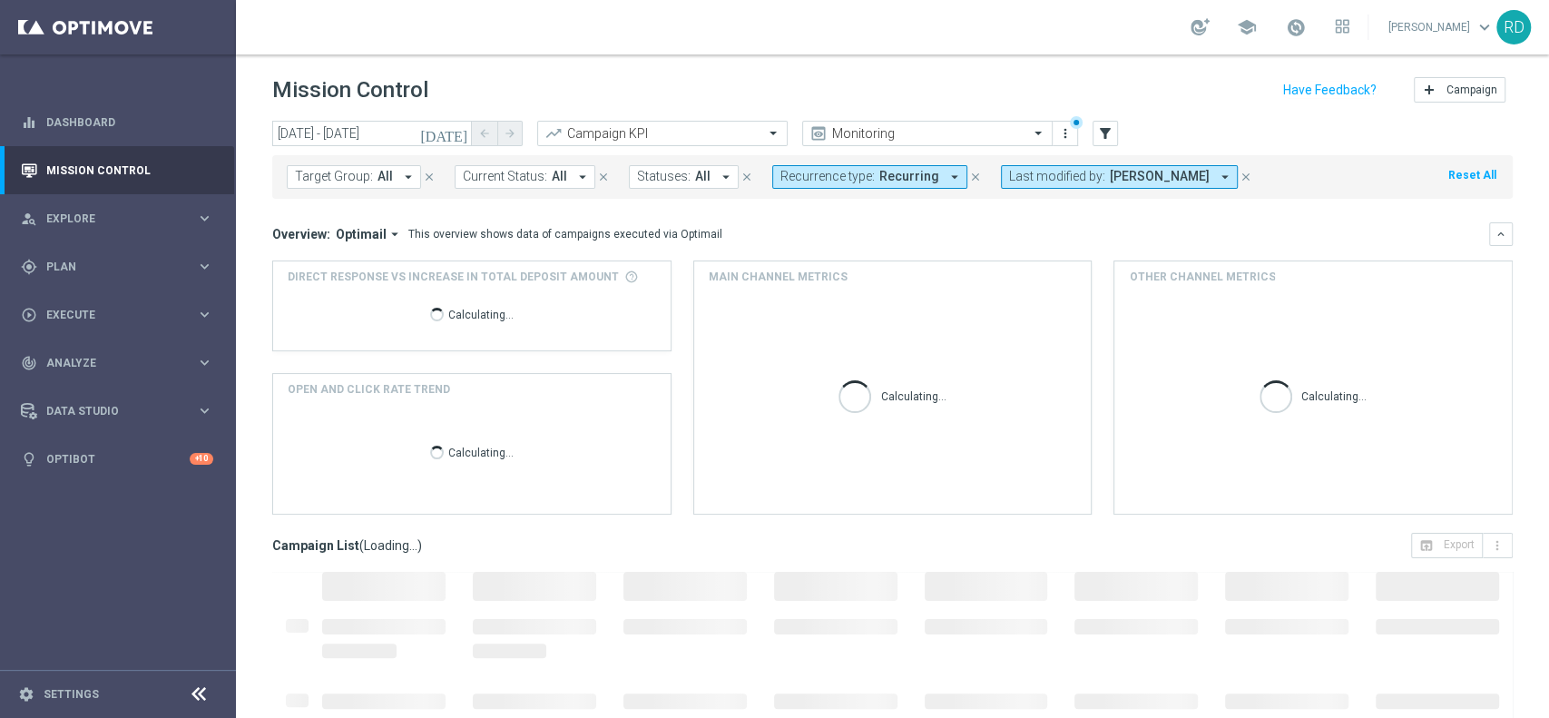
click at [909, 180] on span "Recurring" at bounding box center [909, 176] width 60 height 15
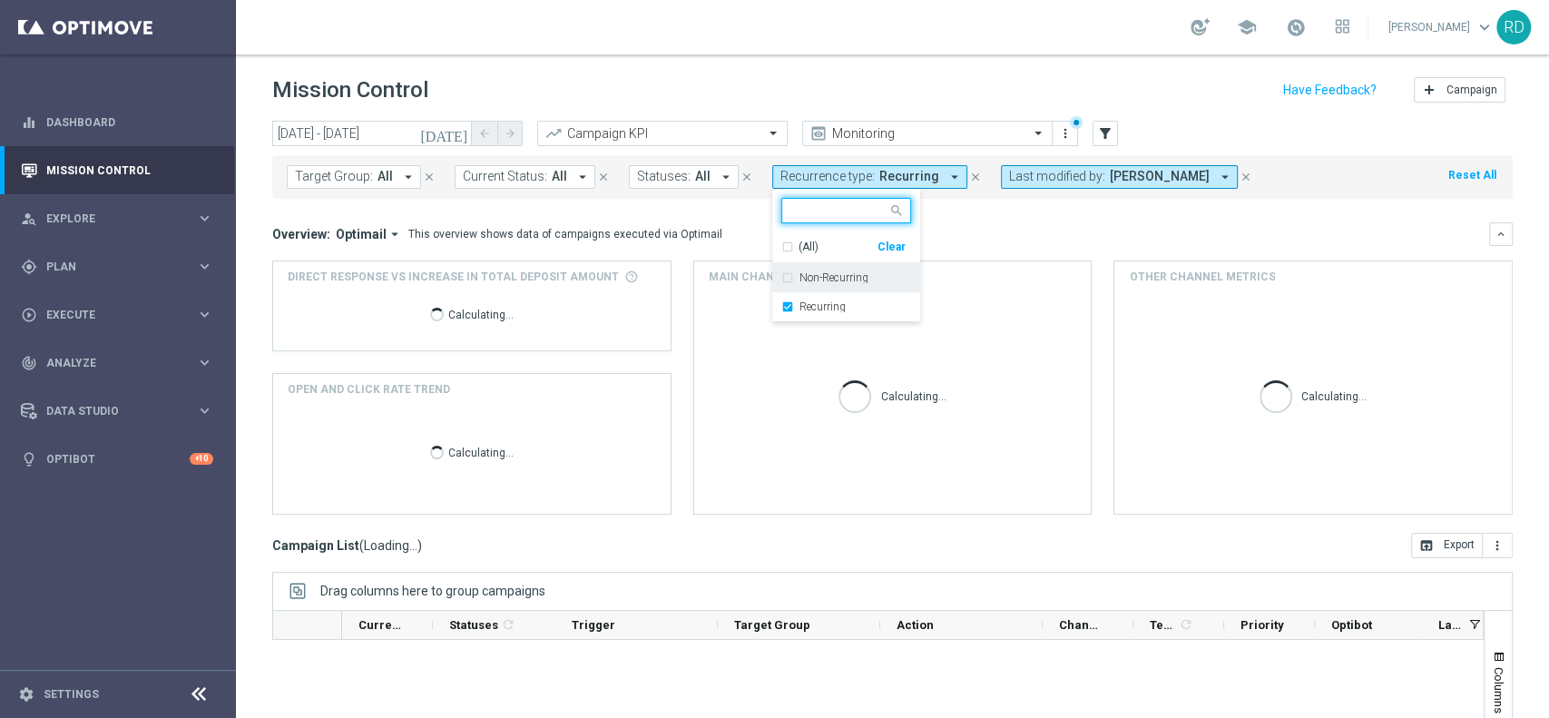
click at [778, 256] on div "(All) Clear" at bounding box center [846, 247] width 148 height 31
click at [781, 250] on div "(All)" at bounding box center [829, 247] width 96 height 15
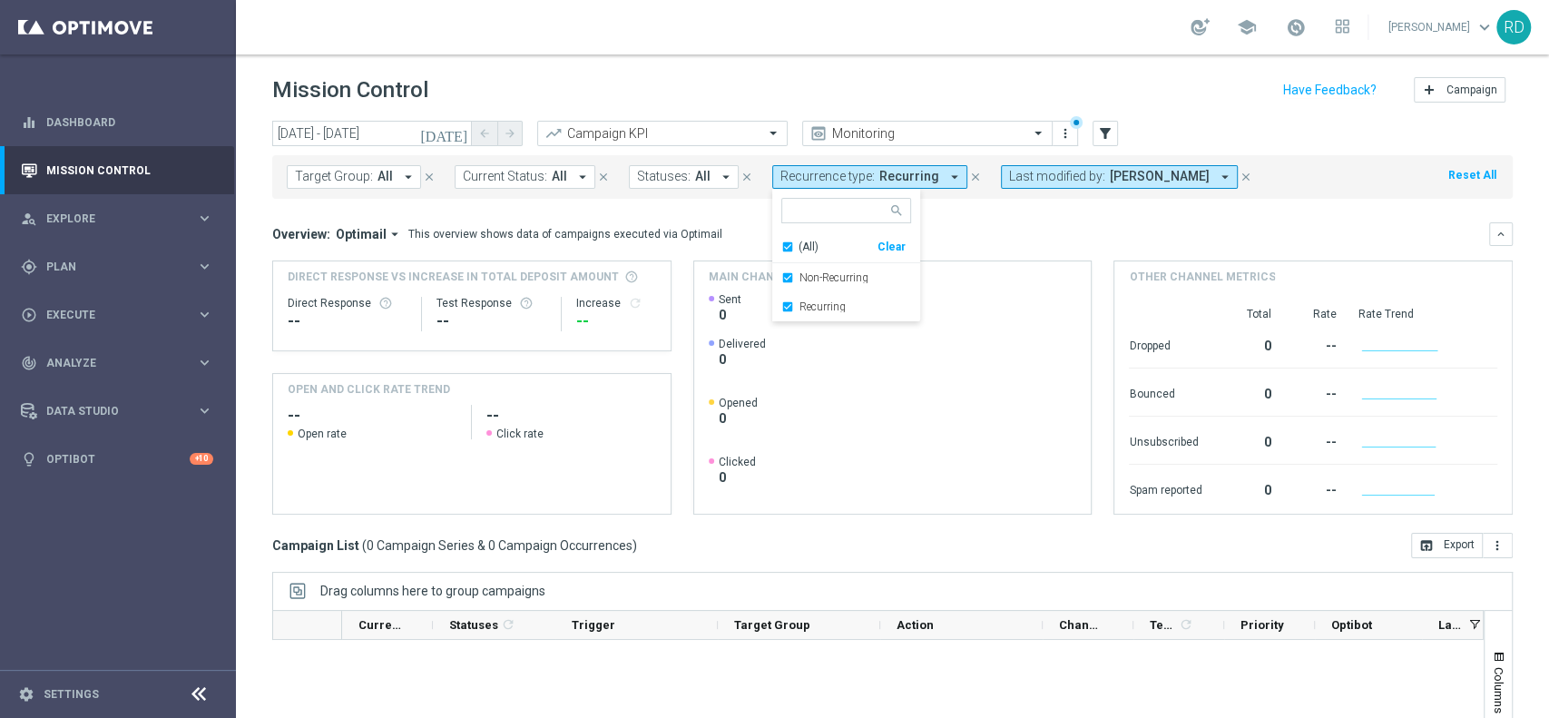
click at [999, 207] on mini-dashboard "Overview: Optimail arrow_drop_down This overview shows data of campaigns execut…" at bounding box center [892, 366] width 1240 height 334
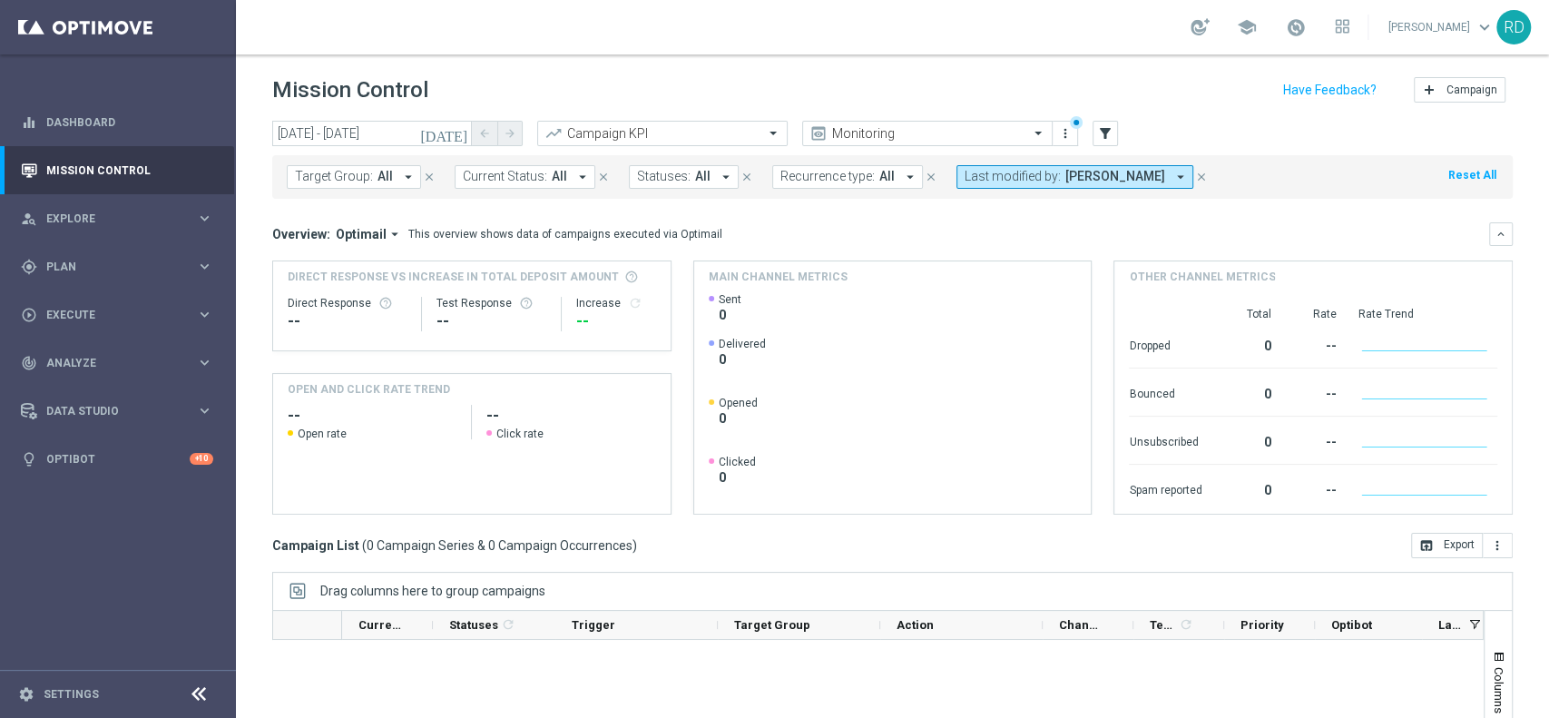
click at [1160, 178] on icon "arrow_drop_down" at bounding box center [1180, 177] width 16 height 16
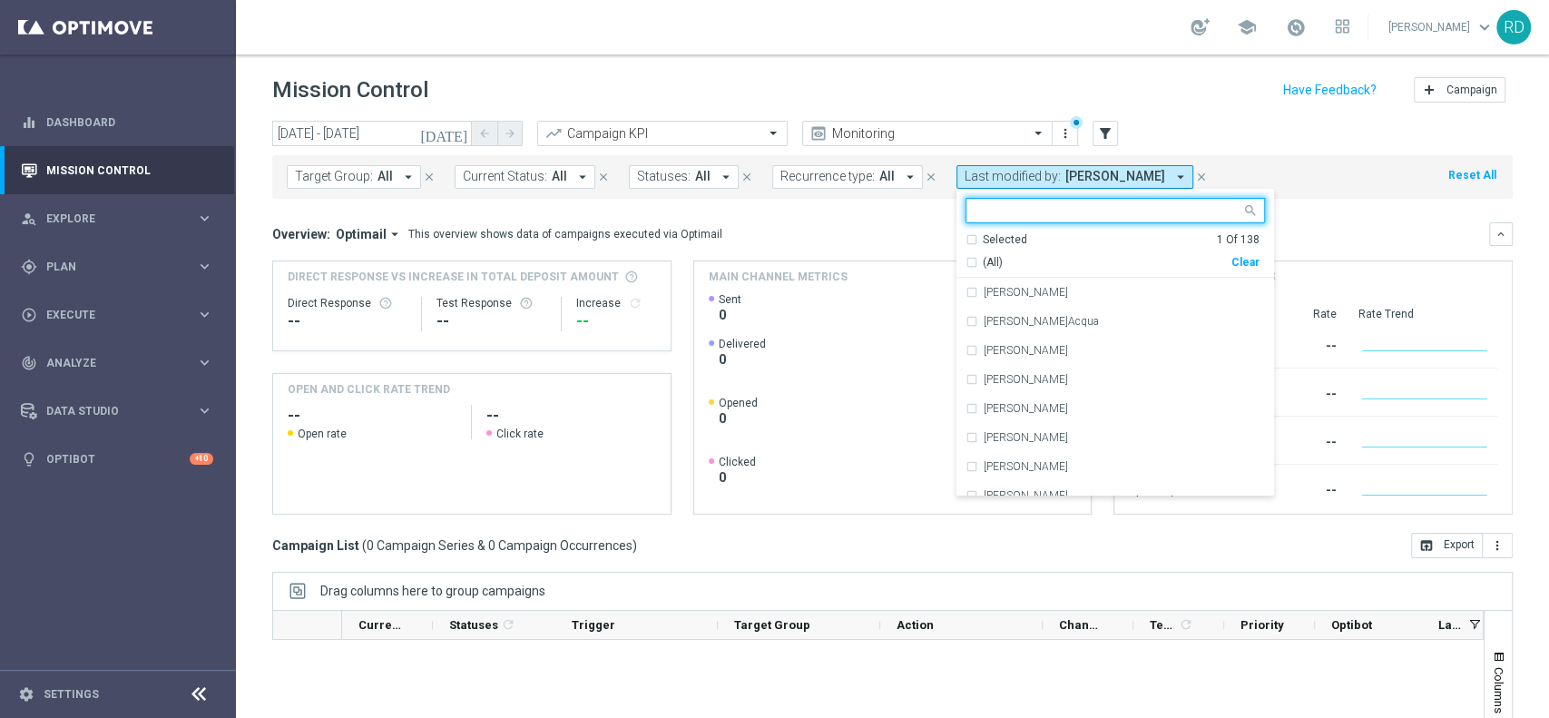
click at [1071, 210] on input "text" at bounding box center [1108, 210] width 266 height 15
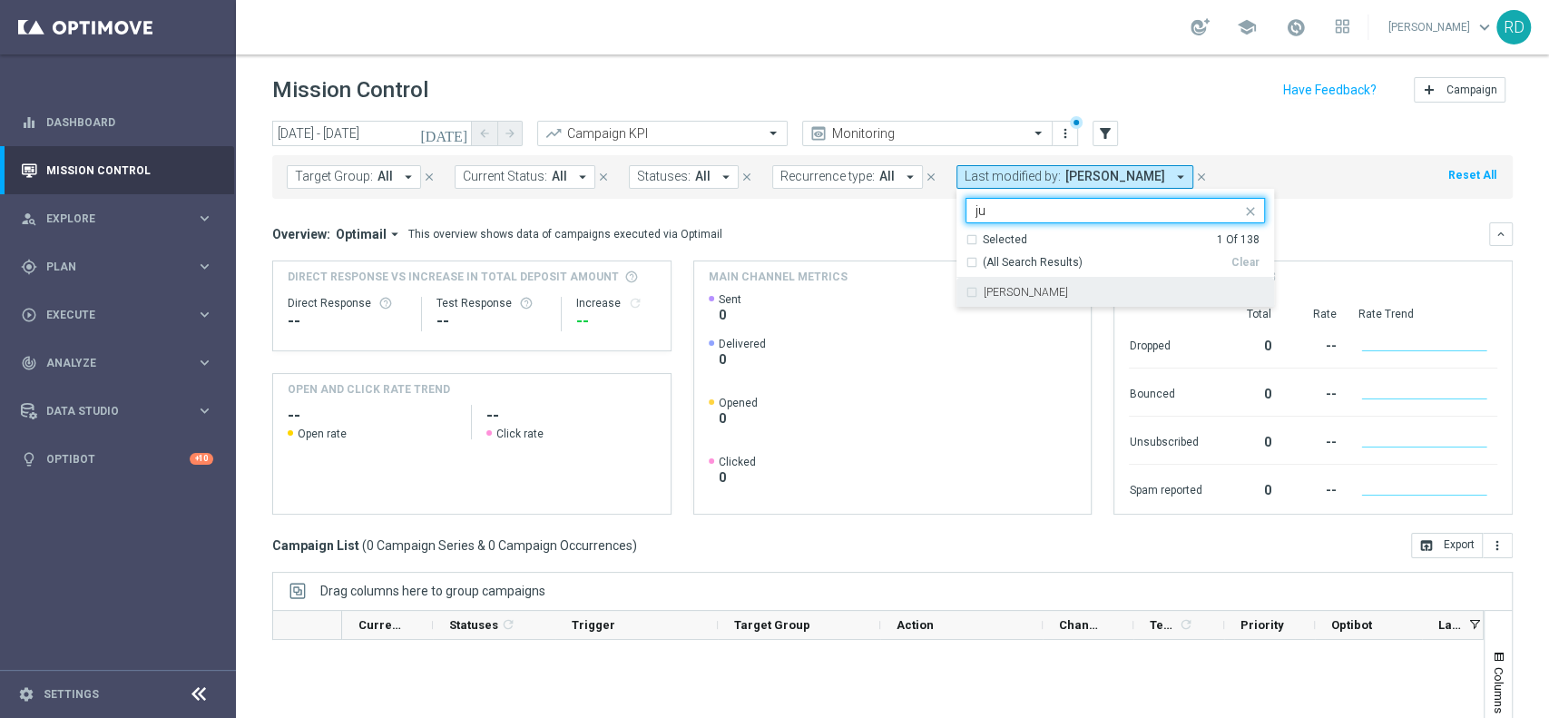
click at [1040, 287] on label "Juri Burattinello" at bounding box center [1025, 292] width 84 height 11
type input "ju"
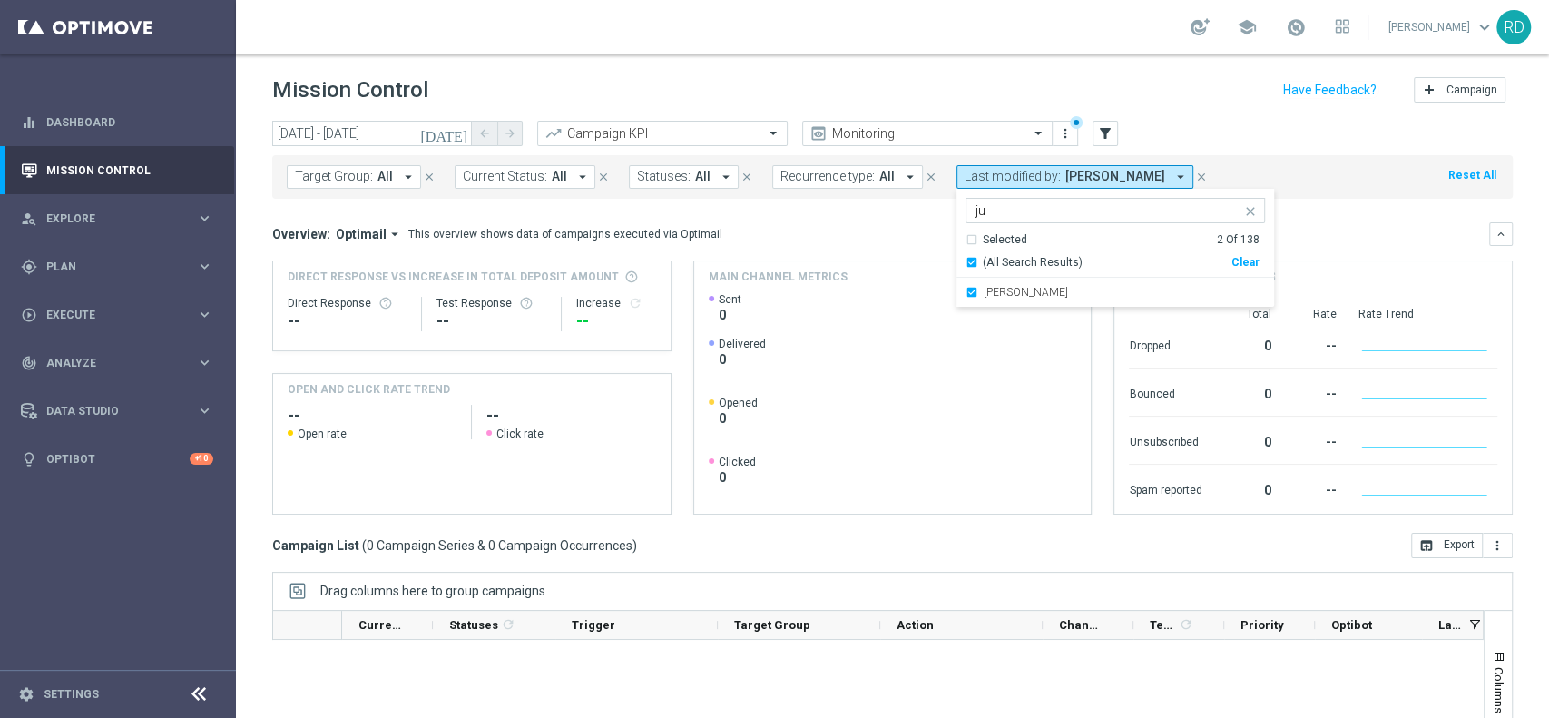
click at [1160, 160] on div "Target Group: All arrow_drop_down close Current Status: All arrow_drop_down clo…" at bounding box center [892, 177] width 1240 height 44
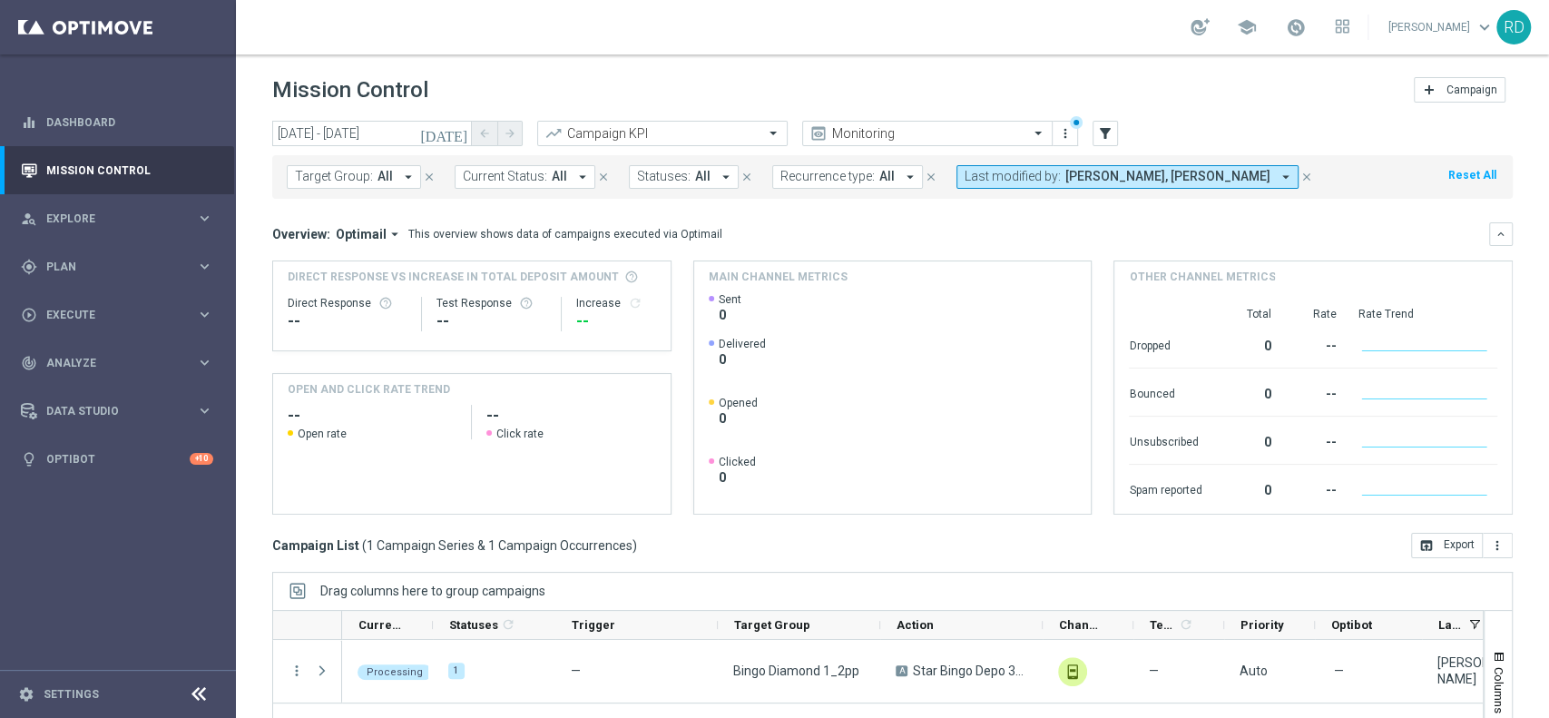
scroll to position [189, 0]
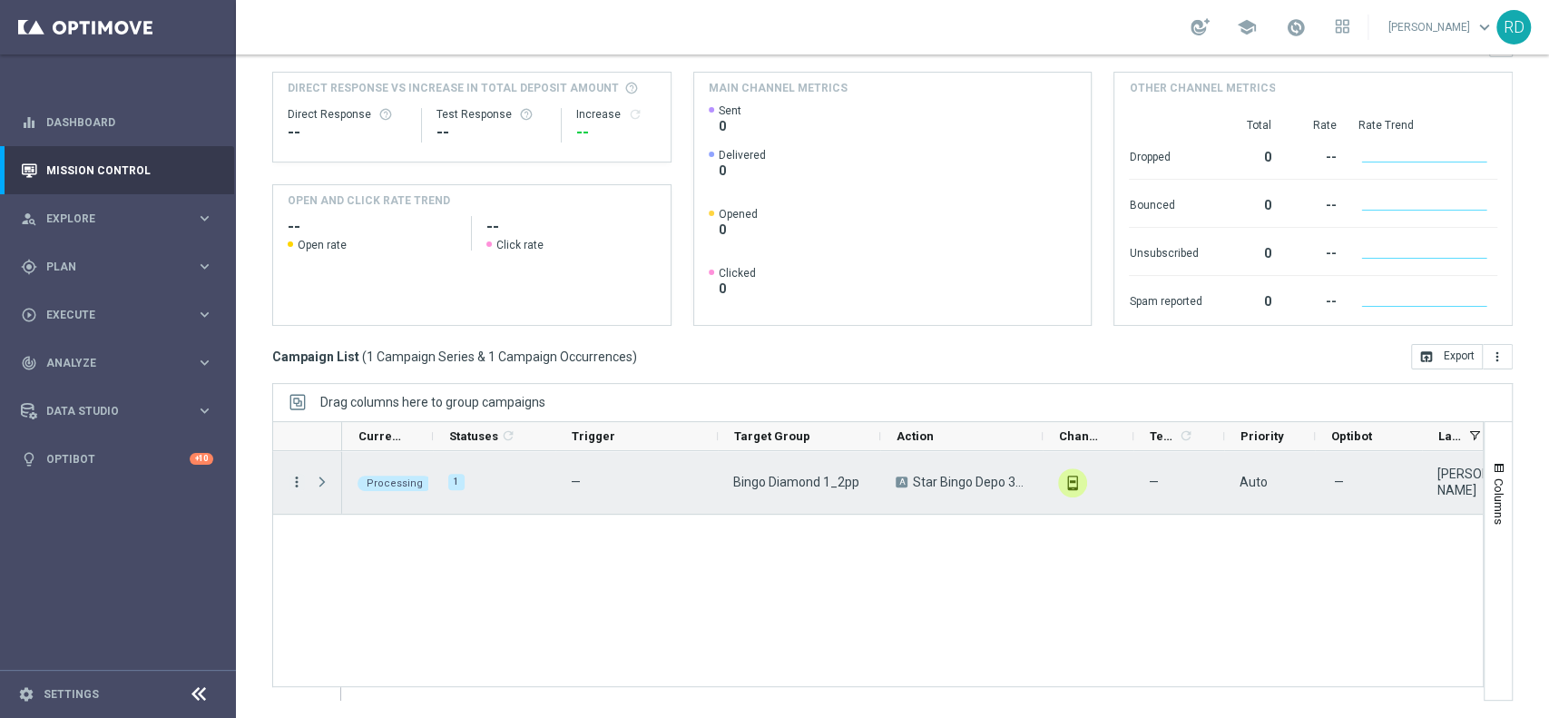
click at [295, 482] on icon "more_vert" at bounding box center [297, 482] width 16 height 16
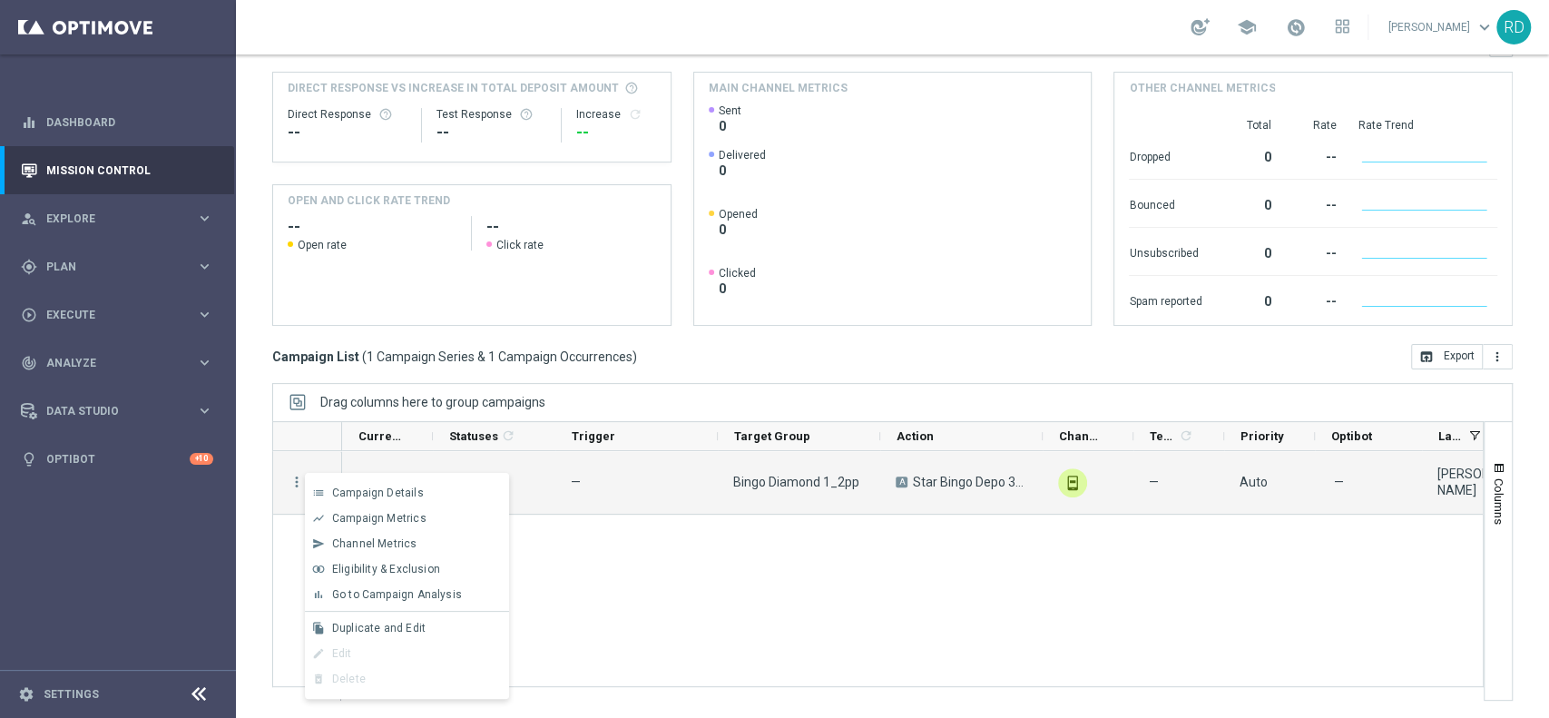
click at [724, 537] on div "Processing 1 — Bingo Diamond 1_2pp A Star Bingo Depo 30% fino a 300 €/ 3gg unfo…" at bounding box center [912, 575] width 1140 height 249
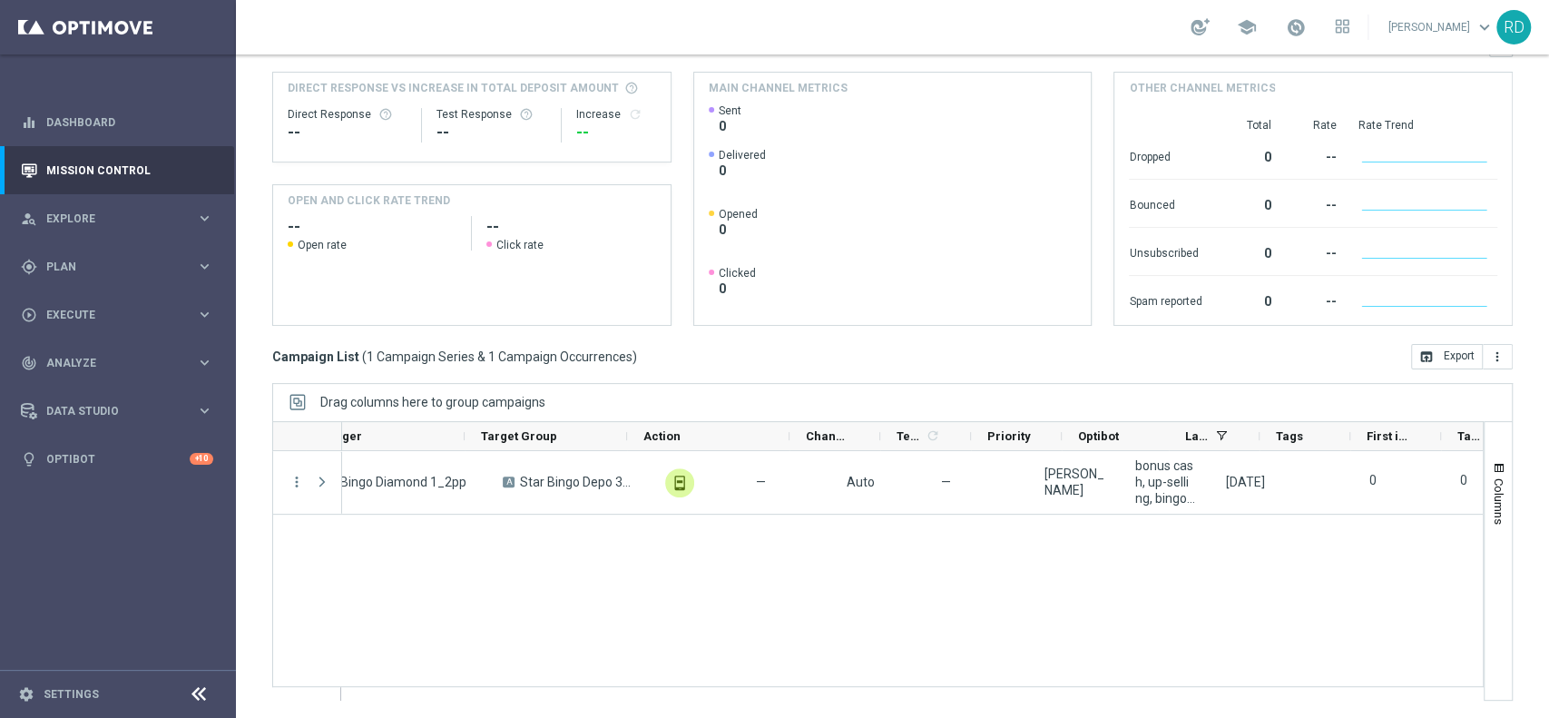
scroll to position [0, 0]
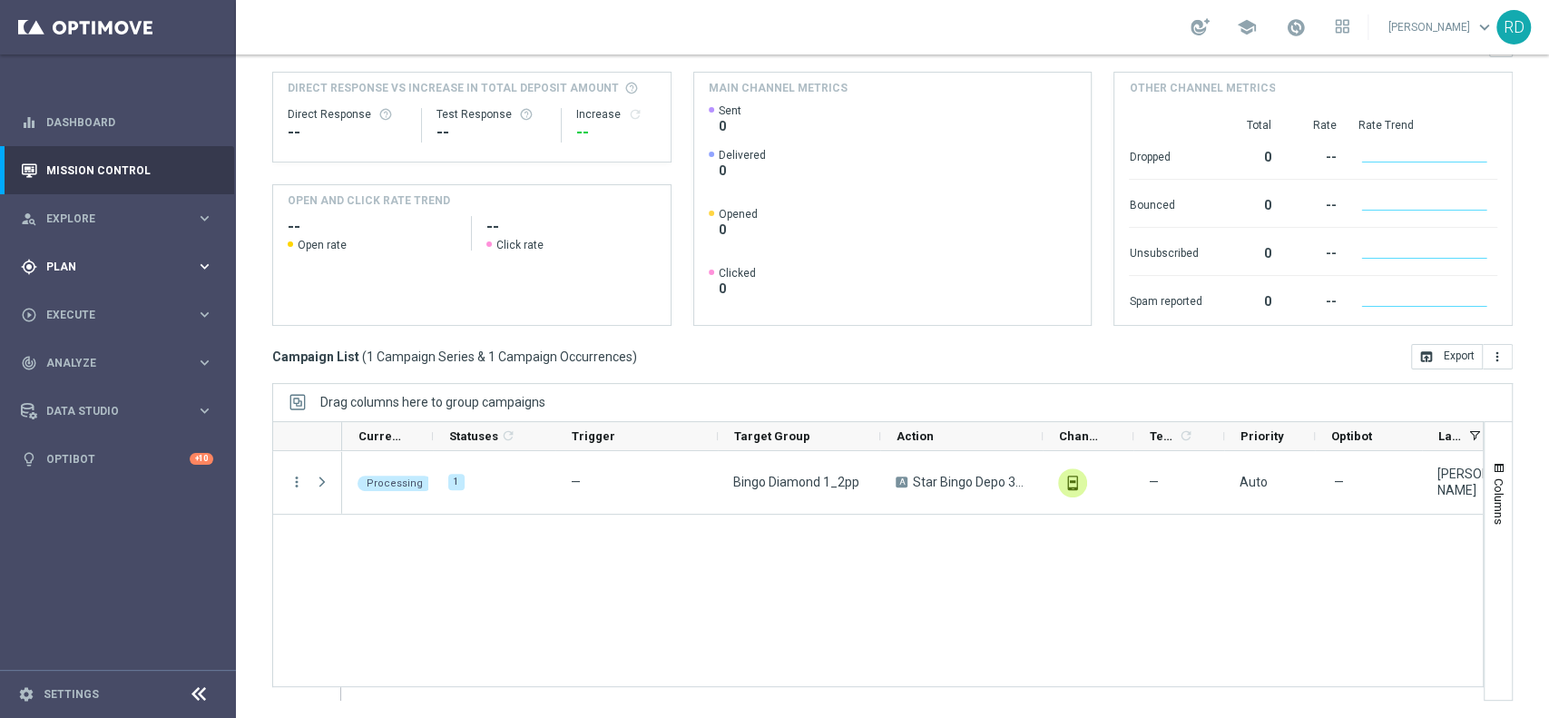
click at [80, 265] on span "Plan" at bounding box center [121, 266] width 150 height 11
click at [78, 295] on div "Target Groups" at bounding box center [140, 303] width 187 height 27
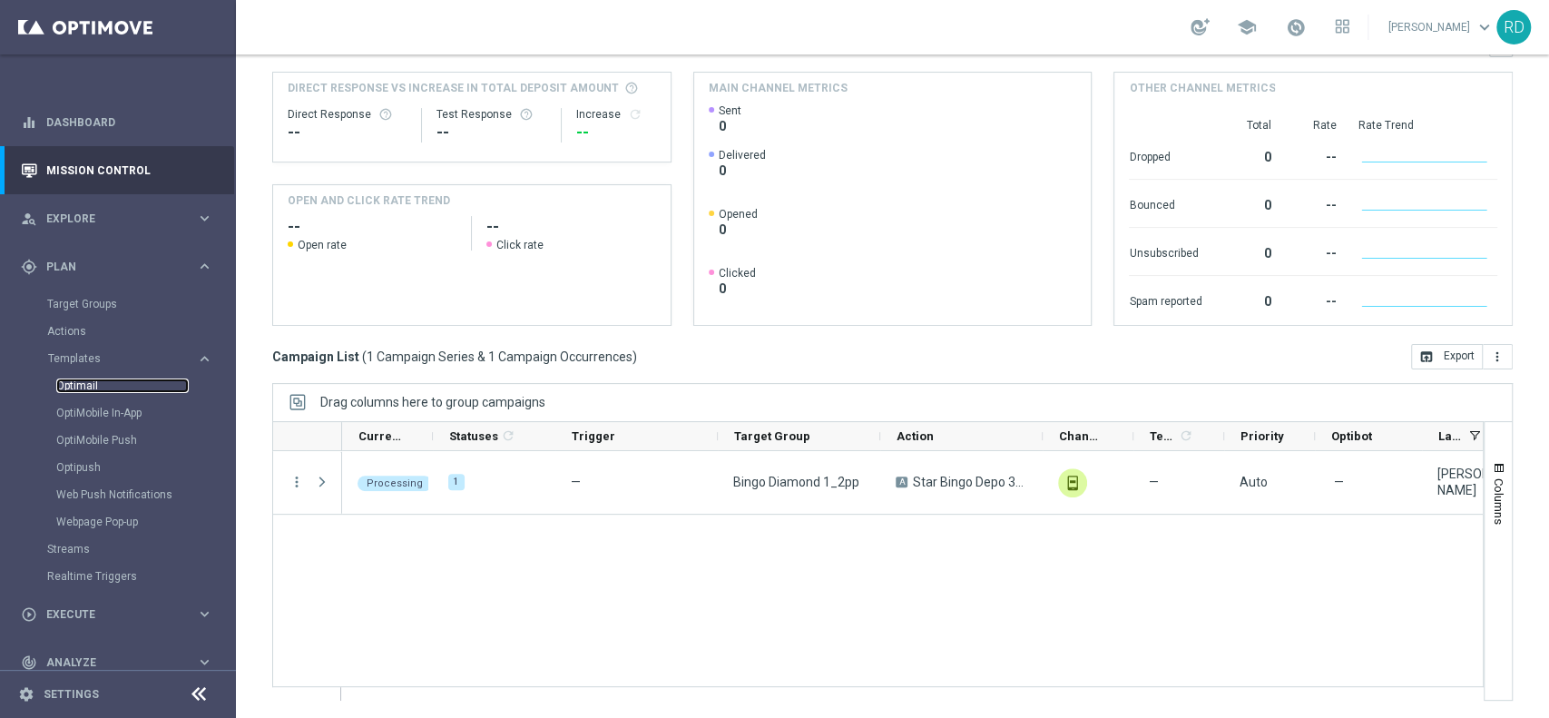
click at [99, 381] on link "Optimail" at bounding box center [122, 385] width 132 height 15
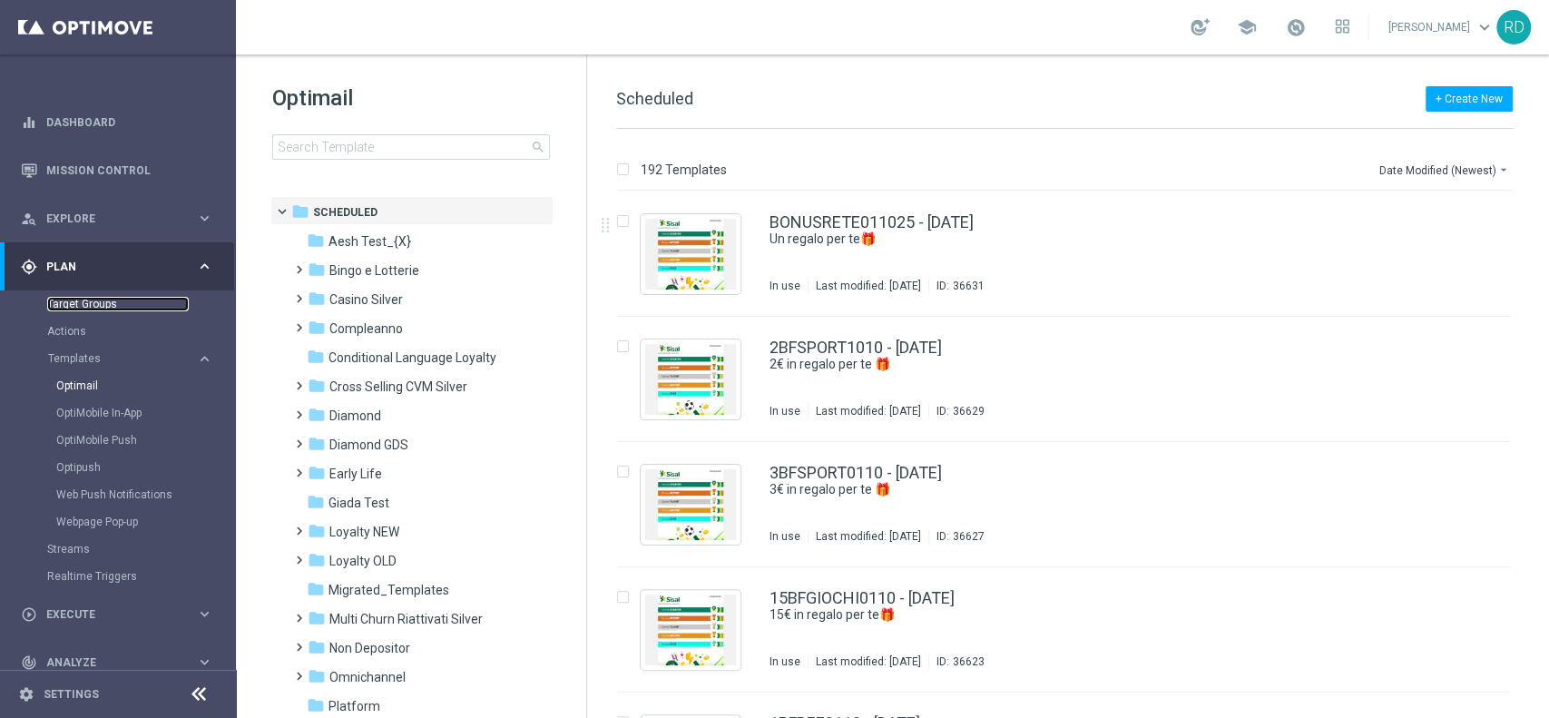
click at [92, 306] on link "Target Groups" at bounding box center [118, 304] width 142 height 15
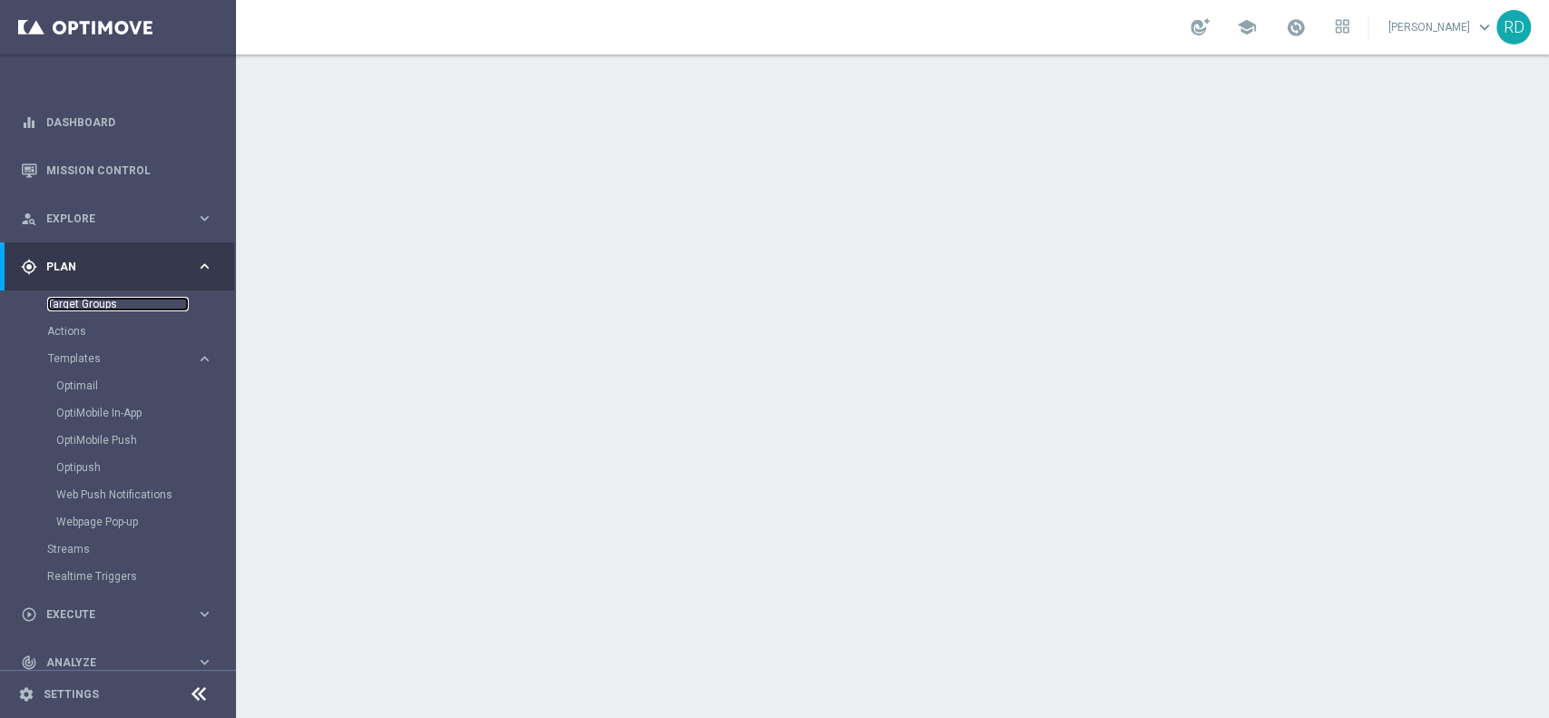
click at [88, 303] on link "Target Groups" at bounding box center [118, 304] width 142 height 15
click at [103, 303] on link "Target Groups" at bounding box center [118, 304] width 142 height 15
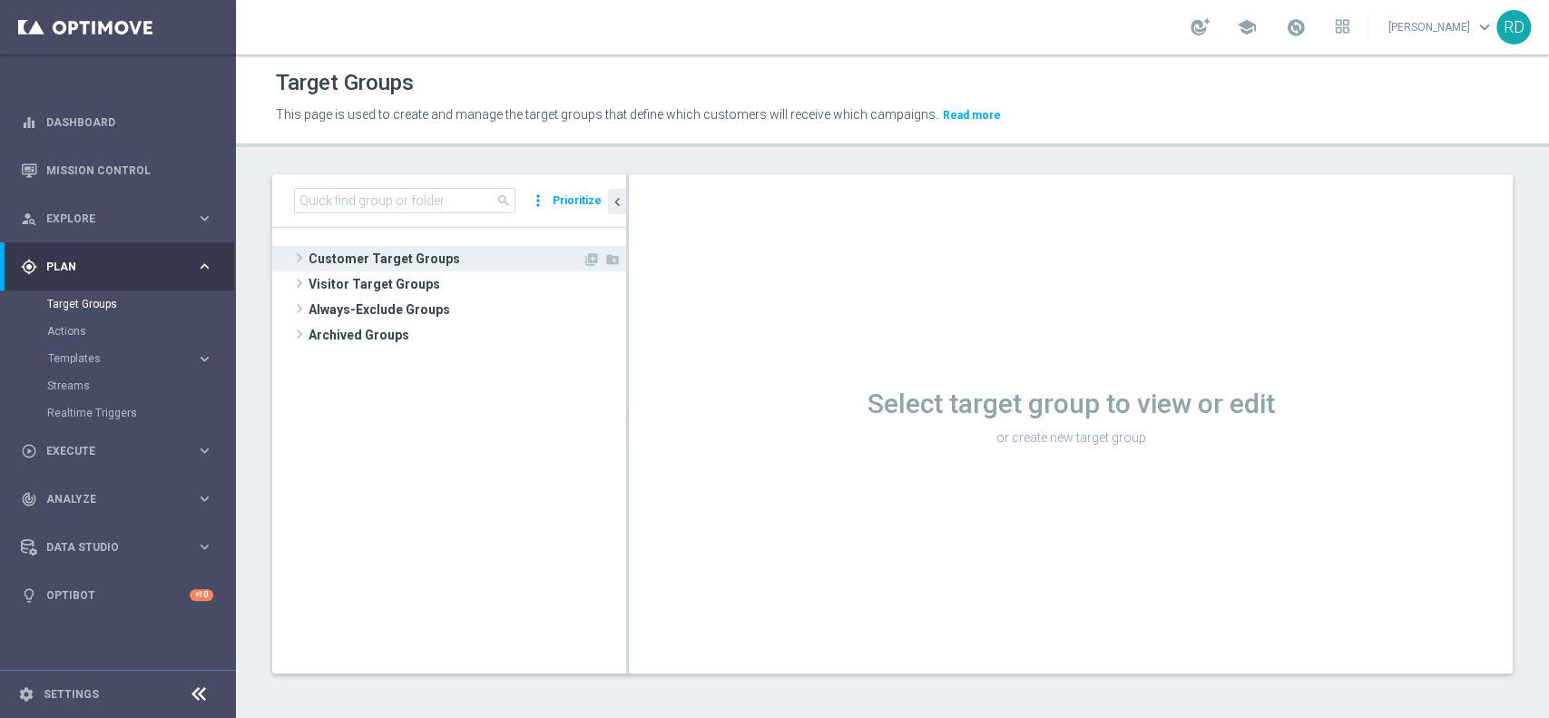
click at [305, 253] on div "Customer Target Groups library_add create_new_folder" at bounding box center [458, 258] width 336 height 25
click at [316, 255] on span "Customer Target Groups" at bounding box center [445, 258] width 274 height 25
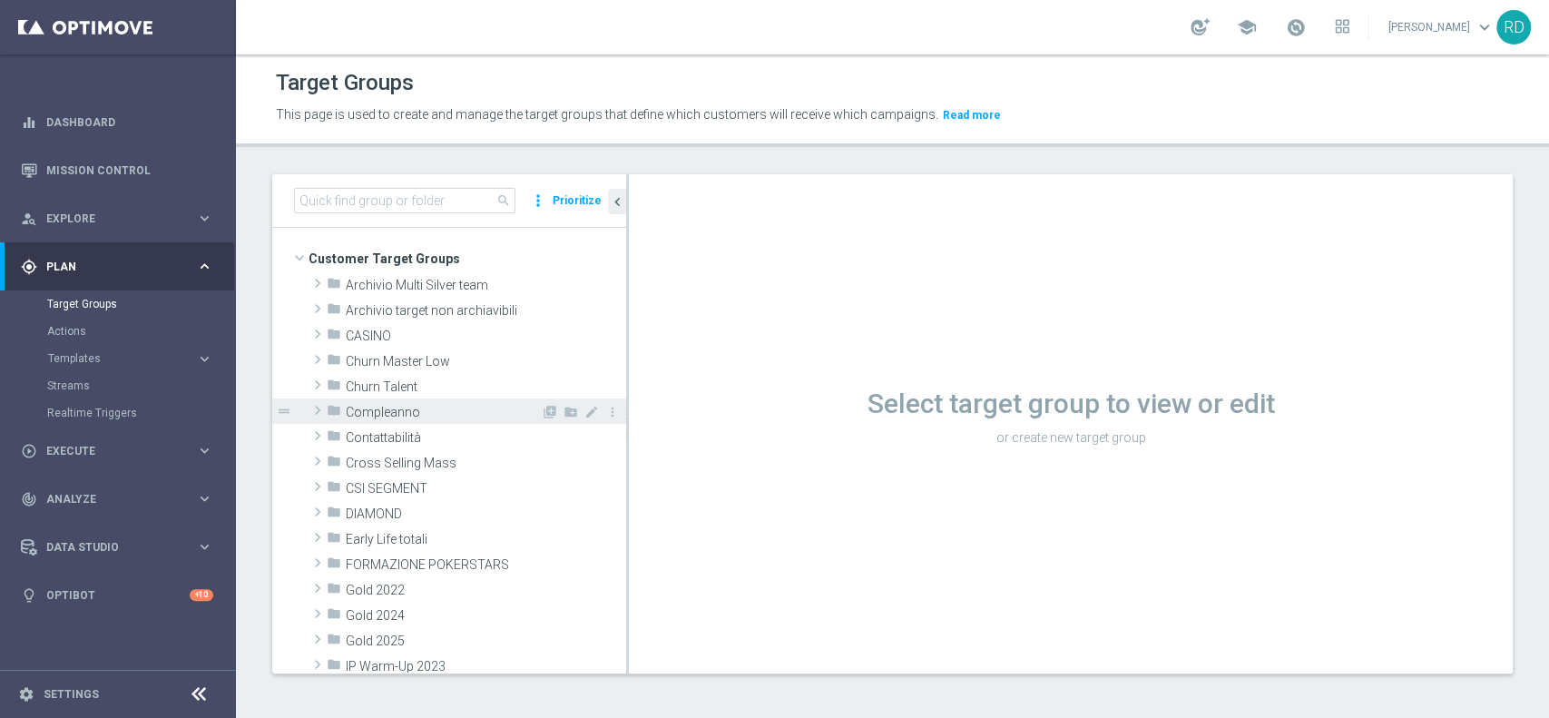
scroll to position [121, 0]
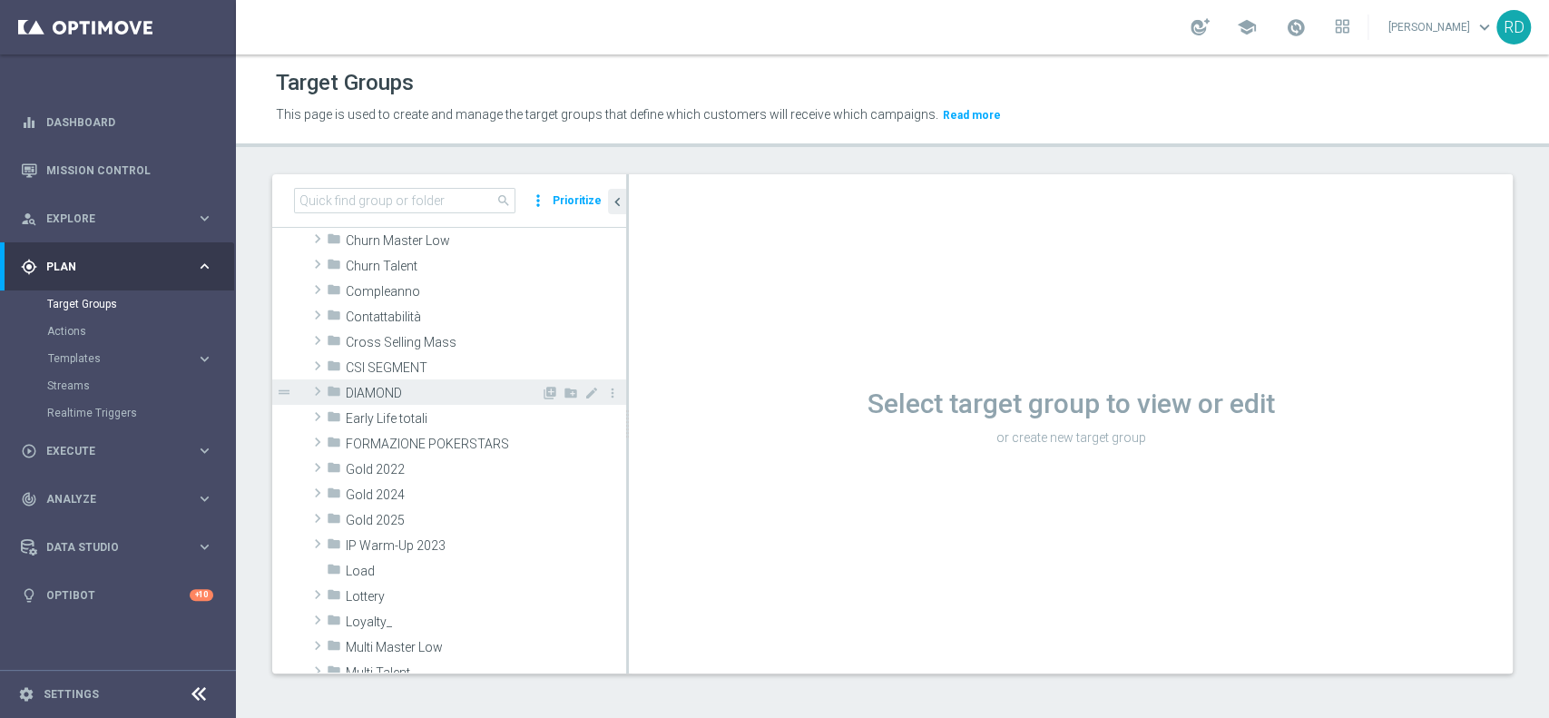
click at [327, 386] on icon "folder" at bounding box center [334, 394] width 15 height 21
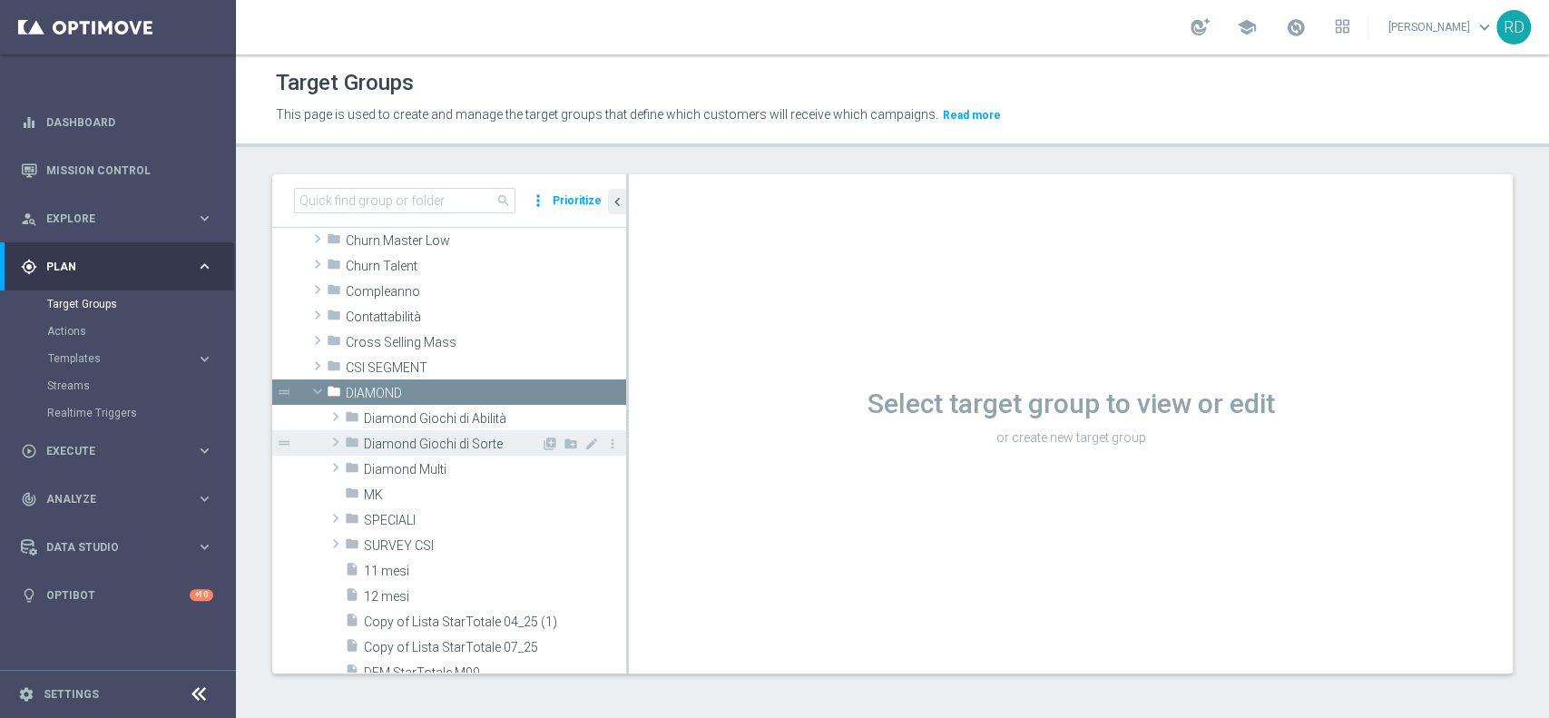
click at [428, 440] on span "Diamond Giochi di Sorte" at bounding box center [452, 443] width 177 height 15
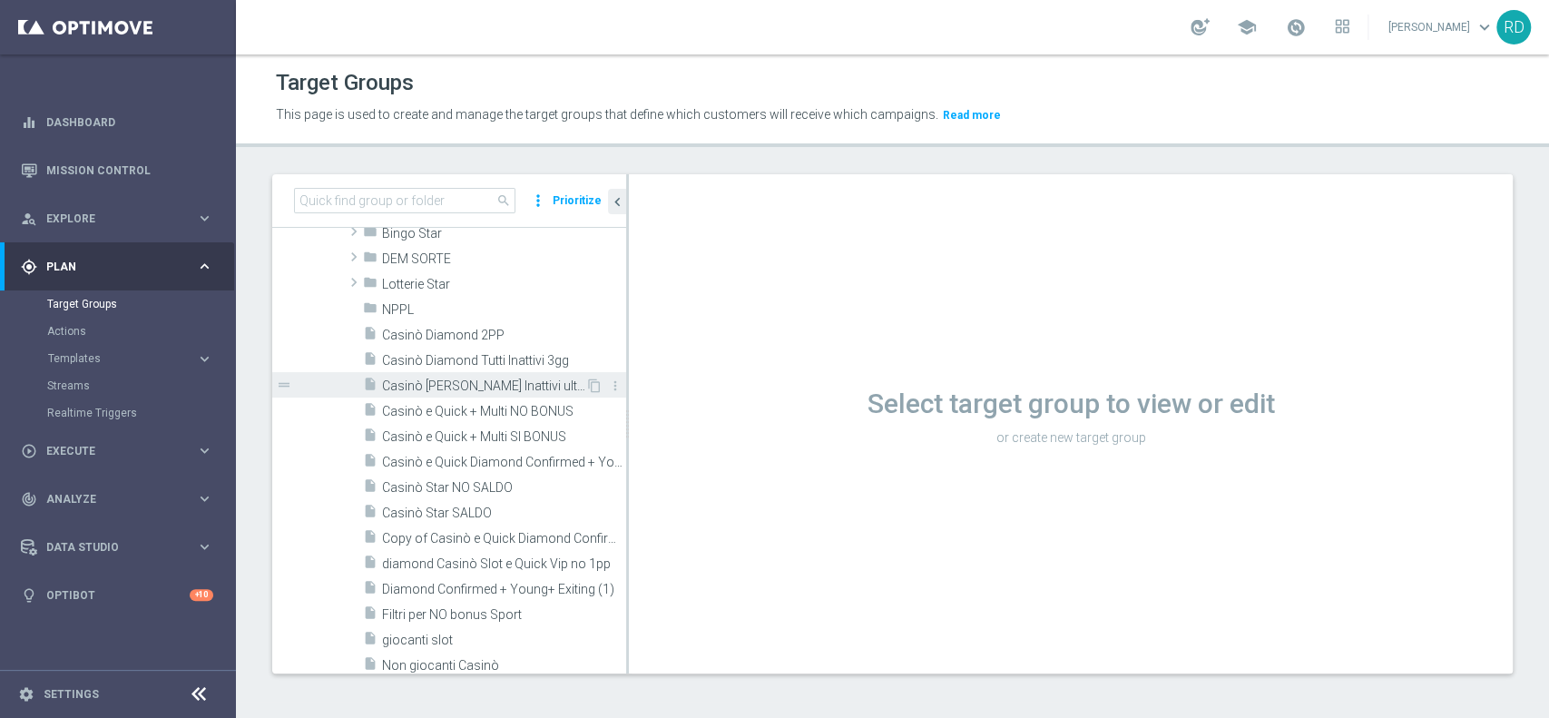
scroll to position [363, 0]
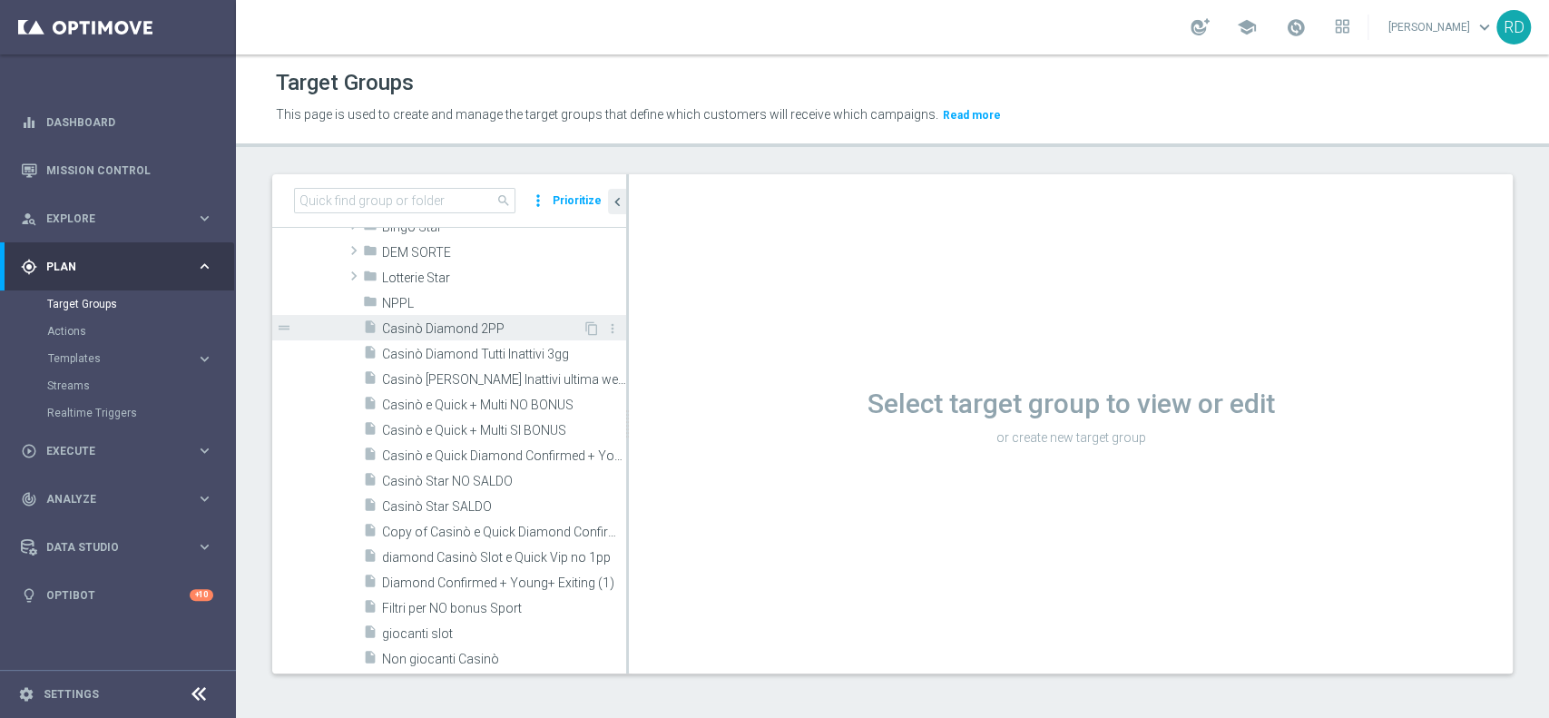
click at [406, 332] on span "Casinò Diamond 2PP" at bounding box center [482, 328] width 201 height 15
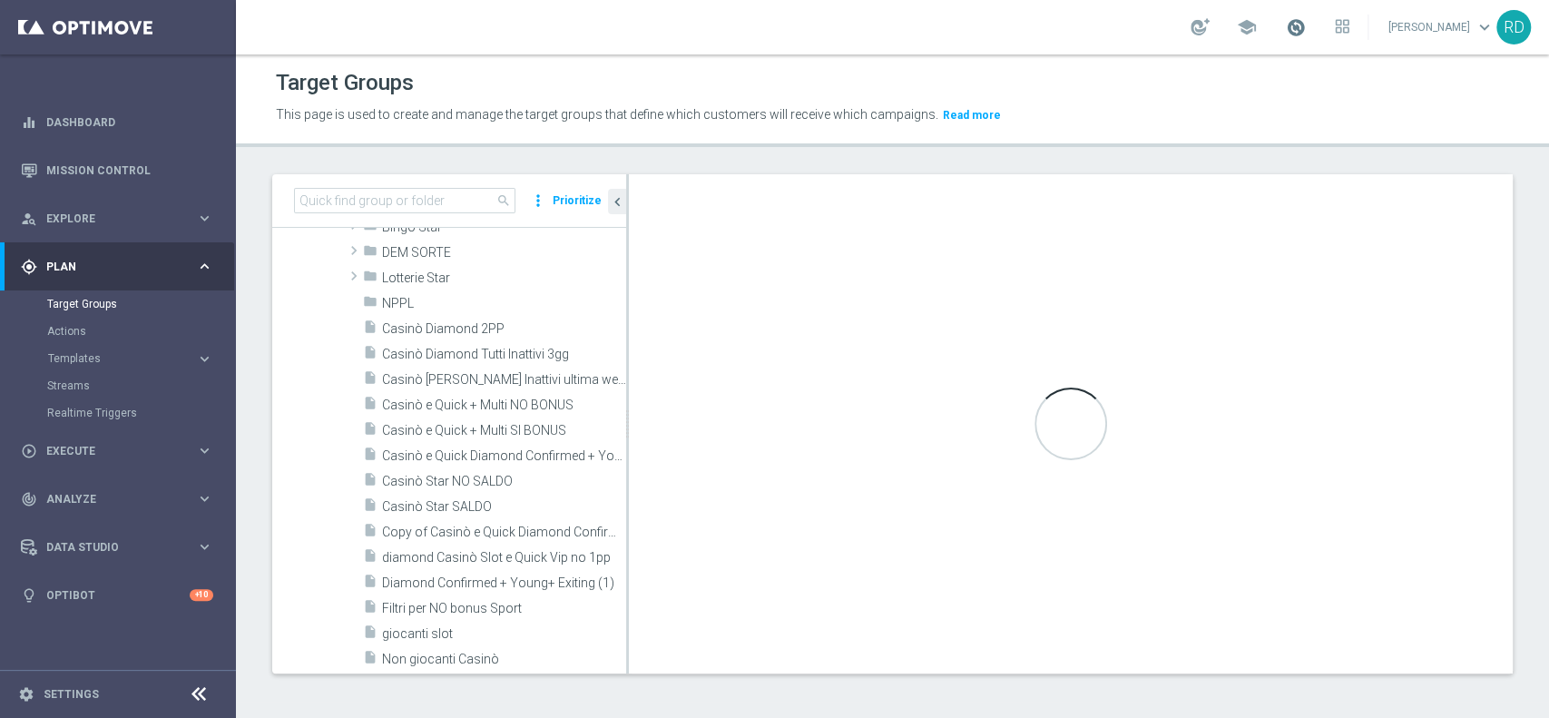
click at [1286, 34] on span at bounding box center [1296, 27] width 20 height 20
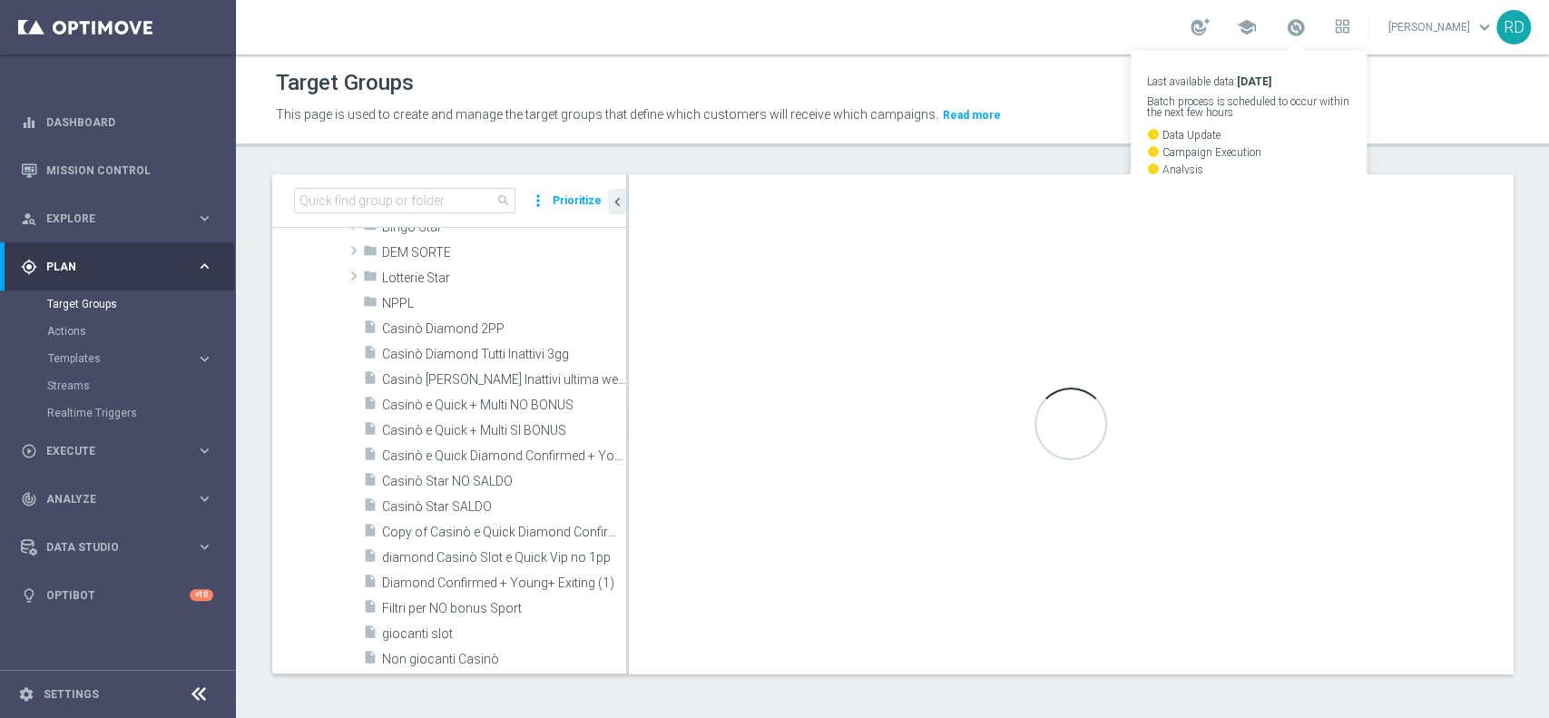
click at [877, 225] on div "Loading..." at bounding box center [1071, 423] width 884 height 499
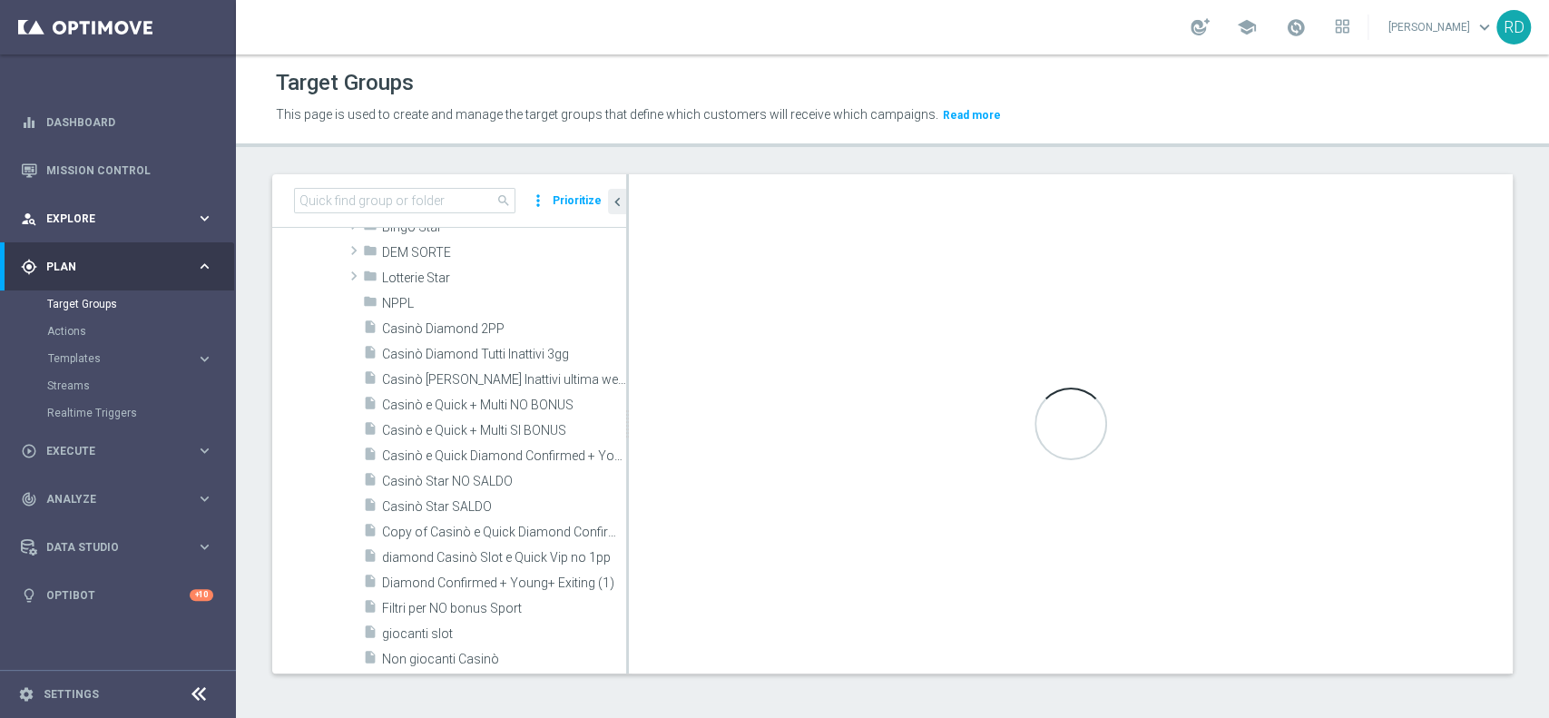
click at [87, 216] on span "Explore" at bounding box center [121, 218] width 150 height 11
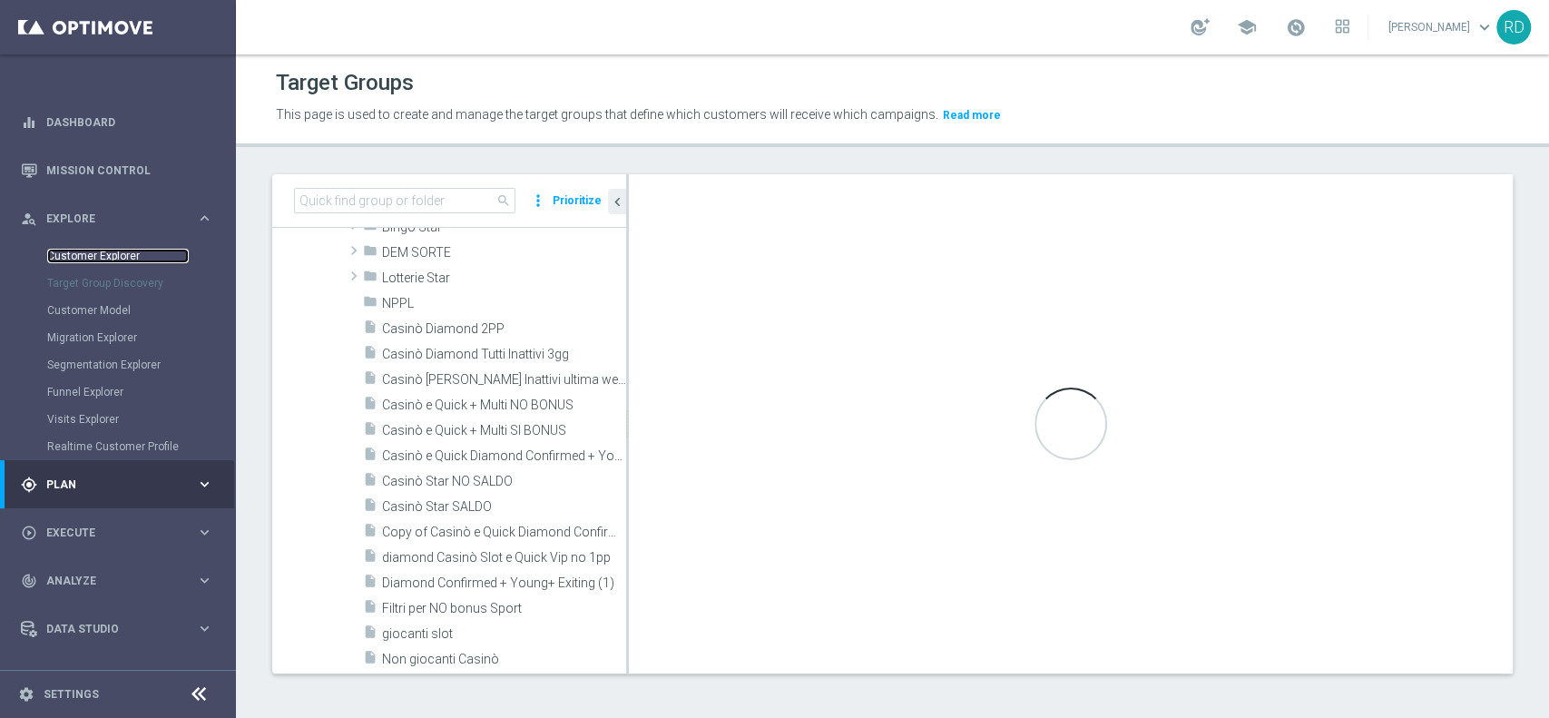
click at [89, 257] on link "Customer Explorer" at bounding box center [118, 256] width 142 height 15
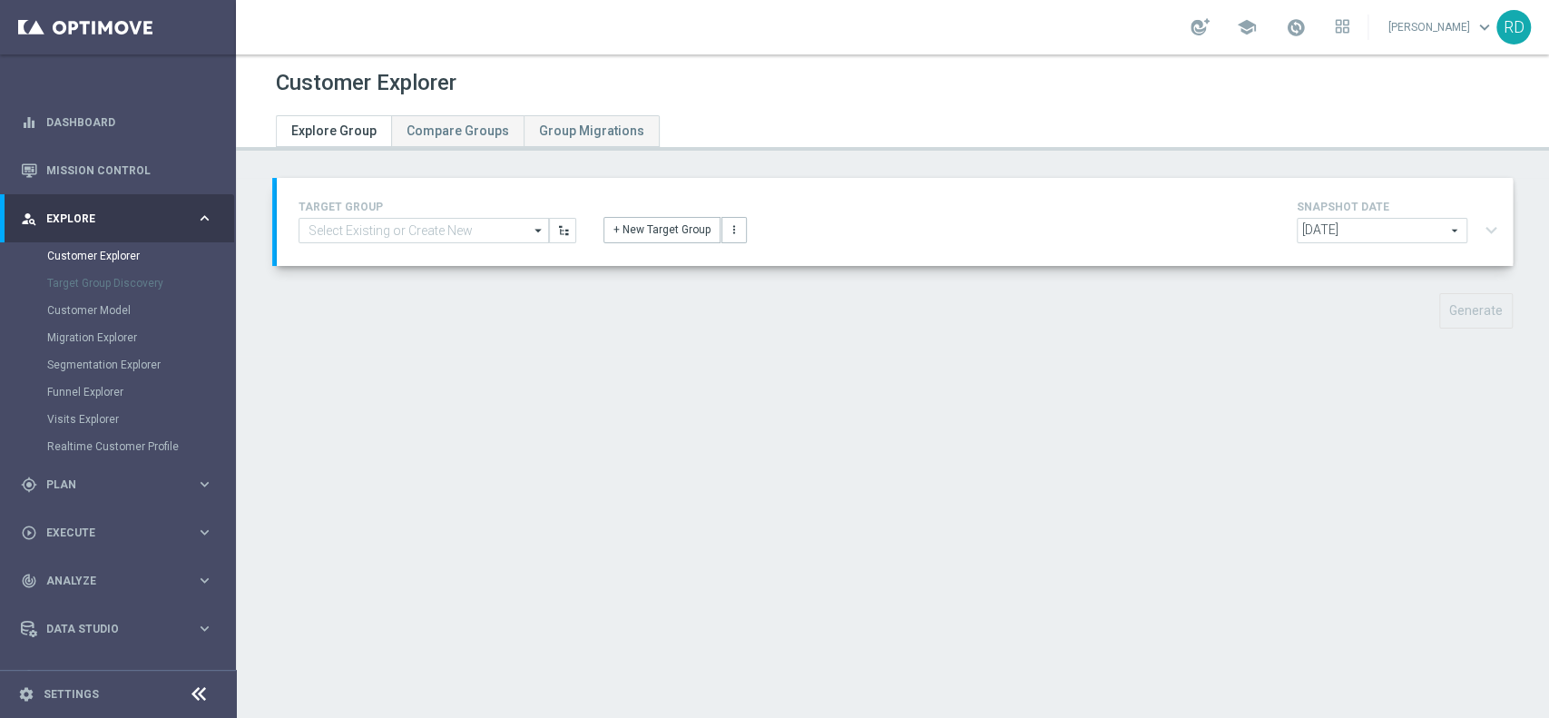
drag, startPoint x: 1281, startPoint y: 25, endPoint x: 1271, endPoint y: 47, distance: 24.0
click at [1286, 26] on span at bounding box center [1296, 27] width 20 height 20
click at [1017, 105] on div at bounding box center [682, 108] width 840 height 15
click at [78, 162] on link "Mission Control" at bounding box center [129, 170] width 167 height 48
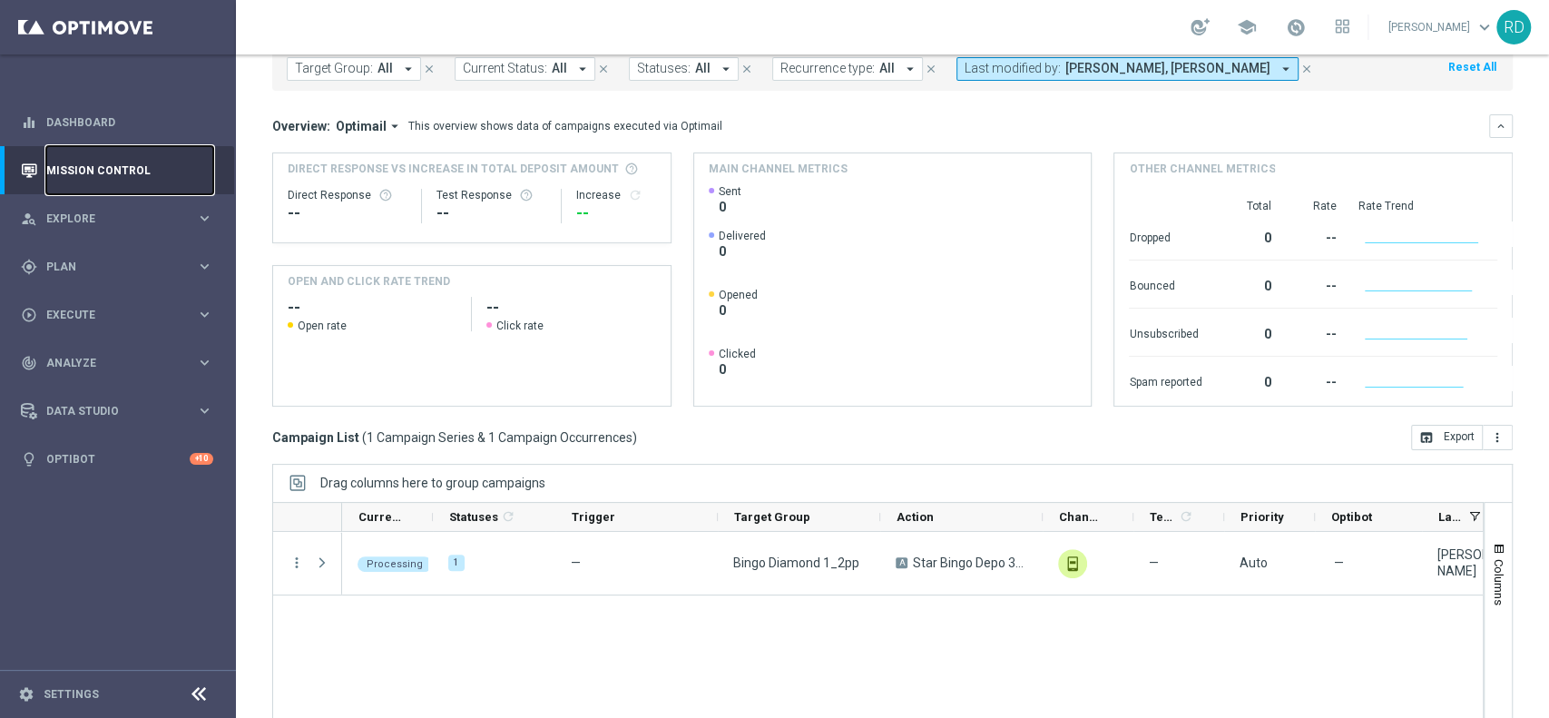
scroll to position [189, 0]
